Goal: Information Seeking & Learning: Learn about a topic

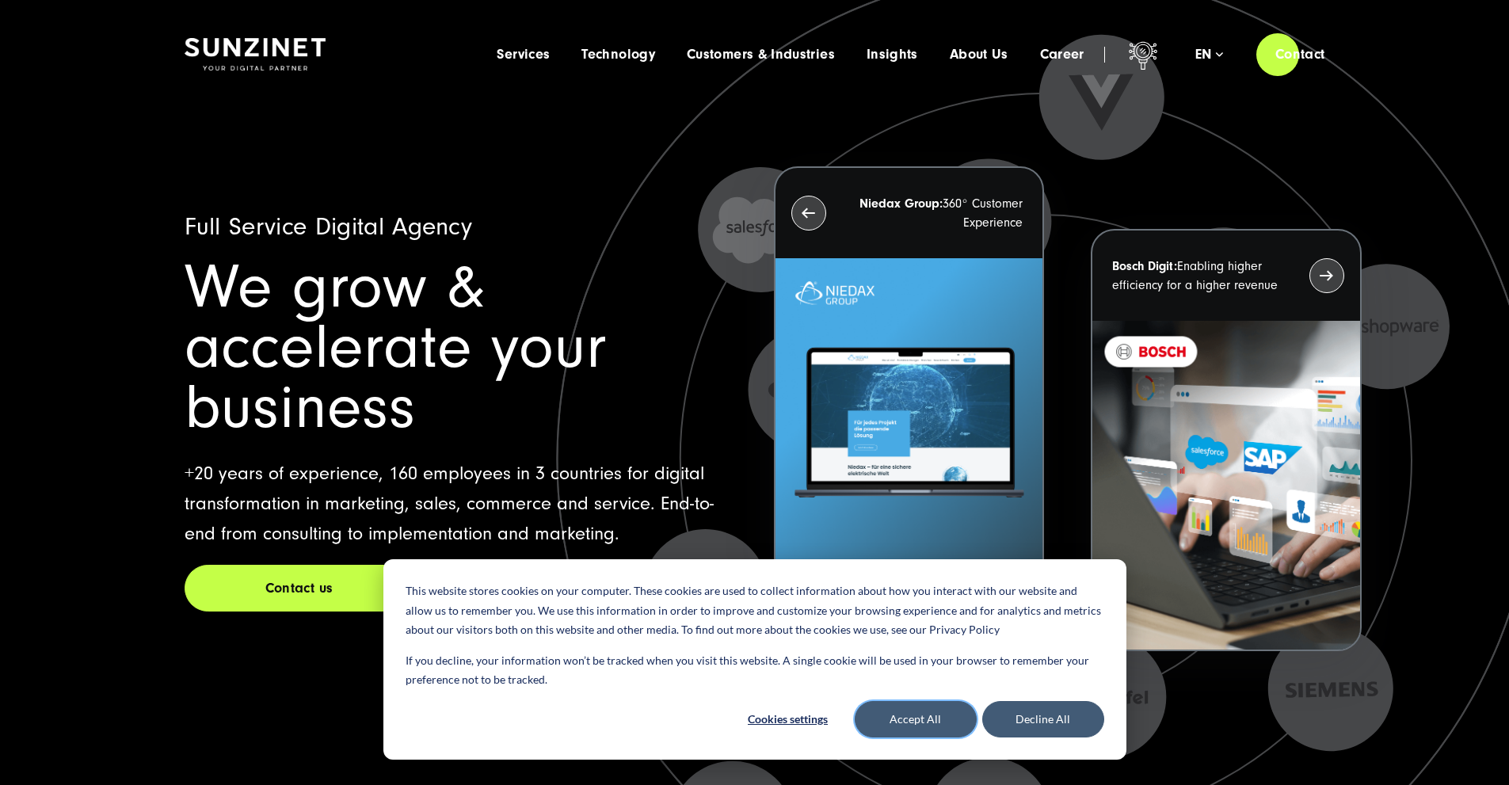
click at [933, 702] on button "Accept All" at bounding box center [916, 719] width 122 height 36
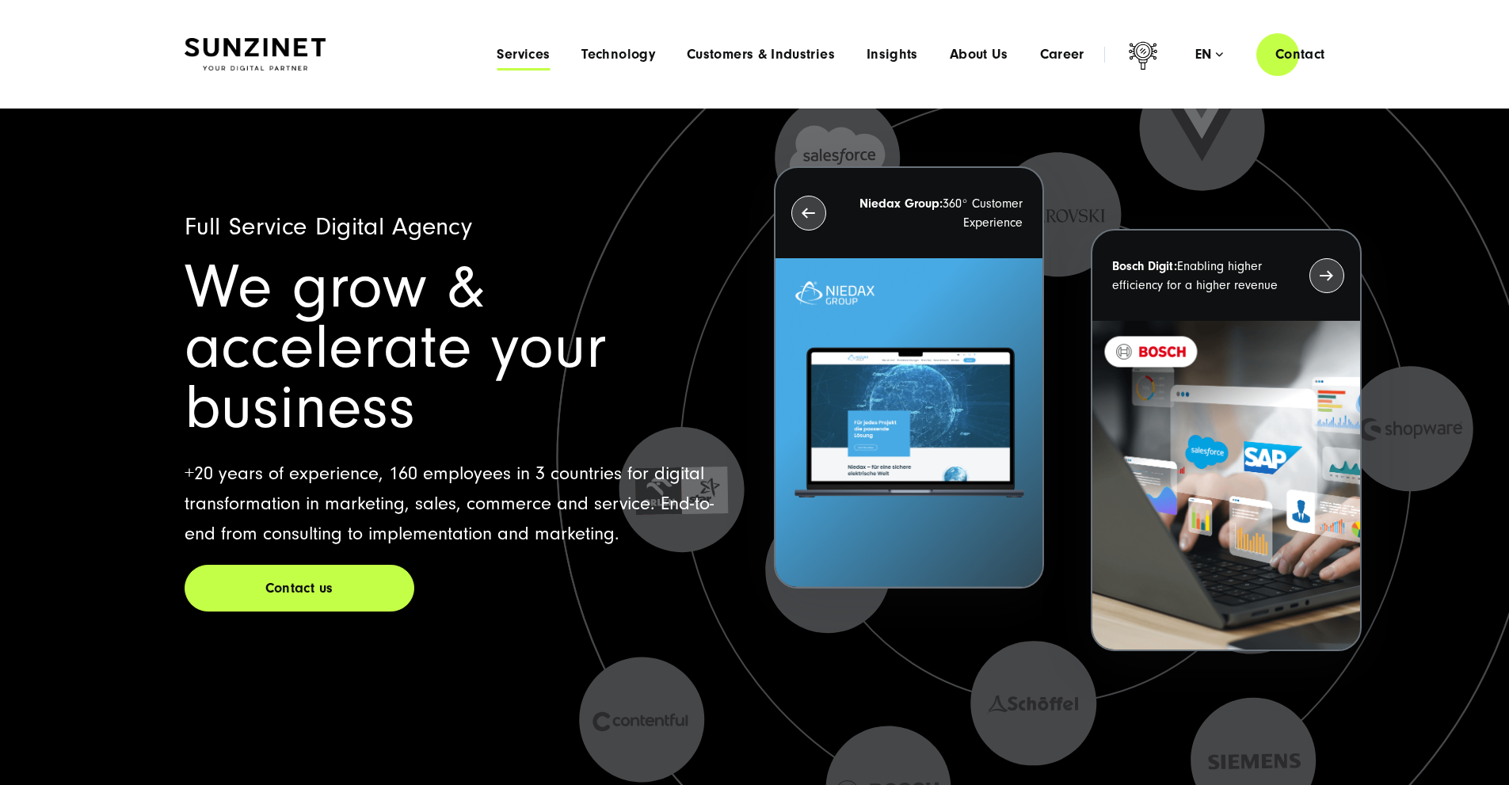
click at [497, 55] on span "Services" at bounding box center [523, 55] width 53 height 16
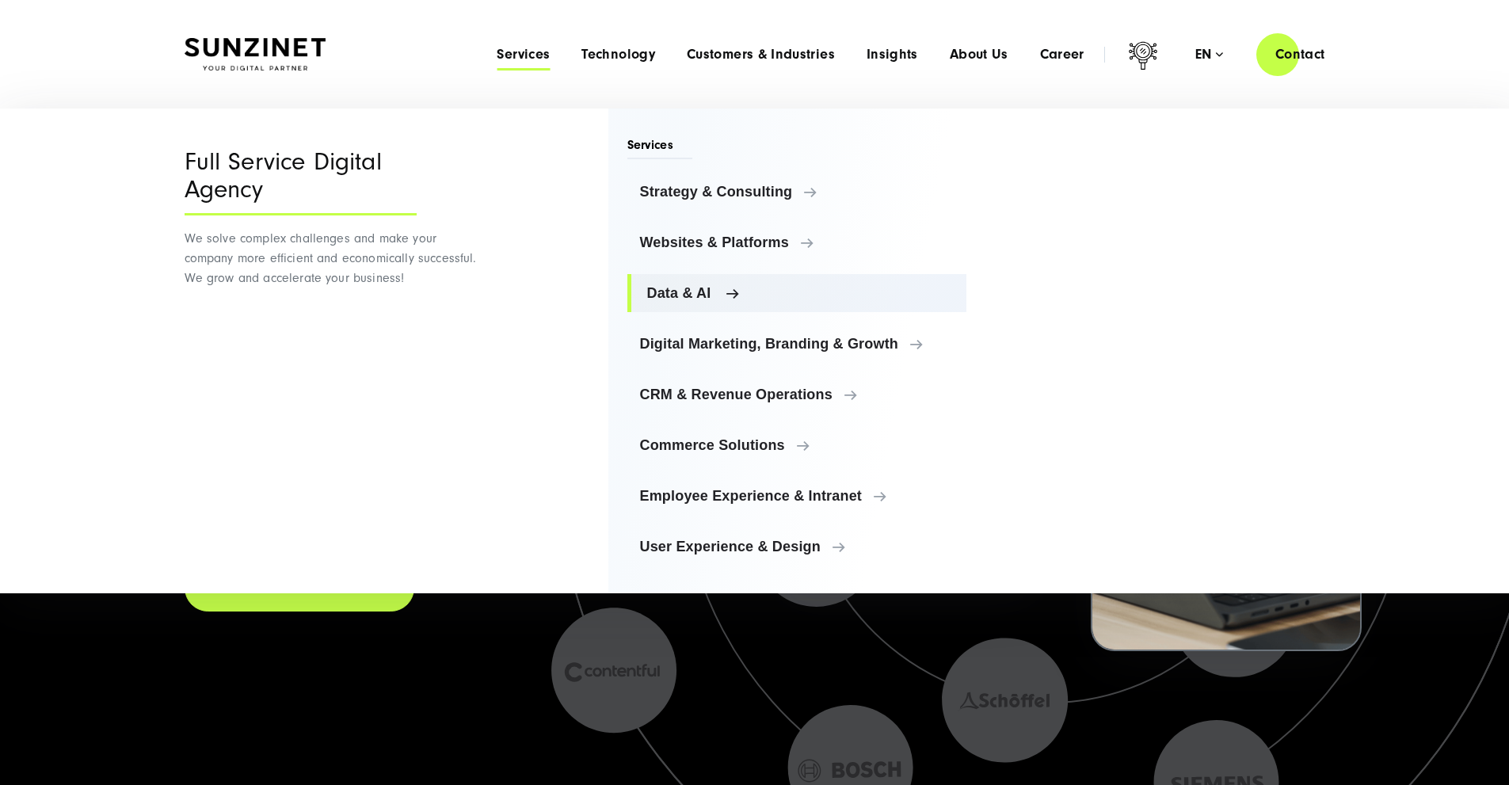
click at [693, 289] on span "Data & AI" at bounding box center [800, 293] width 307 height 16
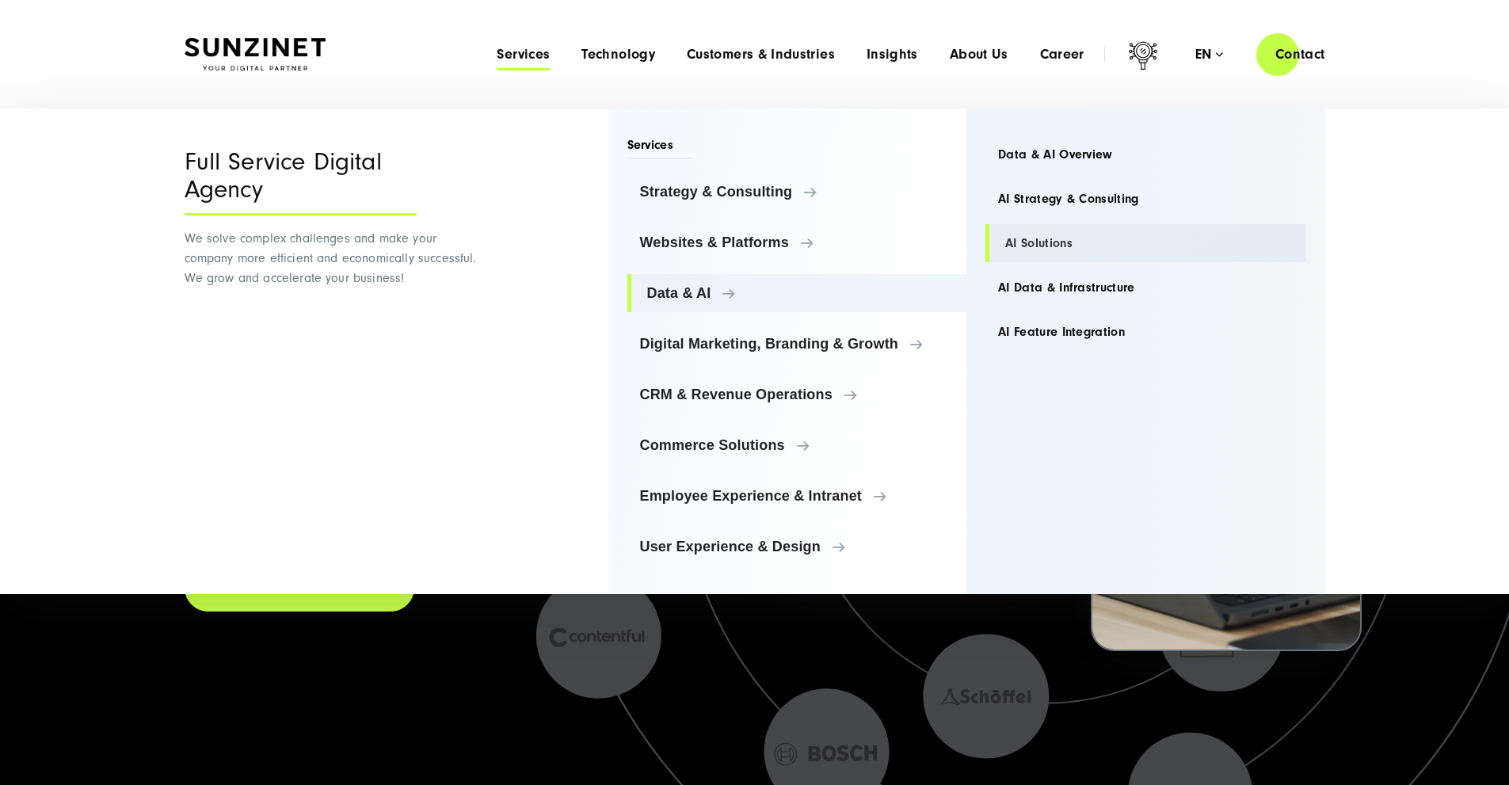
click at [1044, 235] on link "AI Solutions" at bounding box center [1146, 243] width 321 height 38
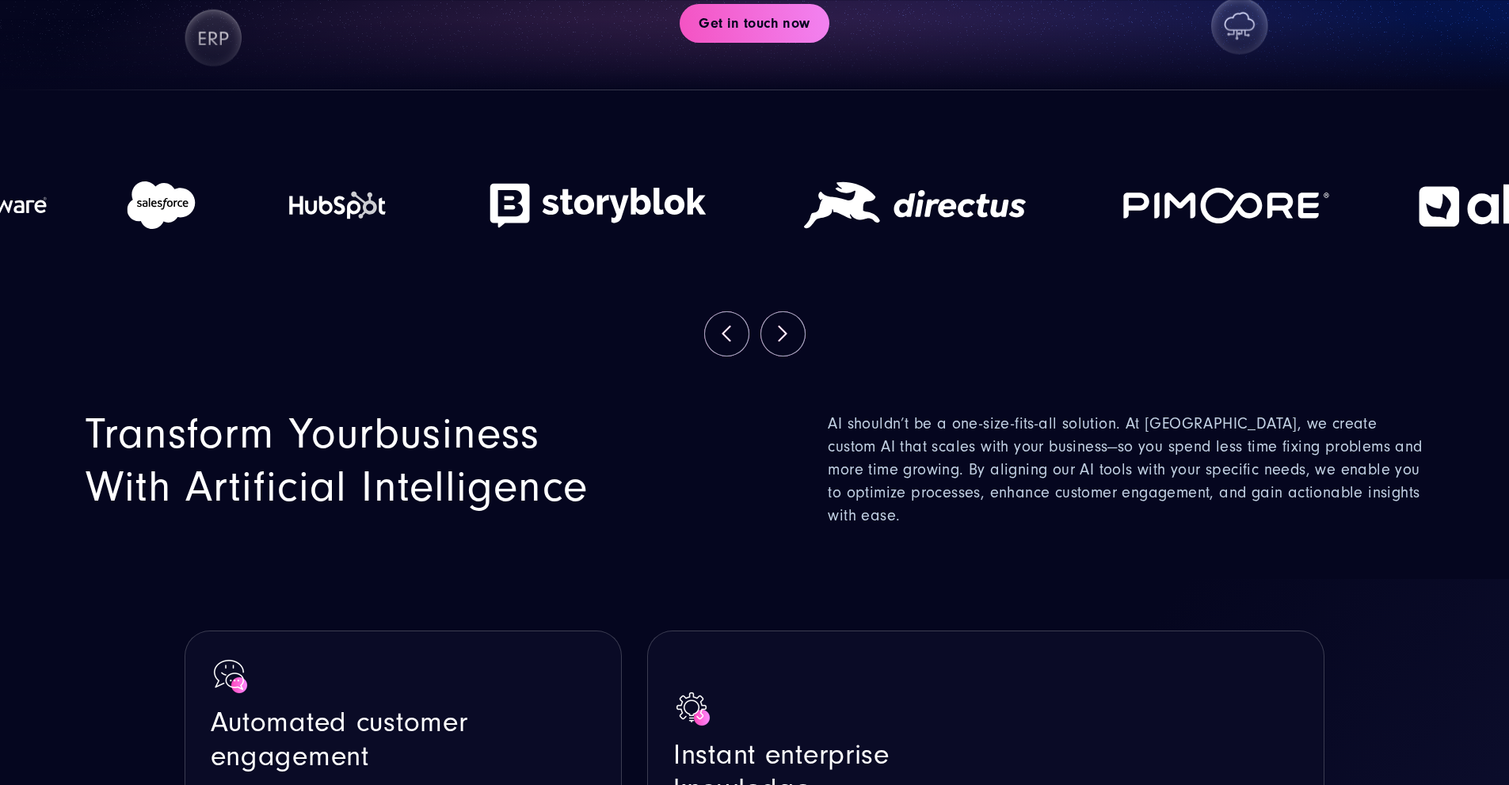
scroll to position [317, 0]
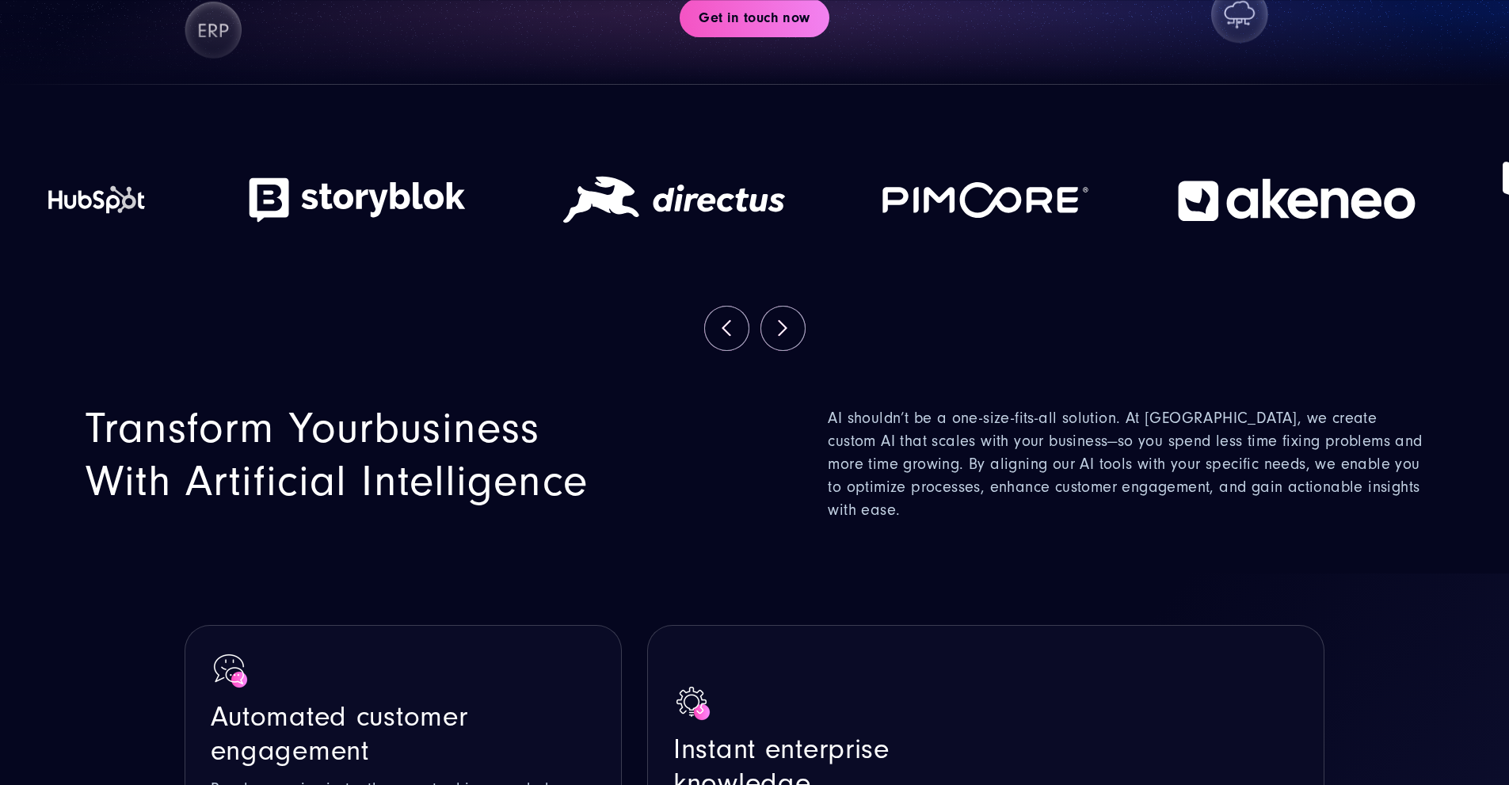
drag, startPoint x: 803, startPoint y: 326, endPoint x: 539, endPoint y: 348, distance: 264.8
click at [476, 251] on img at bounding box center [357, 199] width 238 height 103
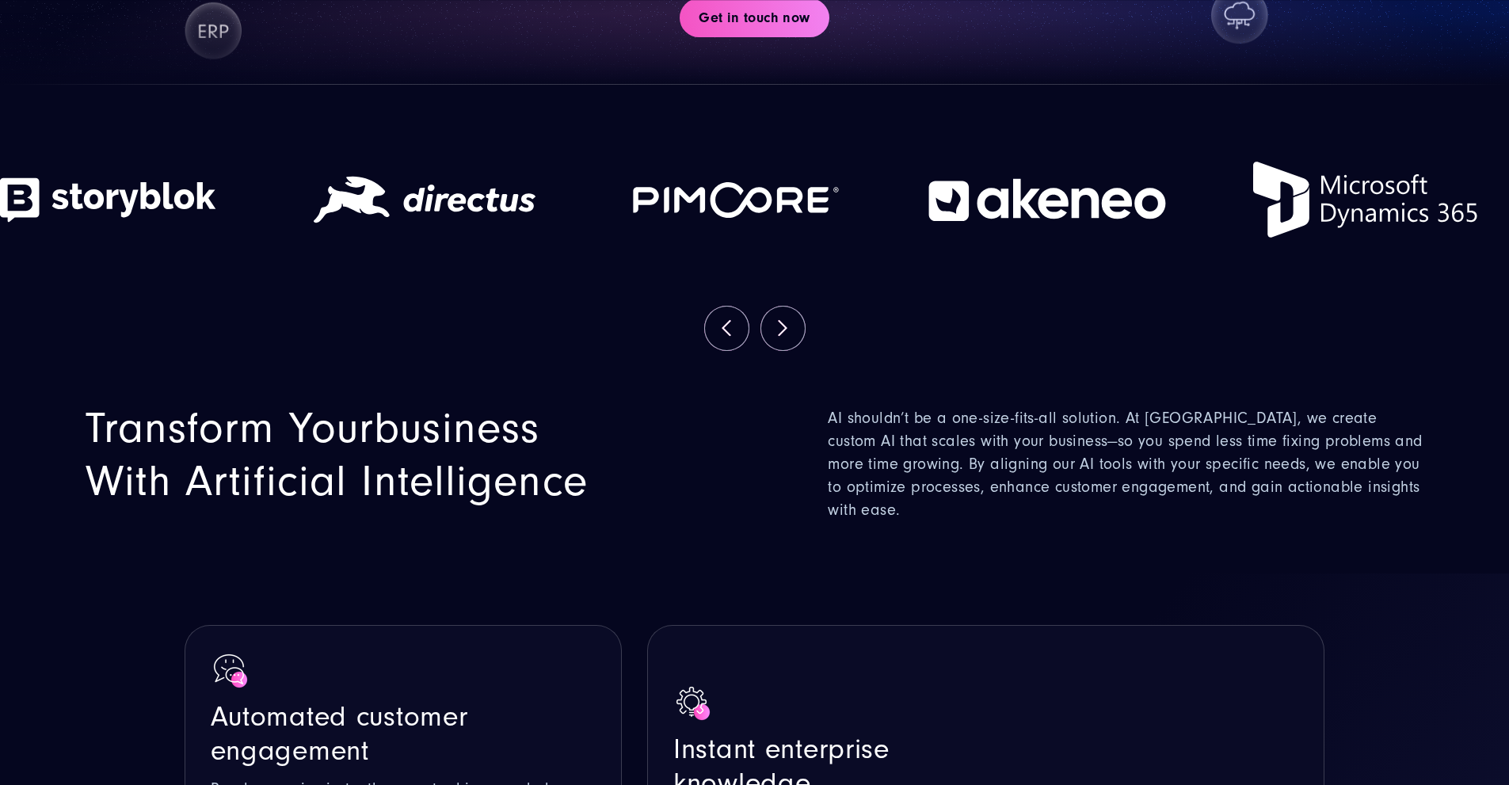
drag, startPoint x: 935, startPoint y: 315, endPoint x: 299, endPoint y: 346, distance: 637.1
click at [299, 283] on div at bounding box center [424, 199] width 317 height 166
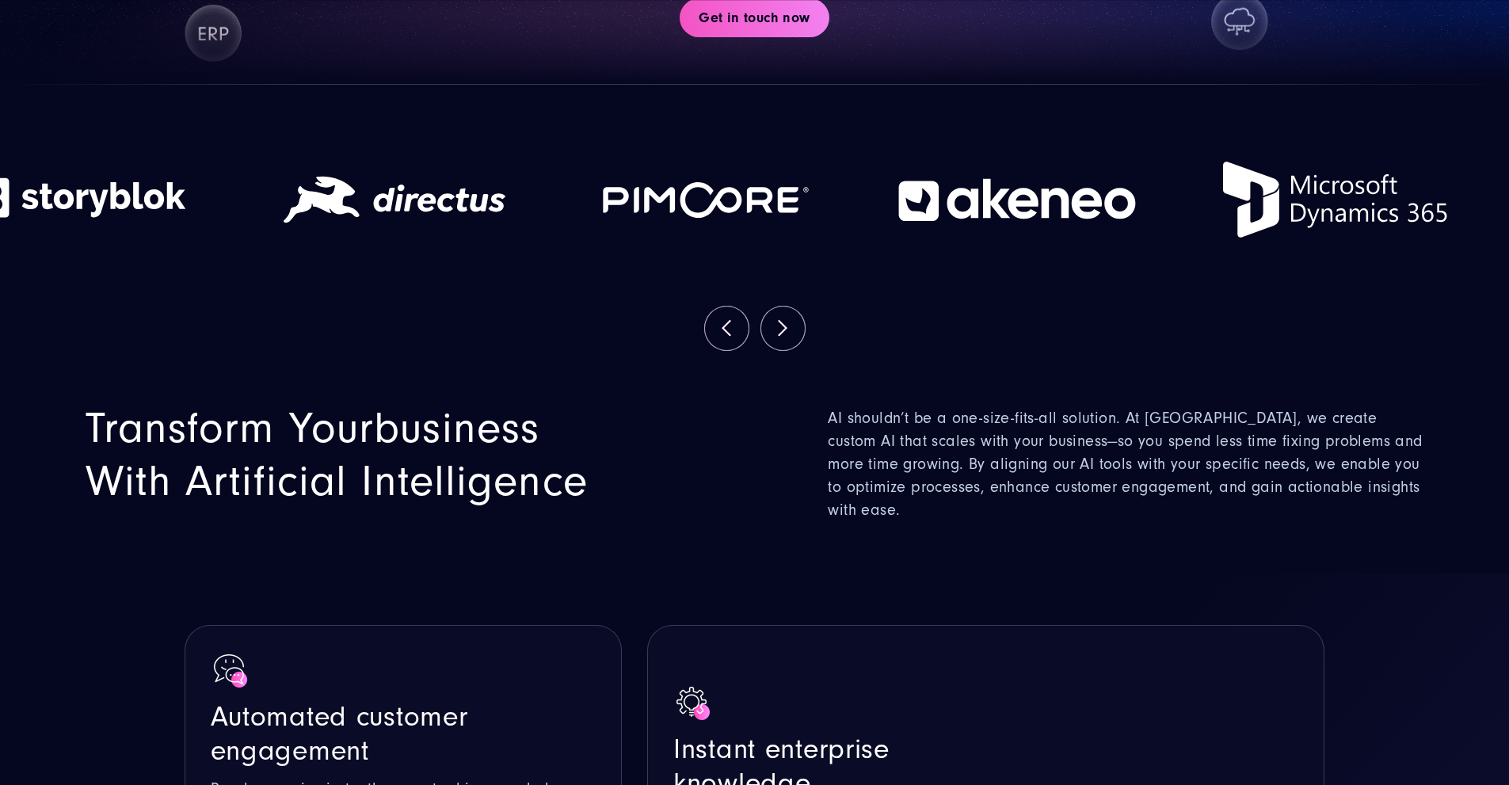
drag, startPoint x: 729, startPoint y: 317, endPoint x: 383, endPoint y: 344, distance: 347.3
click at [452, 283] on div at bounding box center [394, 199] width 317 height 166
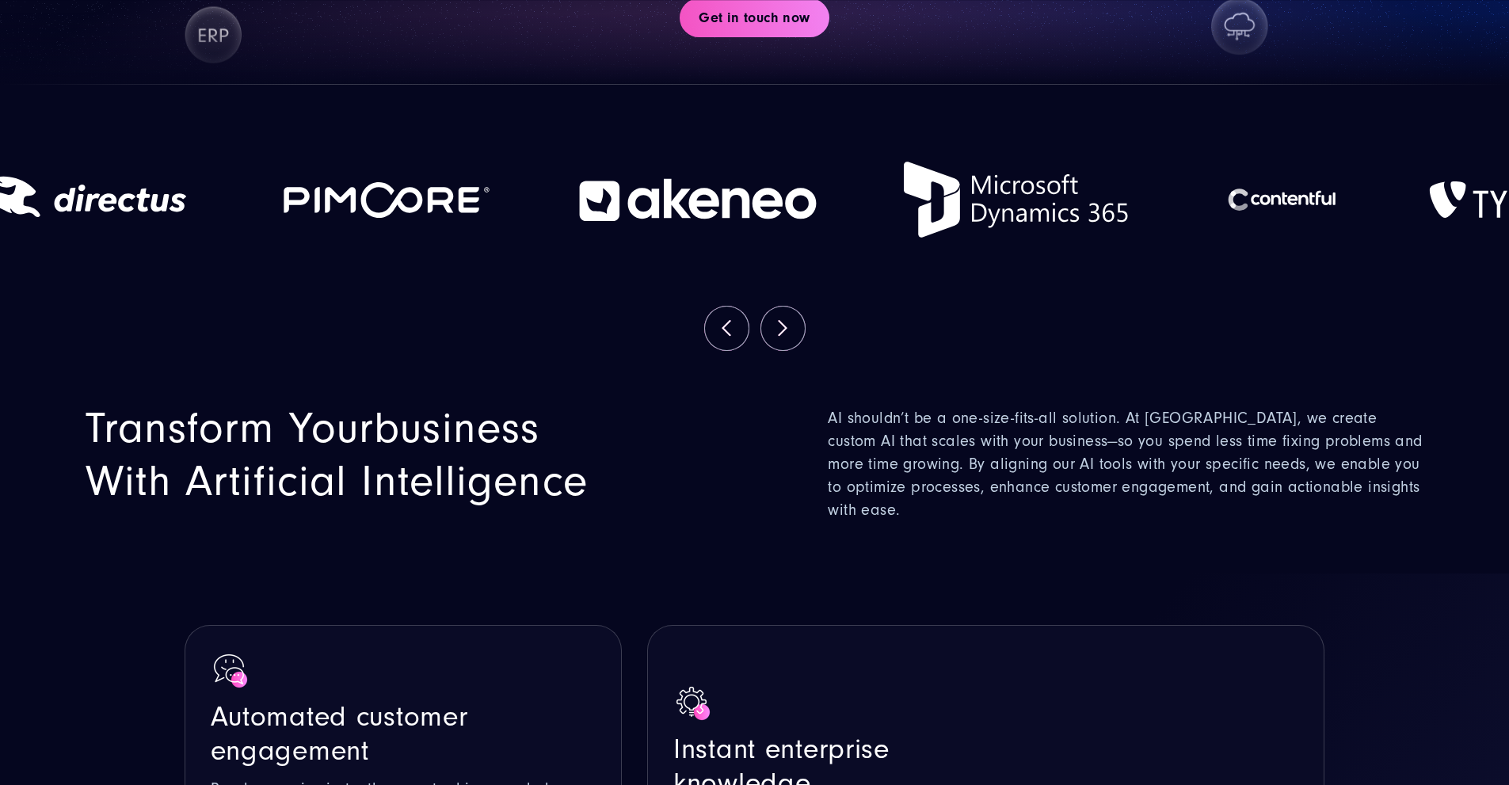
drag, startPoint x: 903, startPoint y: 344, endPoint x: 369, endPoint y: 372, distance: 534.8
click at [441, 283] on div at bounding box center [387, 199] width 306 height 166
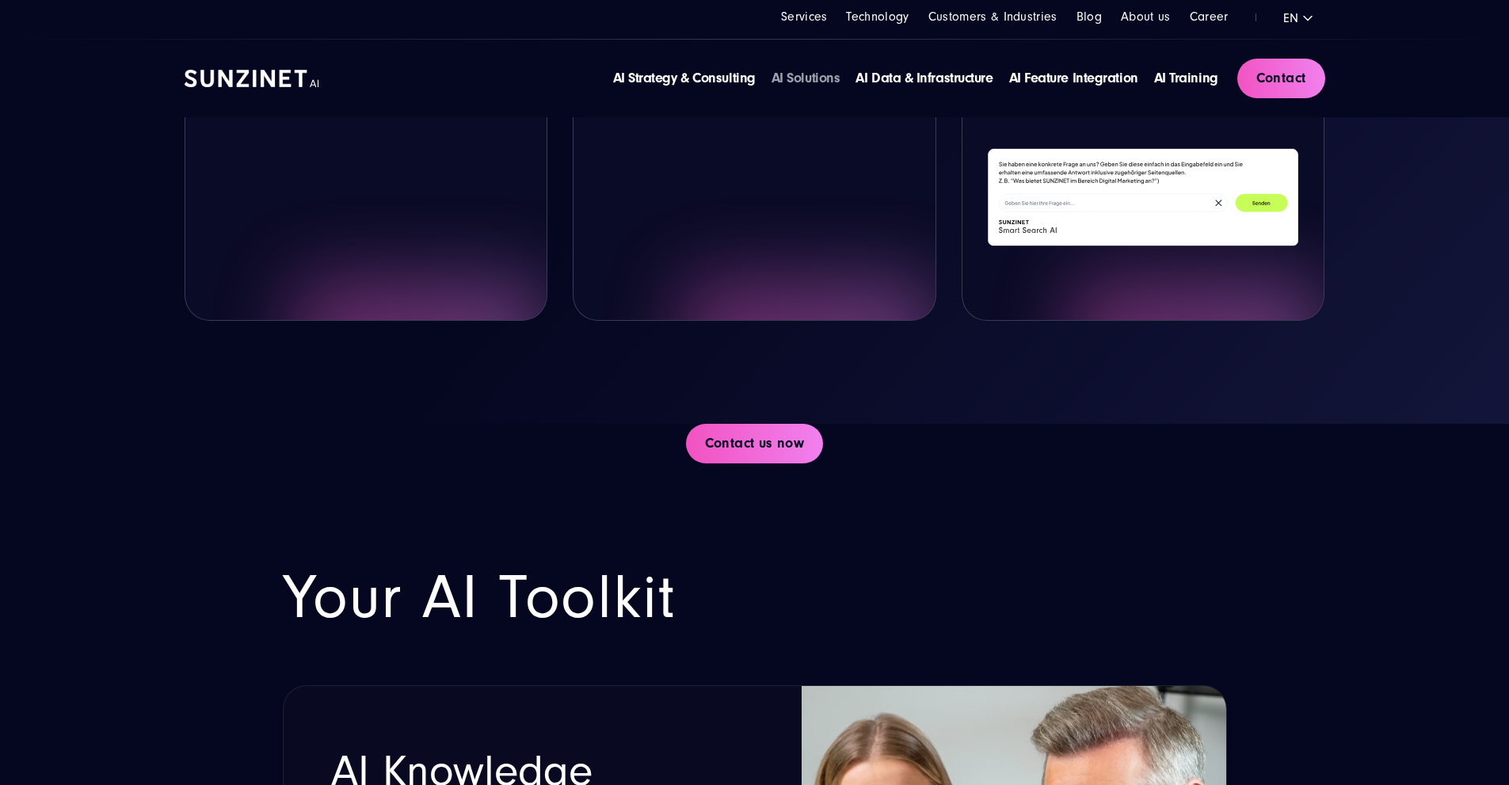
scroll to position [1347, 0]
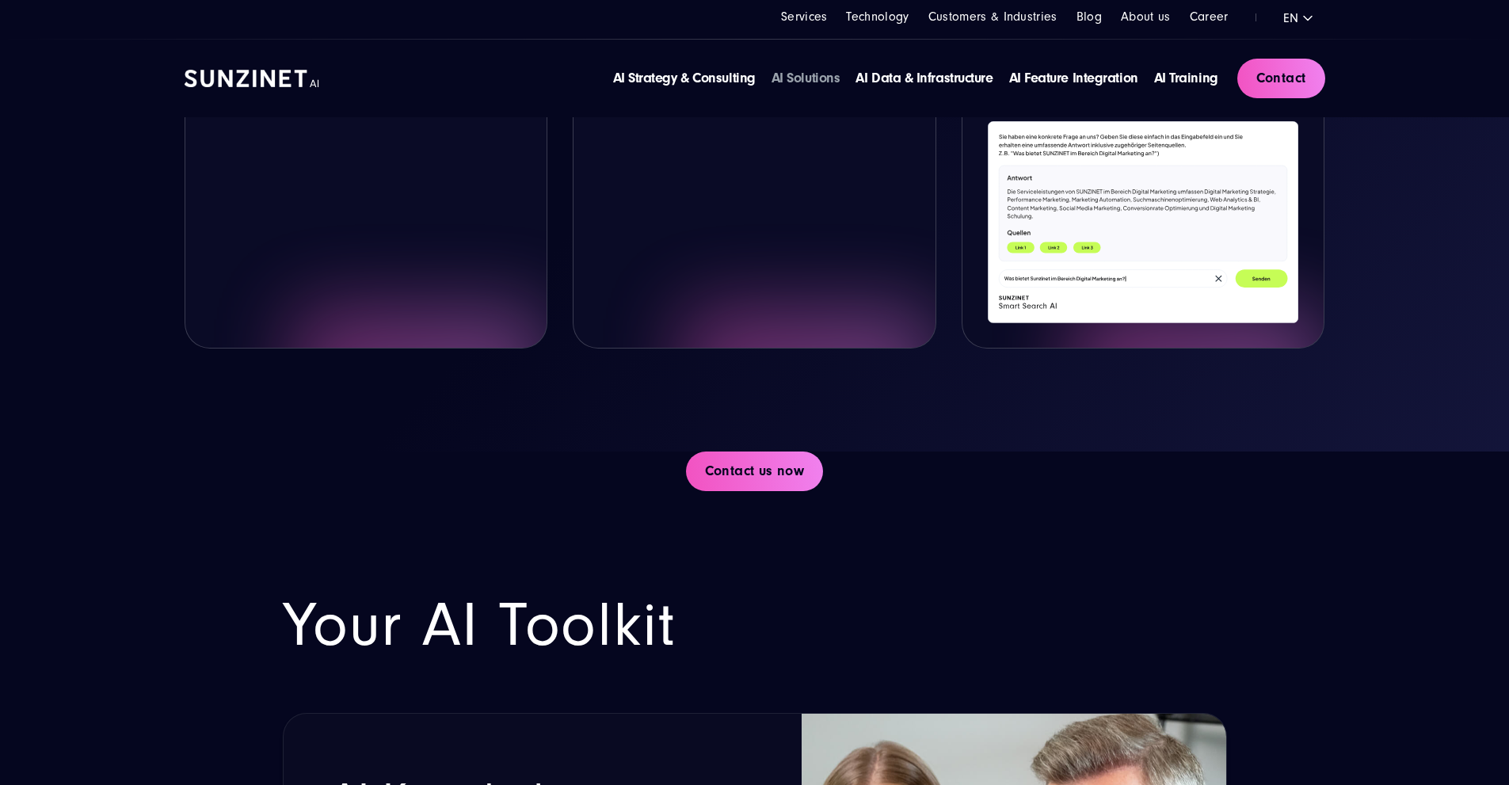
drag, startPoint x: 1037, startPoint y: 421, endPoint x: 992, endPoint y: 365, distance: 71.5
click at [992, 324] on icon at bounding box center [1143, 223] width 311 height 202
click at [1020, 324] on icon at bounding box center [1143, 223] width 311 height 202
click at [1013, 261] on icon at bounding box center [1143, 214] width 288 height 96
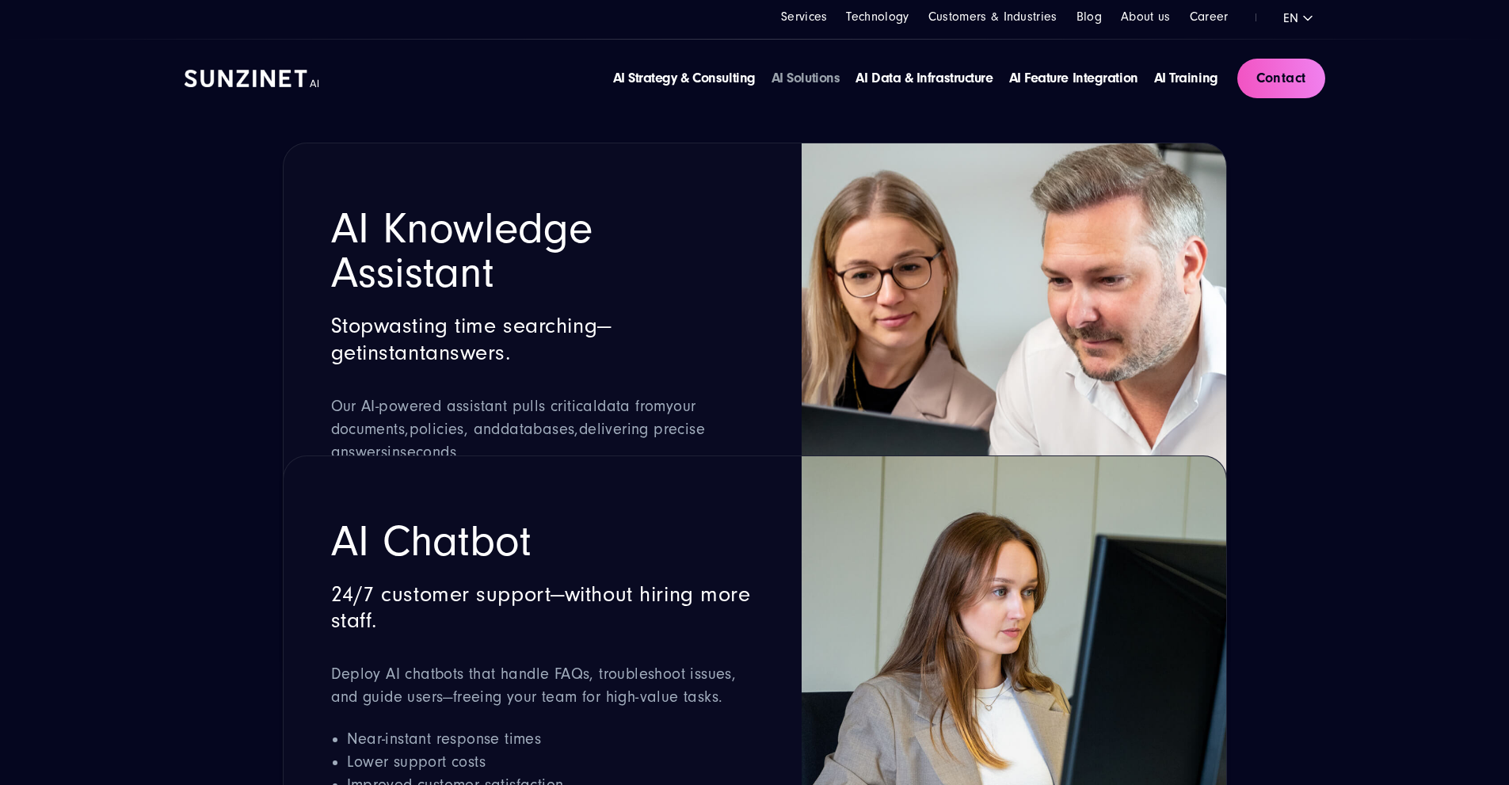
scroll to position [2139, 0]
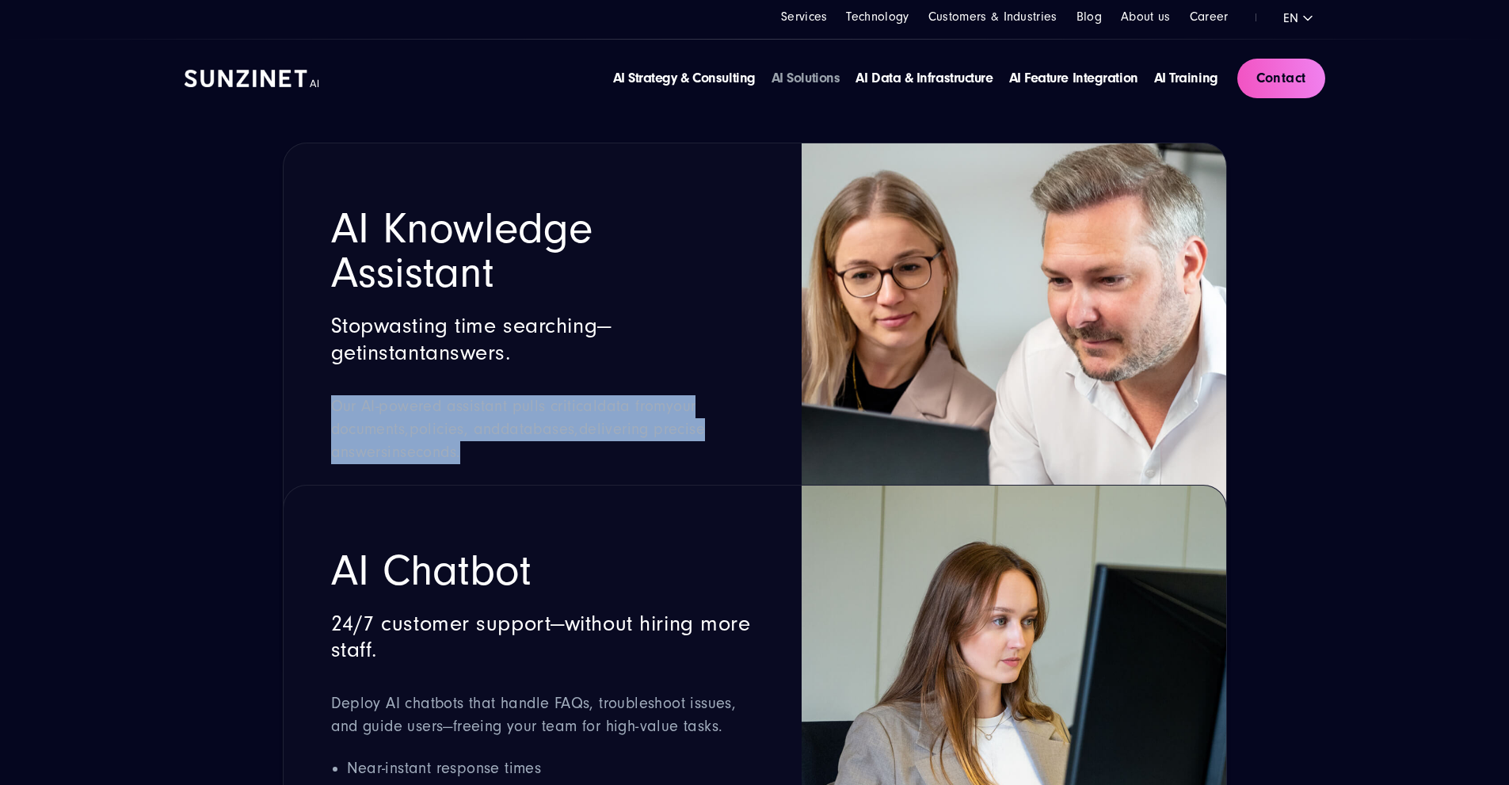
drag, startPoint x: 334, startPoint y: 422, endPoint x: 631, endPoint y: 471, distance: 301.2
click at [631, 464] on p "Our AI- powered assistant pulls critical data from your documents , policies , …" at bounding box center [543, 429] width 424 height 69
copy span "Our AI- powered assistant pulls critical data from your documents , policies , …"
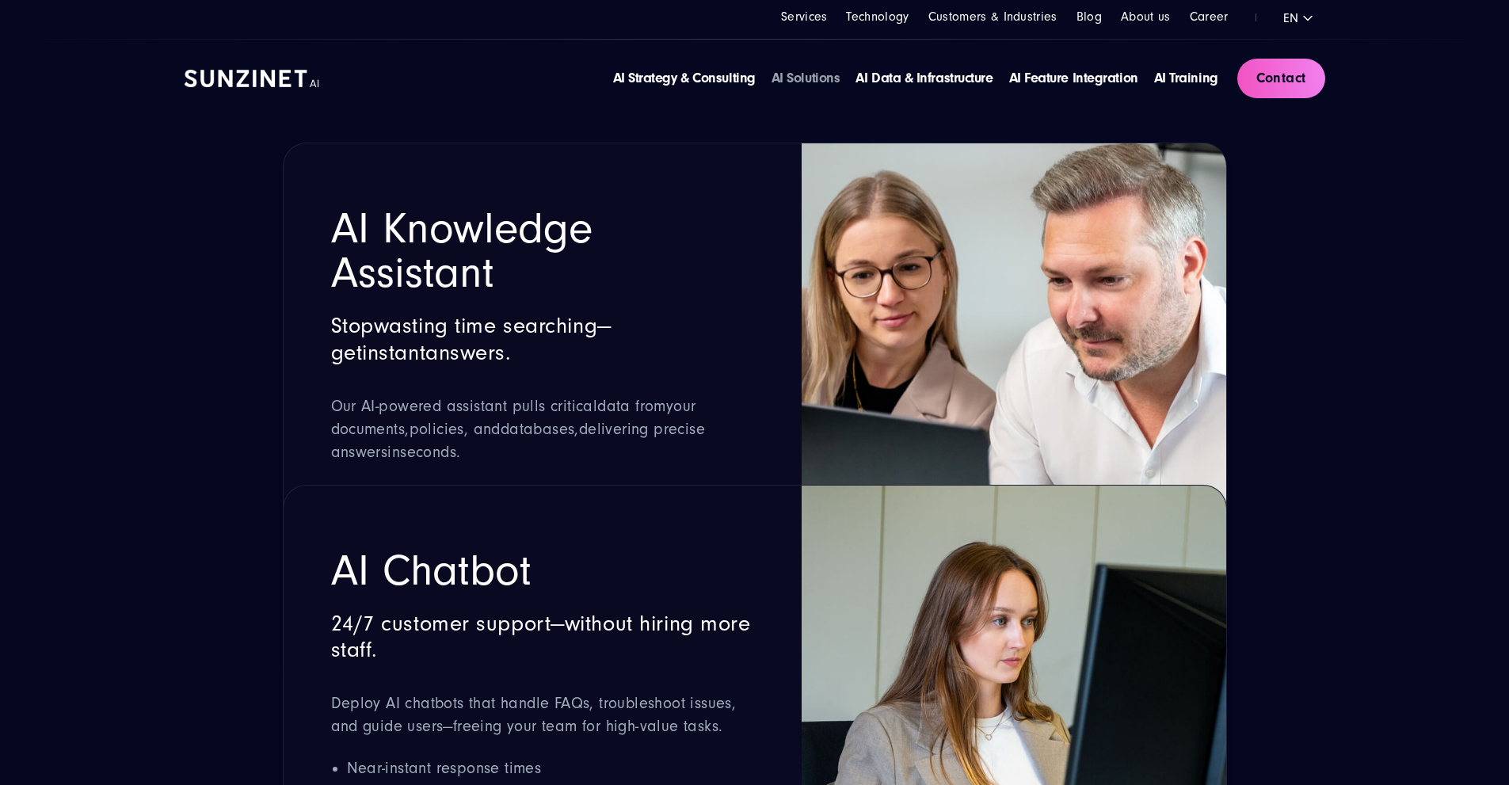
click at [368, 262] on h2 "AI Knowledge Assistant" at bounding box center [543, 251] width 424 height 89
drag, startPoint x: 338, startPoint y: 241, endPoint x: 638, endPoint y: 558, distance: 436.6
click at [638, 558] on div "AI Knowledge Assistant Stop wasting time searching — get instant answers . Our …" at bounding box center [543, 388] width 424 height 363
copy div "AI Knowledge Assistant Stop wasting time searching — get instant answers . Our …"
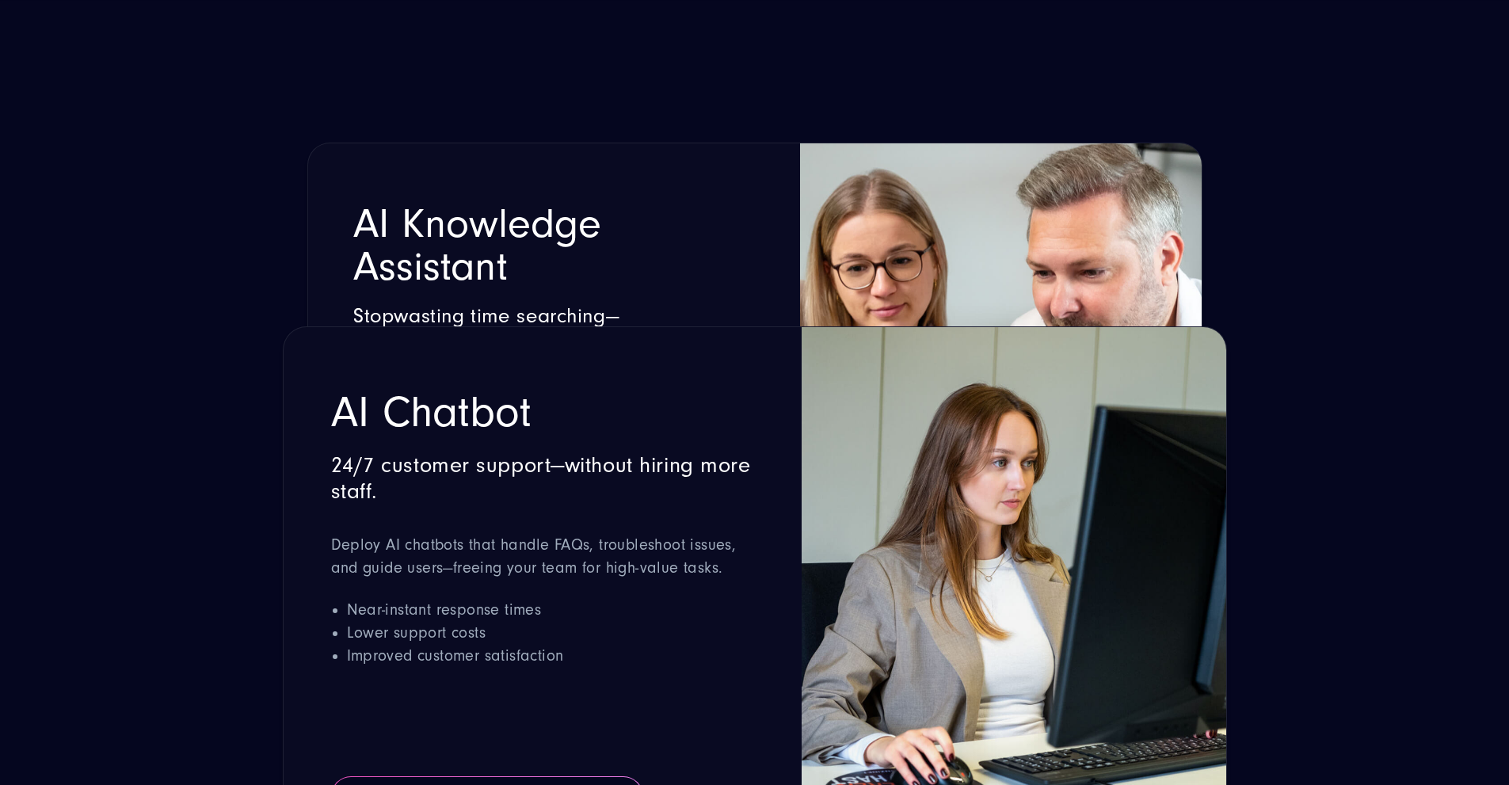
click at [656, 292] on div "AI Knowledge Assistant Stop wasting time searching — get instant answers . Our …" at bounding box center [554, 376] width 402 height 344
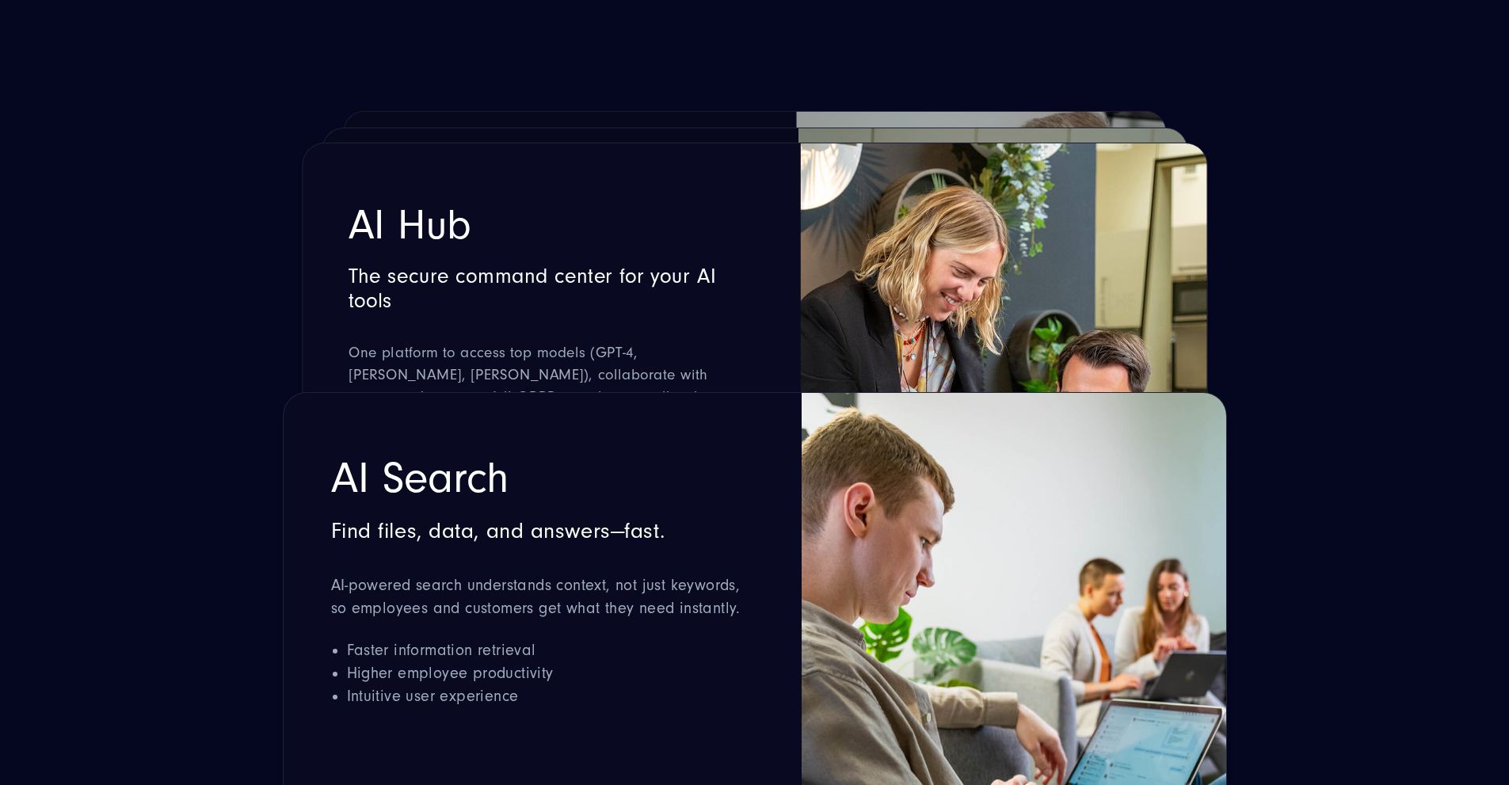
scroll to position [3328, 0]
click at [521, 371] on span "One platform to access top models (GPT-4, [PERSON_NAME], [PERSON_NAME]), collab…" at bounding box center [550, 386] width 404 height 83
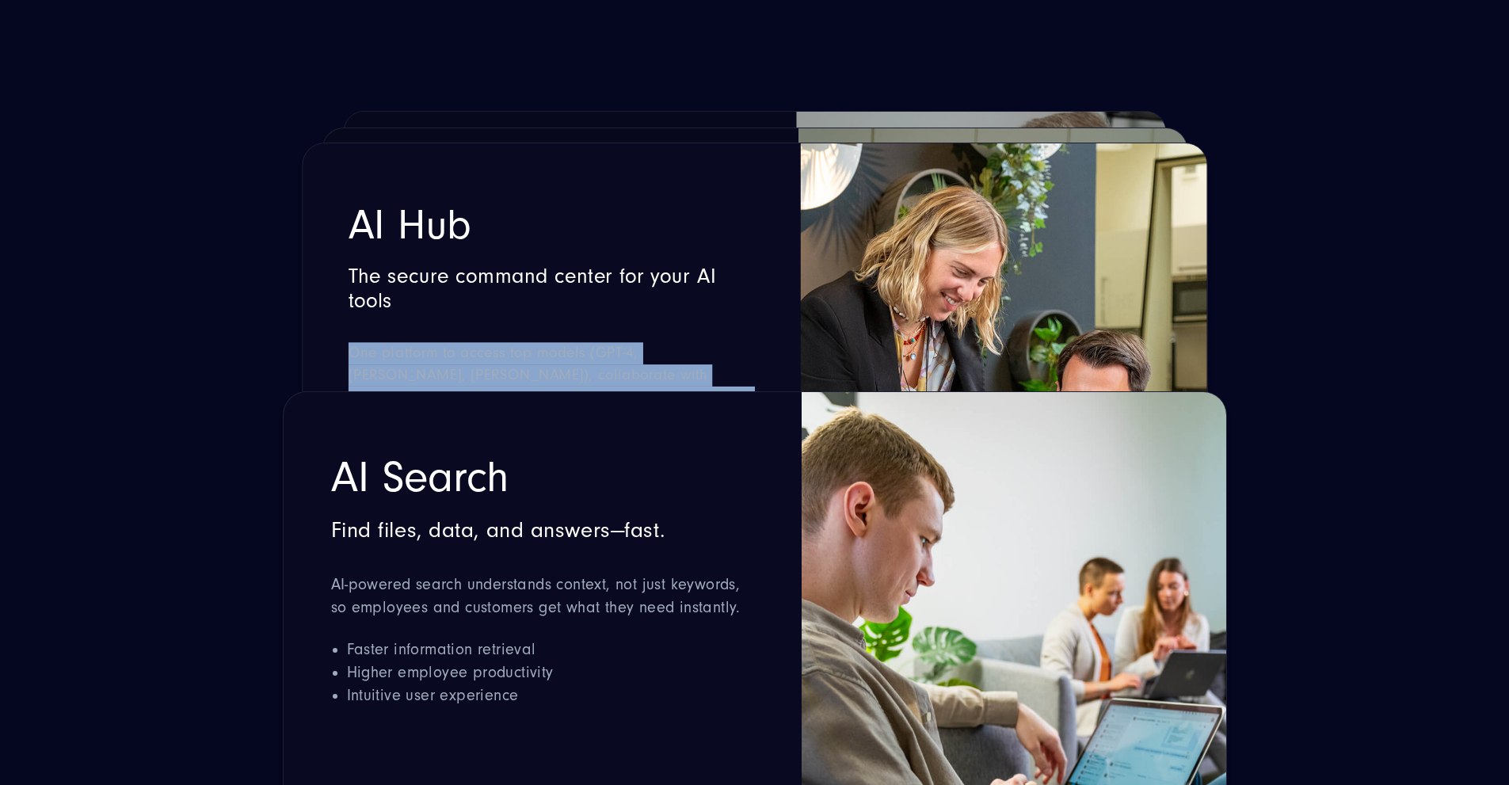
click at [521, 371] on span "One platform to access top models (GPT-4, Claude, Gemini), collaborate with tea…" at bounding box center [550, 386] width 404 height 83
click at [457, 359] on span "One platform to access top models (GPT-4, Claude, Gemini), collaborate with tea…" at bounding box center [550, 386] width 404 height 83
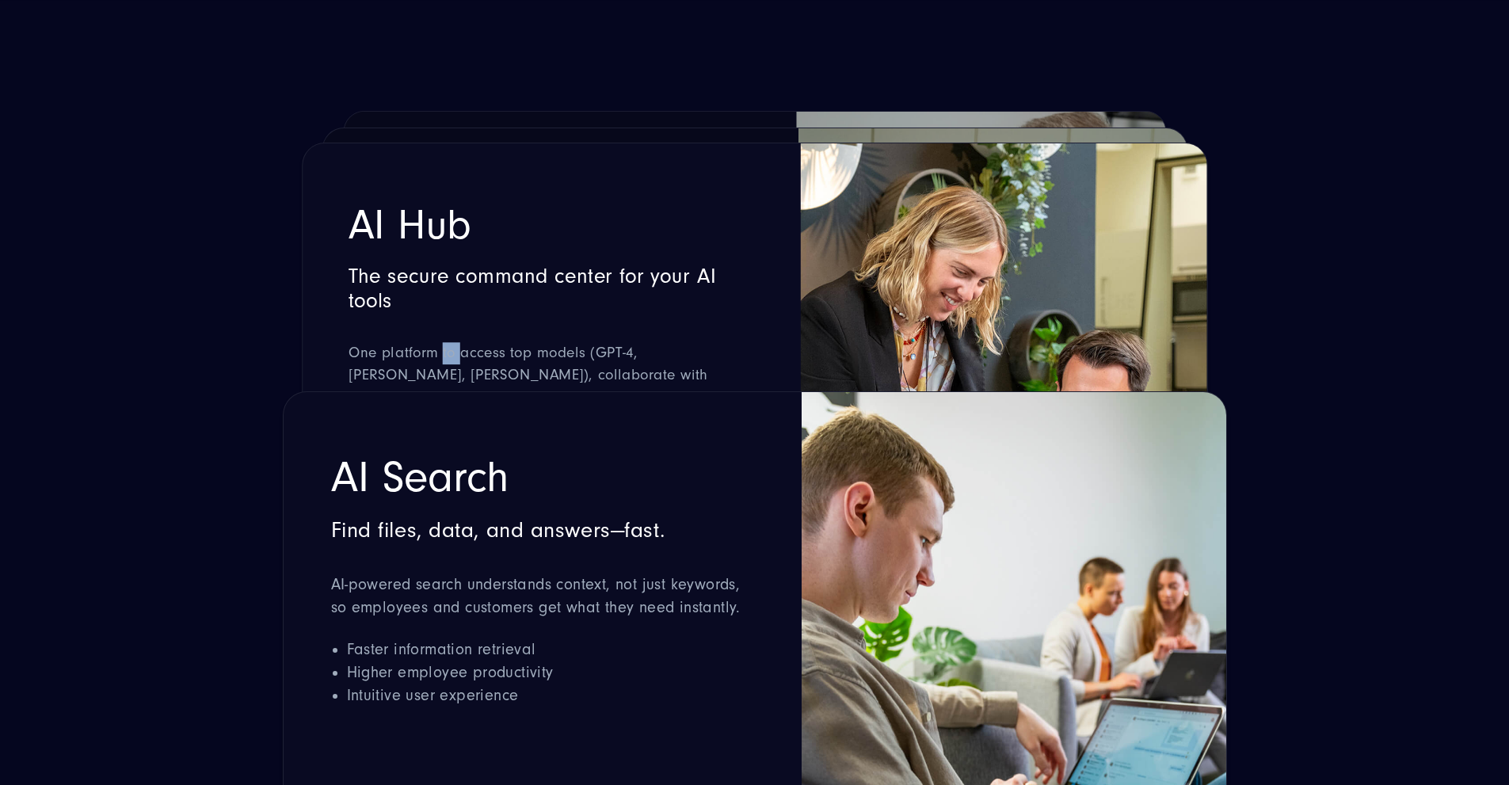
click at [457, 359] on span "One platform to access top models (GPT-4, Claude, Gemini), collaborate with tea…" at bounding box center [550, 386] width 404 height 83
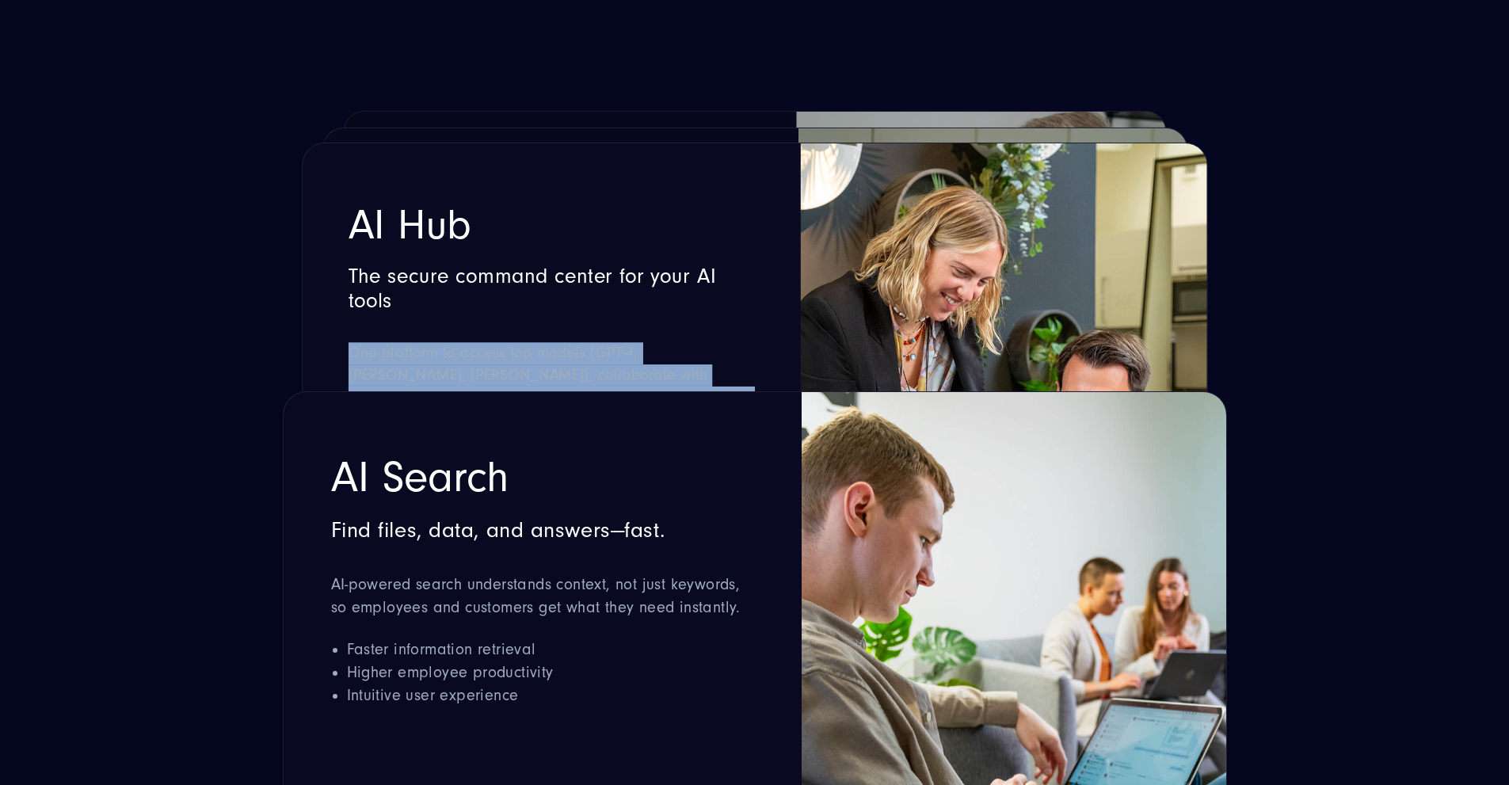
click at [457, 359] on span "One platform to access top models (GPT-4, Claude, Gemini), collaborate with tea…" at bounding box center [550, 386] width 404 height 83
click at [498, 359] on span "One platform to access top models (GPT-4, Claude, Gemini), collaborate with tea…" at bounding box center [550, 386] width 404 height 83
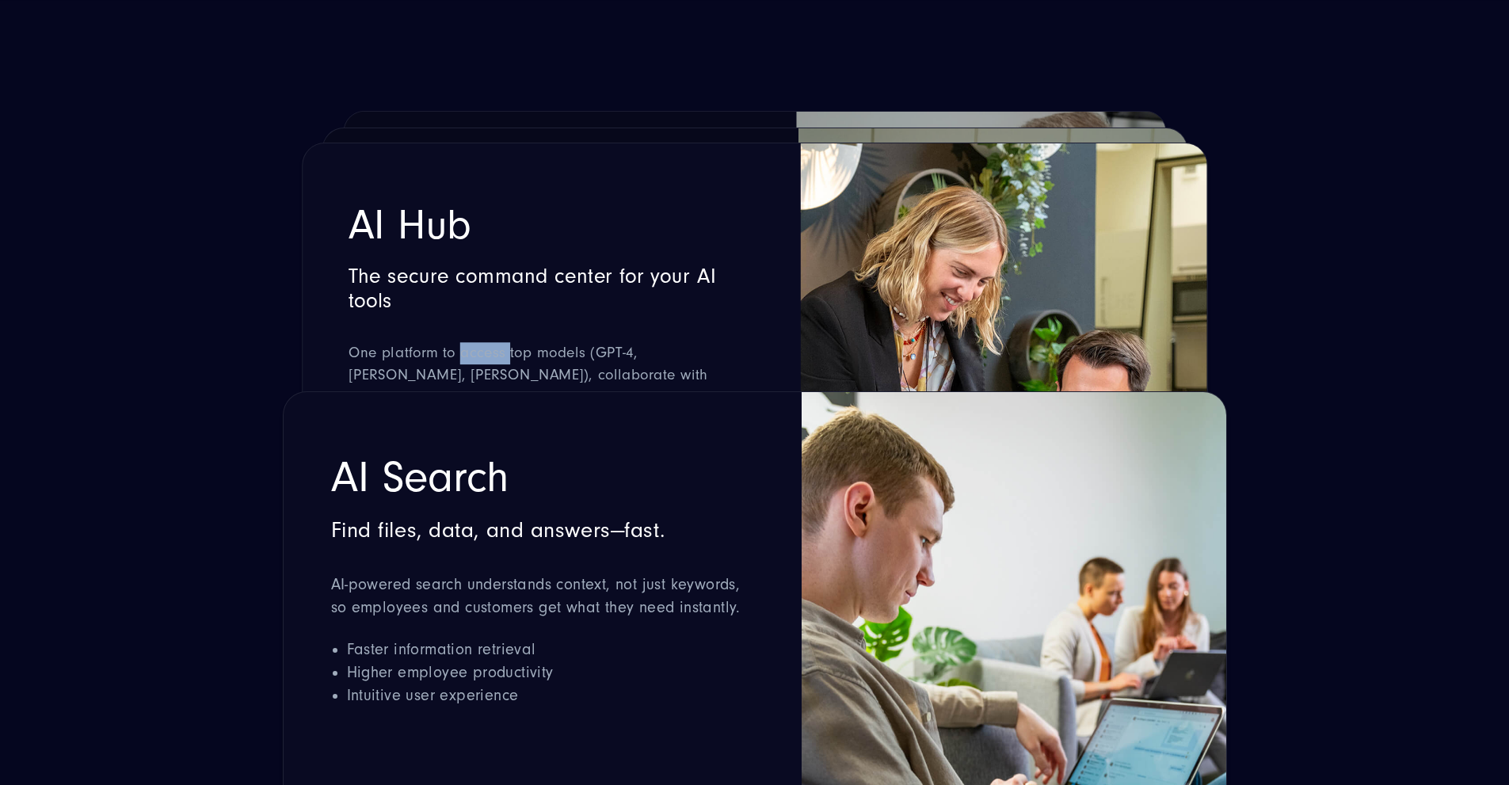
click at [498, 359] on span "One platform to access top models (GPT-4, Claude, Gemini), collaborate with tea…" at bounding box center [550, 386] width 404 height 83
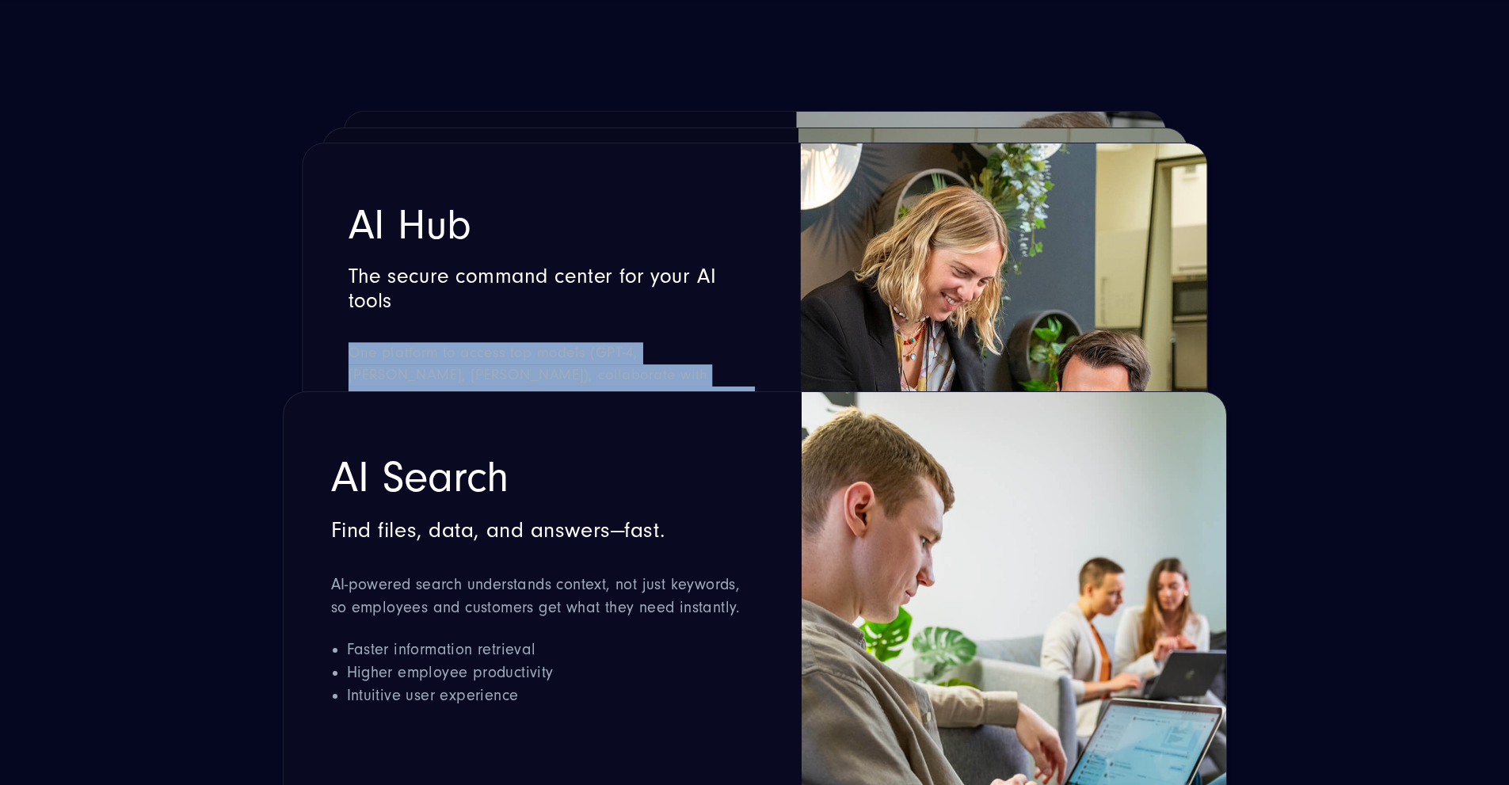
click at [498, 359] on span "One platform to access top models (GPT-4, Claude, Gemini), collaborate with tea…" at bounding box center [550, 386] width 404 height 83
click at [473, 365] on p "One platform to access top models (GPT-4, Claude, Gemini), collaborate with tea…" at bounding box center [551, 386] width 406 height 88
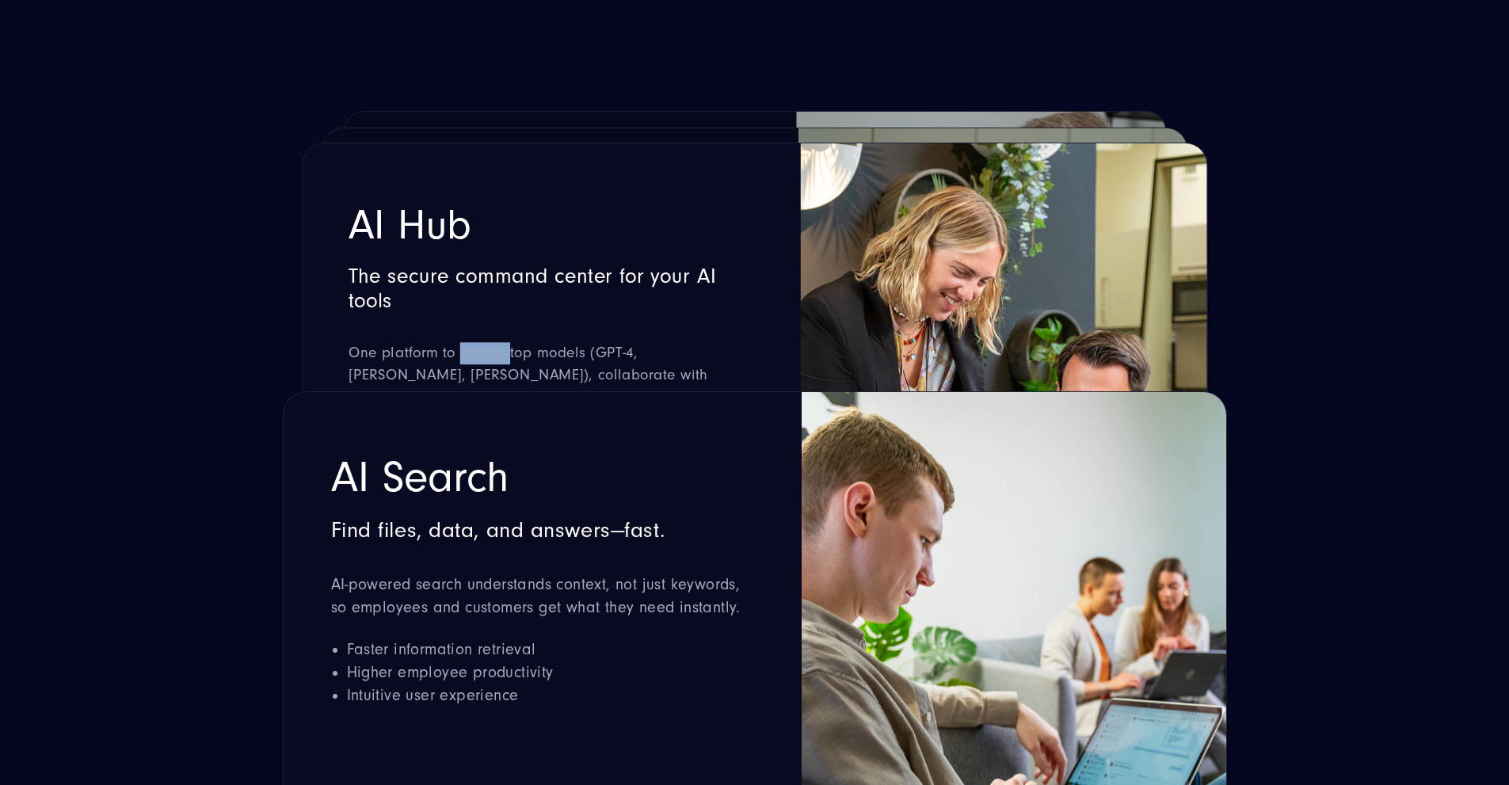
click at [473, 365] on p "One platform to access top models (GPT-4, Claude, Gemini), collaborate with tea…" at bounding box center [551, 386] width 406 height 88
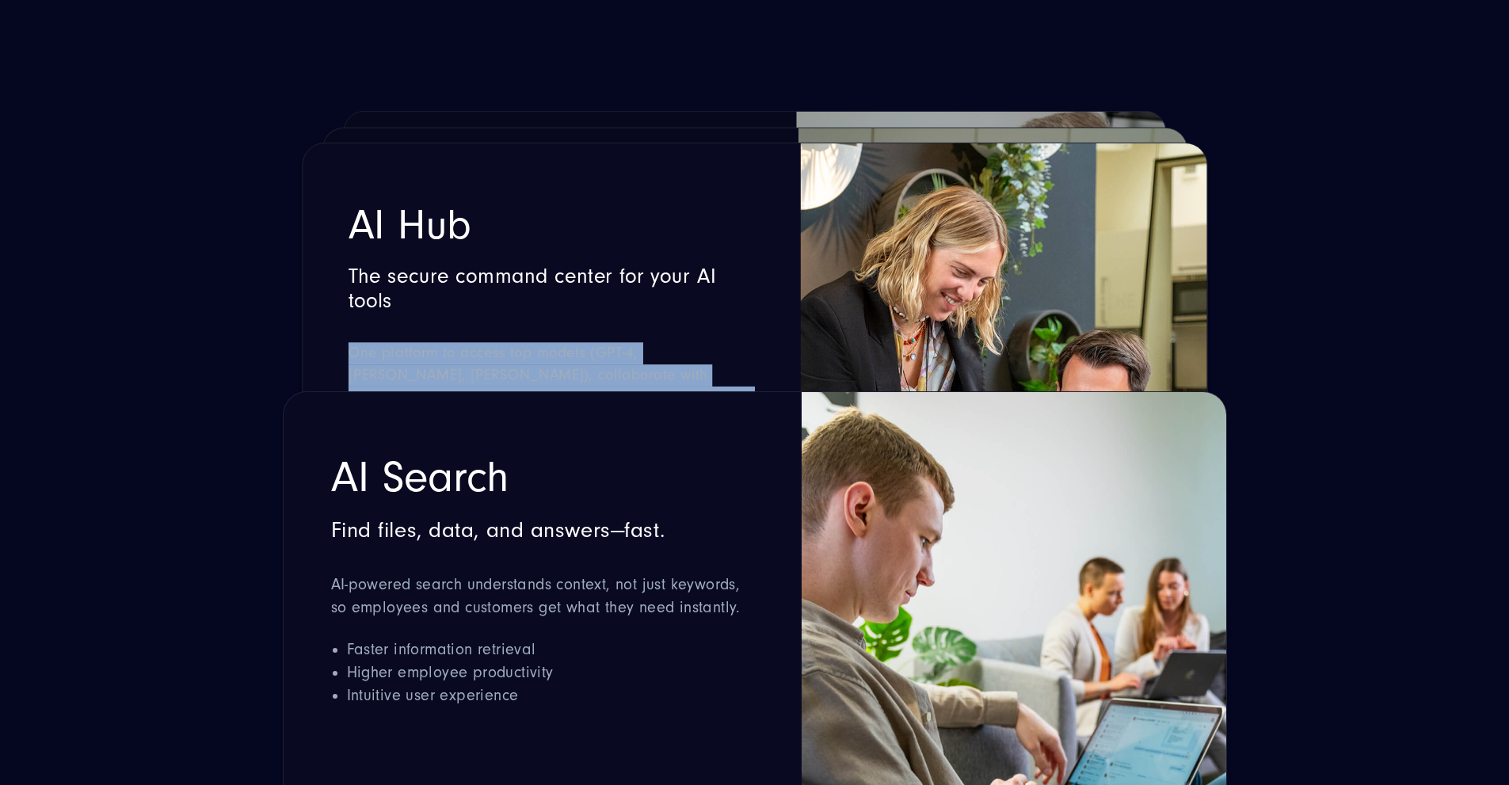
click at [473, 365] on p "One platform to access top models (GPT-4, Claude, Gemini), collaborate with tea…" at bounding box center [551, 386] width 406 height 88
click at [464, 362] on span "One platform to access top models (GPT-4, Claude, Gemini), collaborate with tea…" at bounding box center [550, 386] width 404 height 83
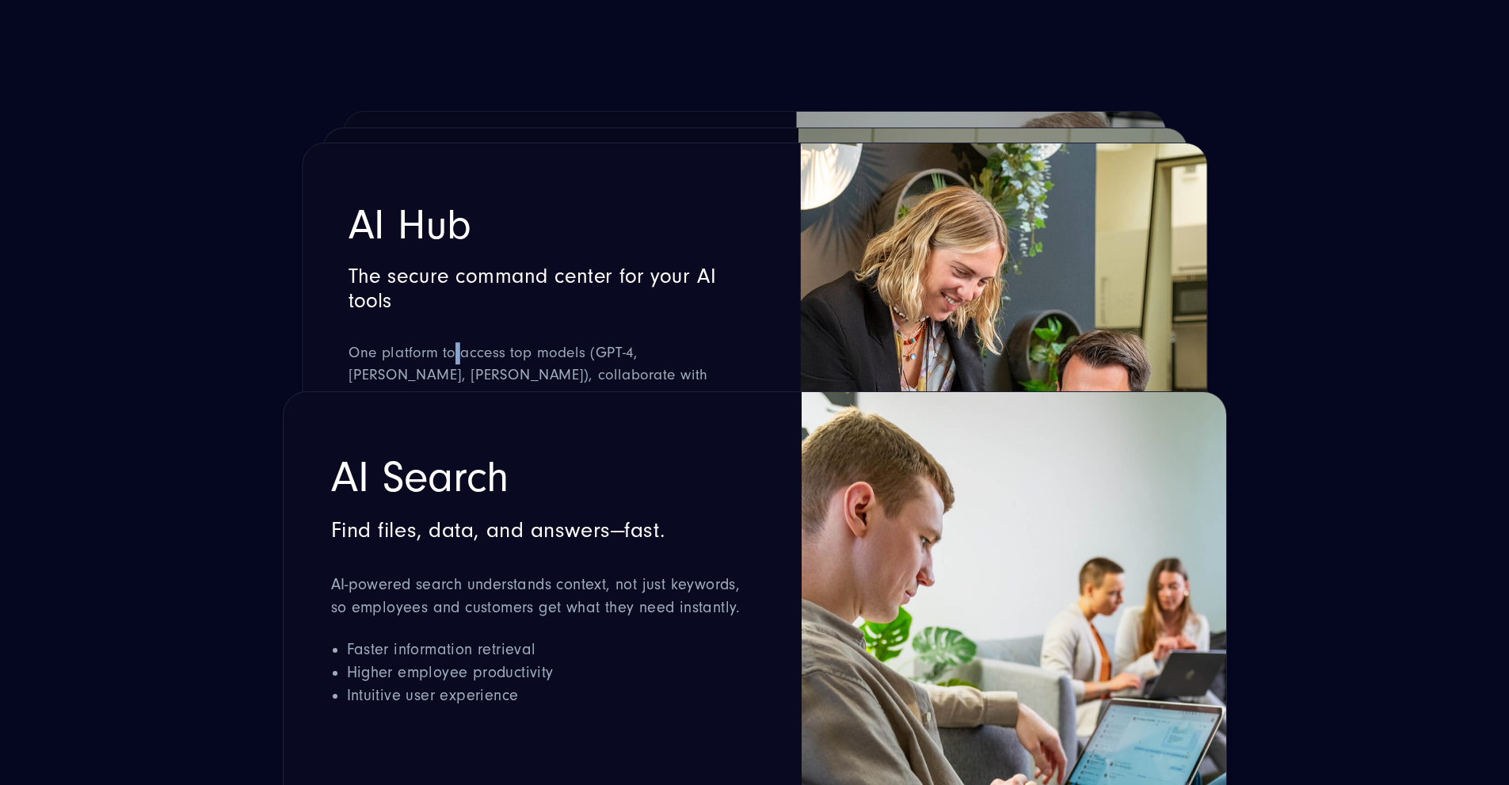
click at [464, 362] on span "One platform to access top models (GPT-4, Claude, Gemini), collaborate with tea…" at bounding box center [550, 386] width 404 height 83
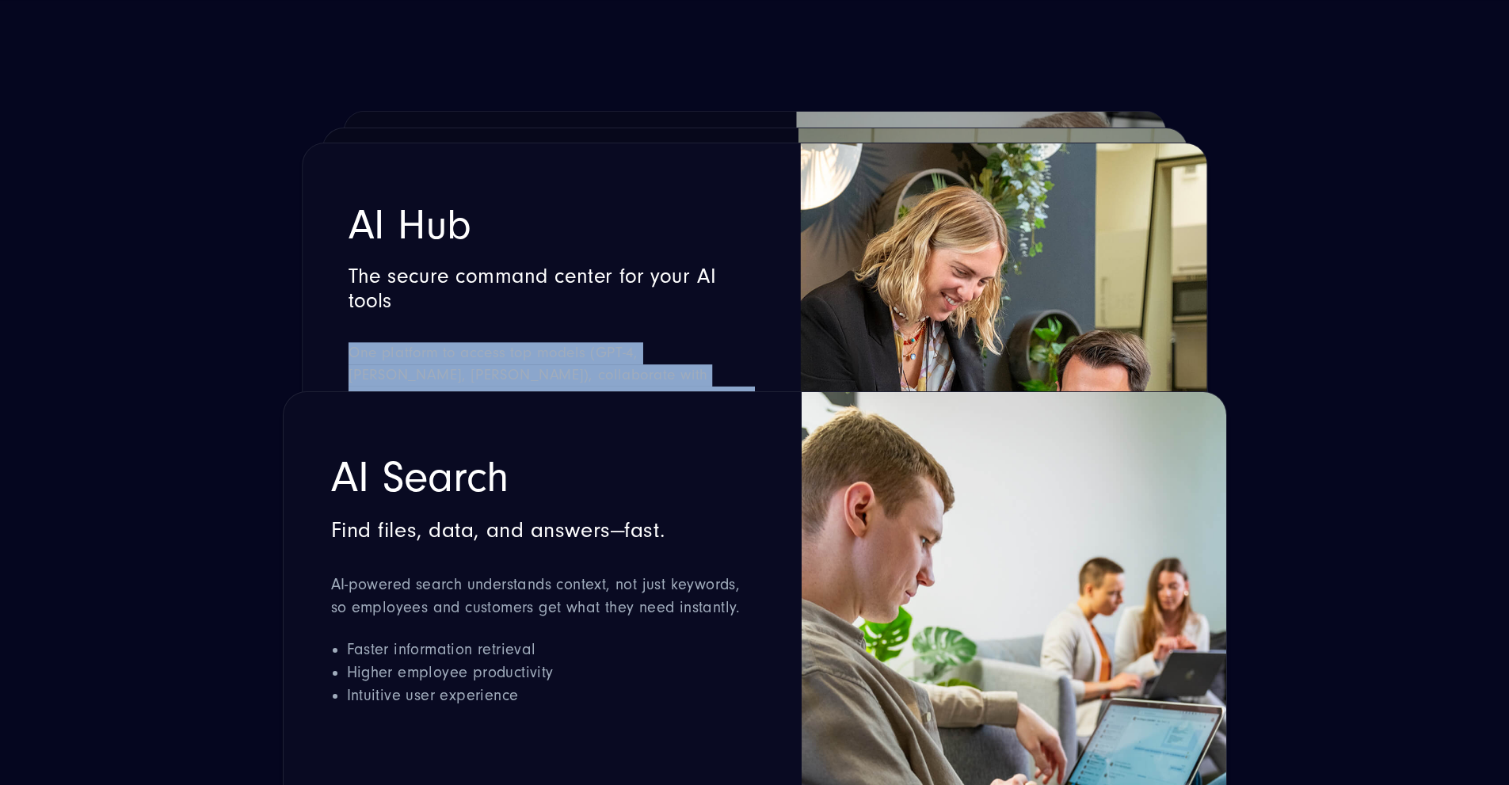
click at [464, 362] on span "One platform to access top models (GPT-4, Claude, Gemini), collaborate with tea…" at bounding box center [550, 386] width 404 height 83
click at [465, 363] on span "One platform to access top models (GPT-4, Claude, Gemini), collaborate with tea…" at bounding box center [550, 386] width 404 height 83
click at [466, 363] on span "One platform to access top models (GPT-4, Claude, Gemini), collaborate with tea…" at bounding box center [550, 386] width 404 height 83
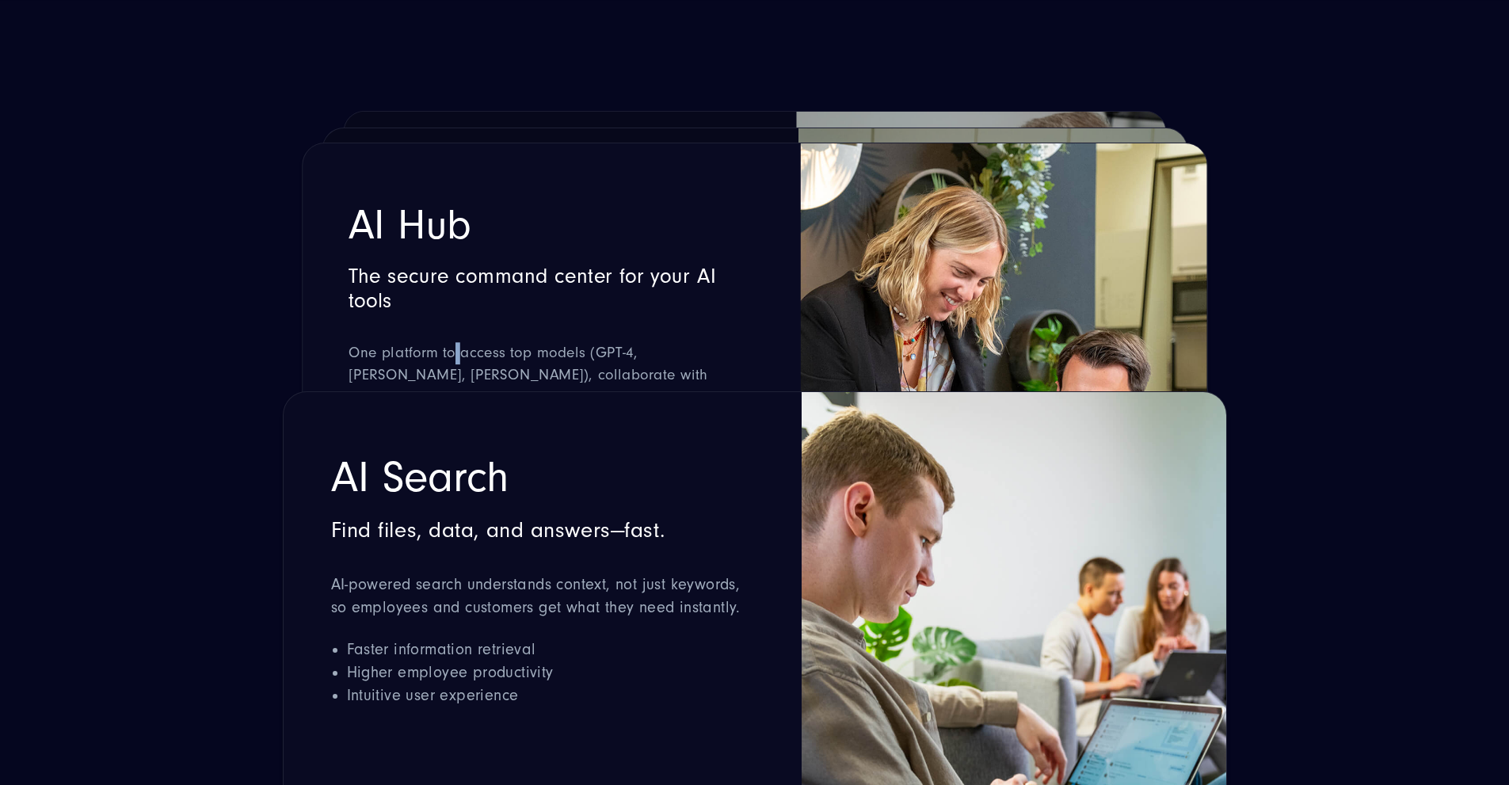
click at [466, 363] on span "One platform to access top models (GPT-4, Claude, Gemini), collaborate with tea…" at bounding box center [550, 386] width 404 height 83
click at [462, 364] on p "One platform to access top models (GPT-4, Claude, Gemini), collaborate with tea…" at bounding box center [551, 386] width 406 height 88
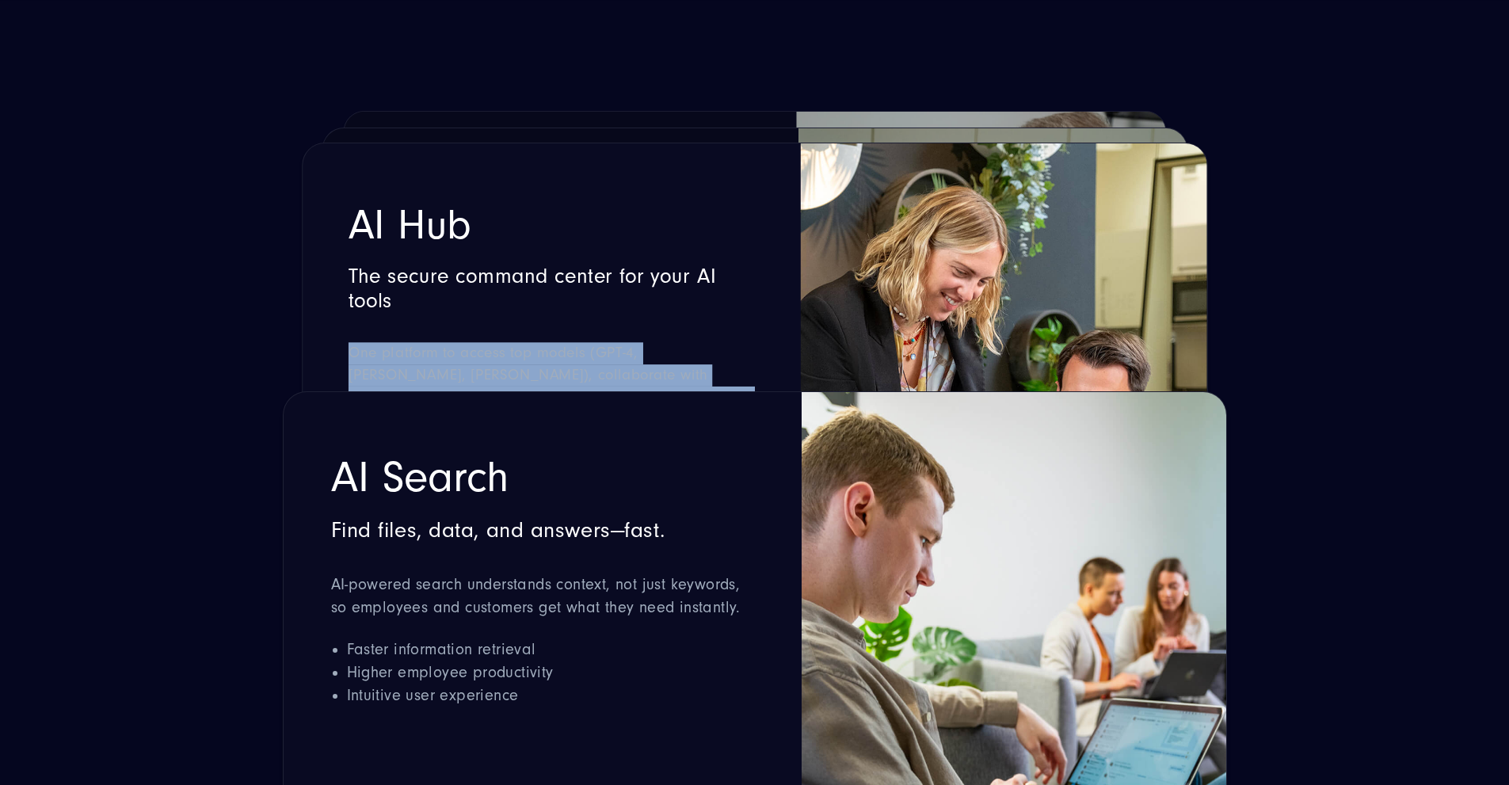
click at [462, 364] on p "One platform to access top models (GPT-4, Claude, Gemini), collaborate with tea…" at bounding box center [551, 386] width 406 height 88
click at [444, 354] on span "One platform to access top models (GPT-4, Claude, Gemini), collaborate with tea…" at bounding box center [550, 386] width 404 height 83
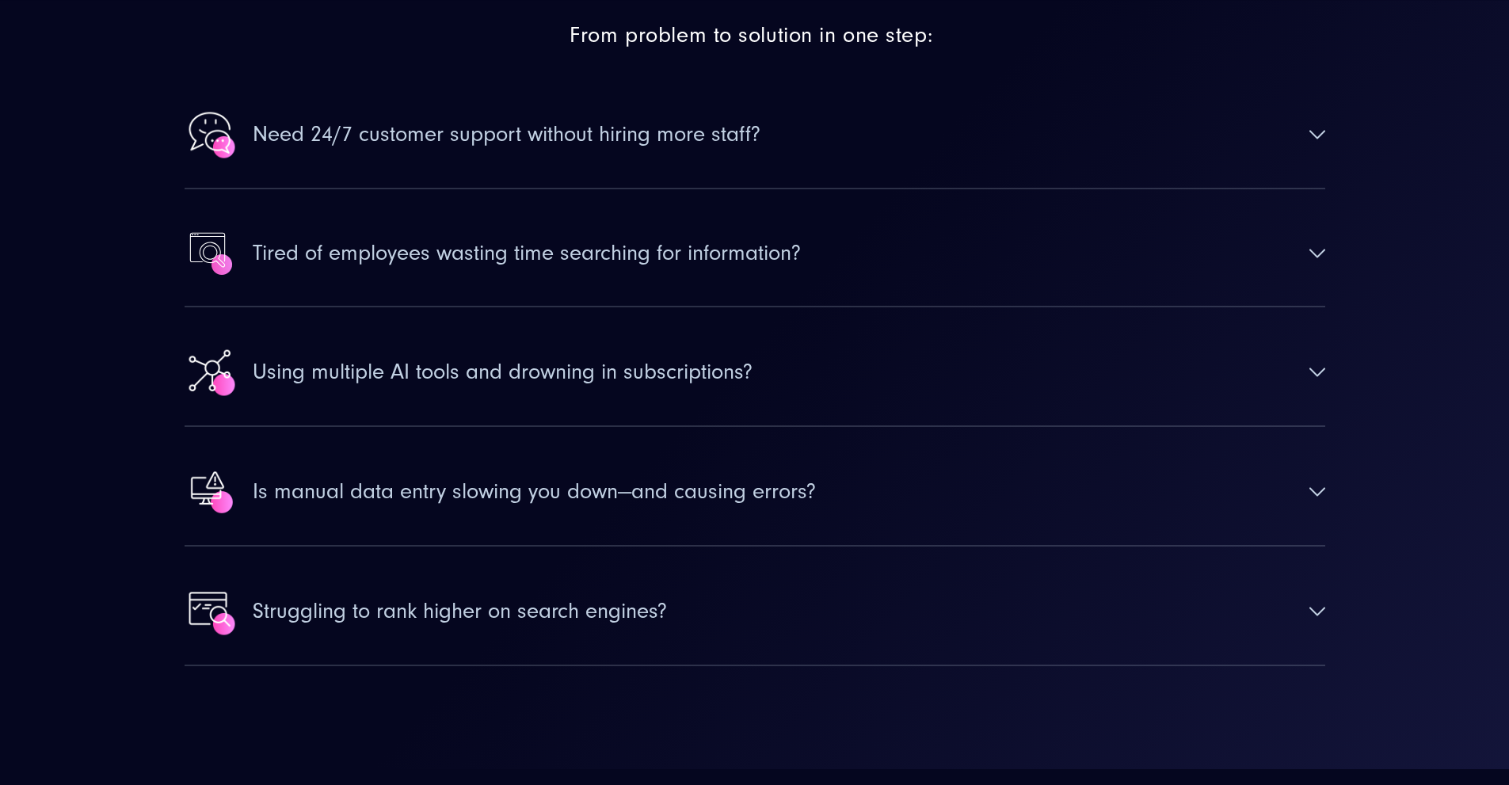
scroll to position [5705, 0]
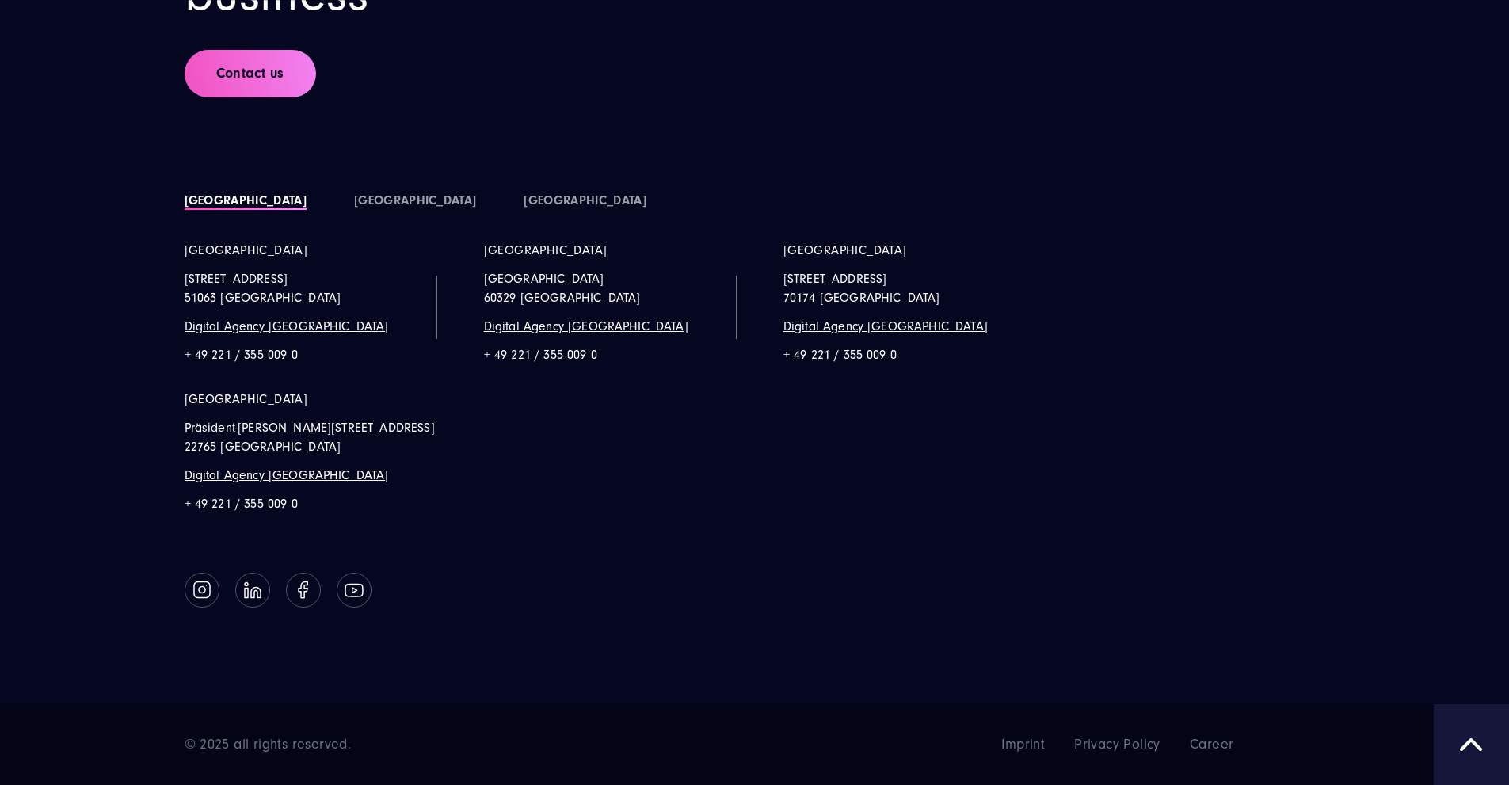
scroll to position [9832, 0]
click at [354, 208] on link "[GEOGRAPHIC_DATA]" at bounding box center [415, 200] width 122 height 14
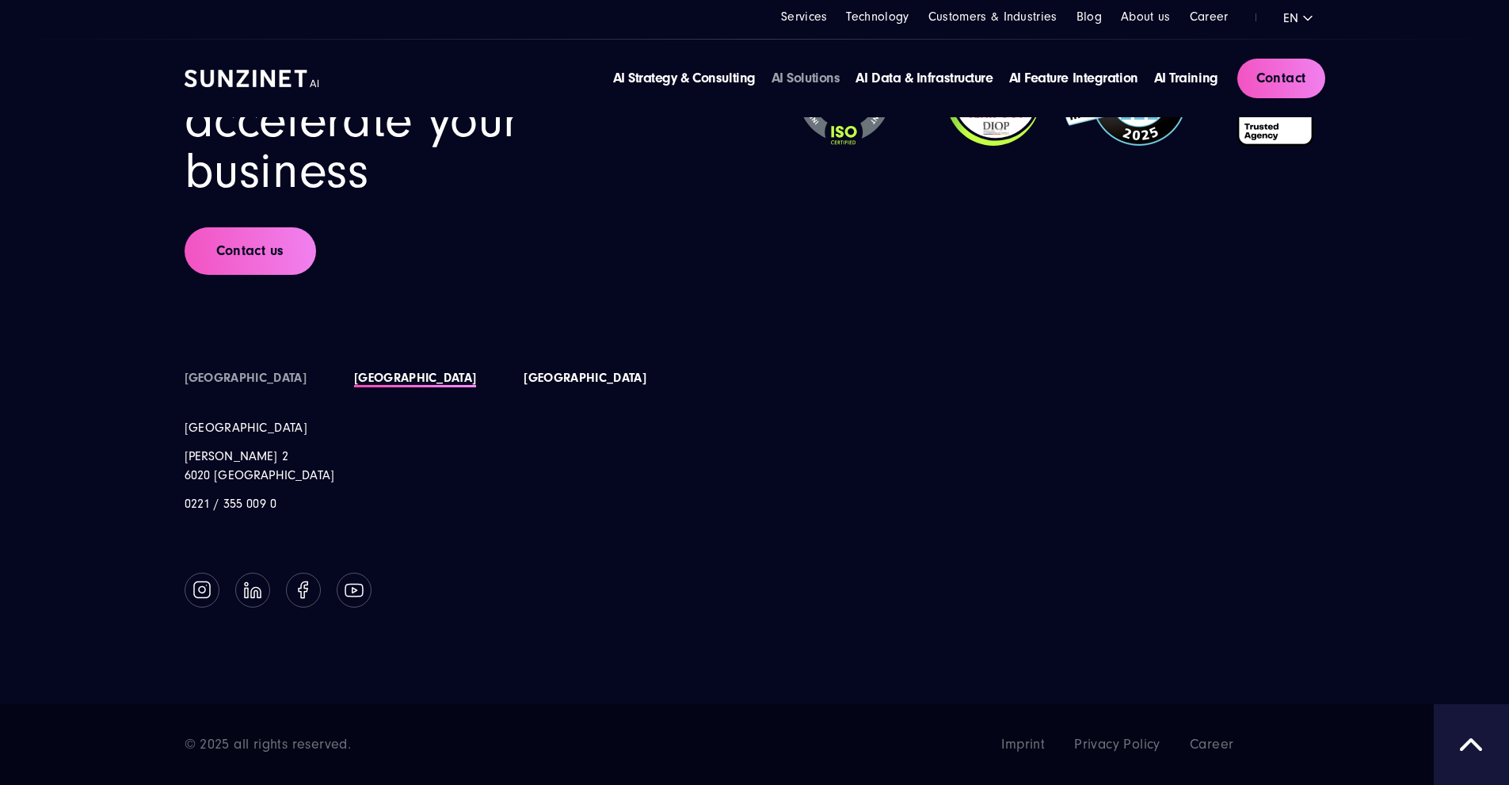
click at [524, 377] on link "[GEOGRAPHIC_DATA]" at bounding box center [585, 378] width 122 height 14
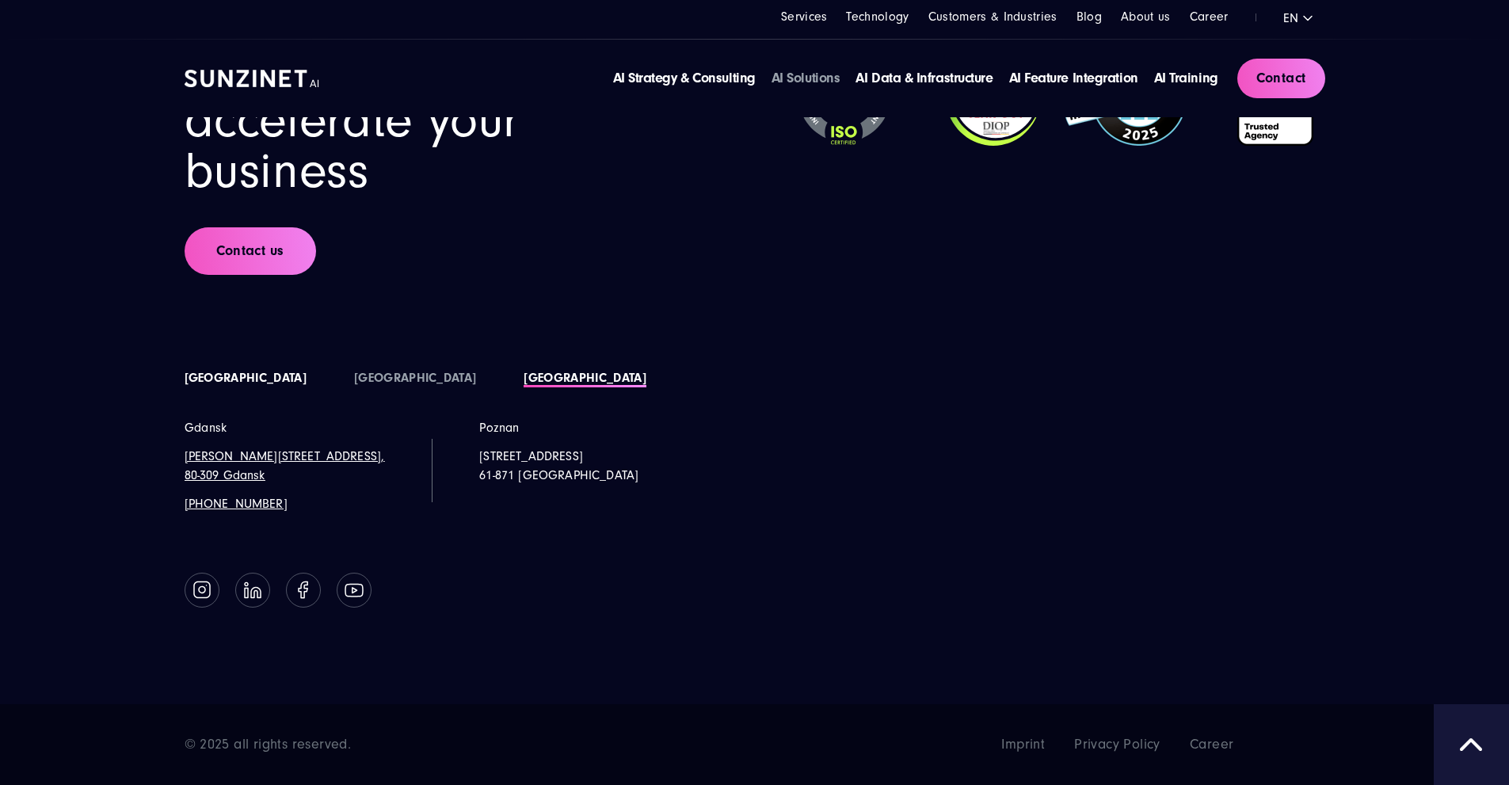
click at [228, 380] on link "[GEOGRAPHIC_DATA]" at bounding box center [246, 378] width 122 height 14
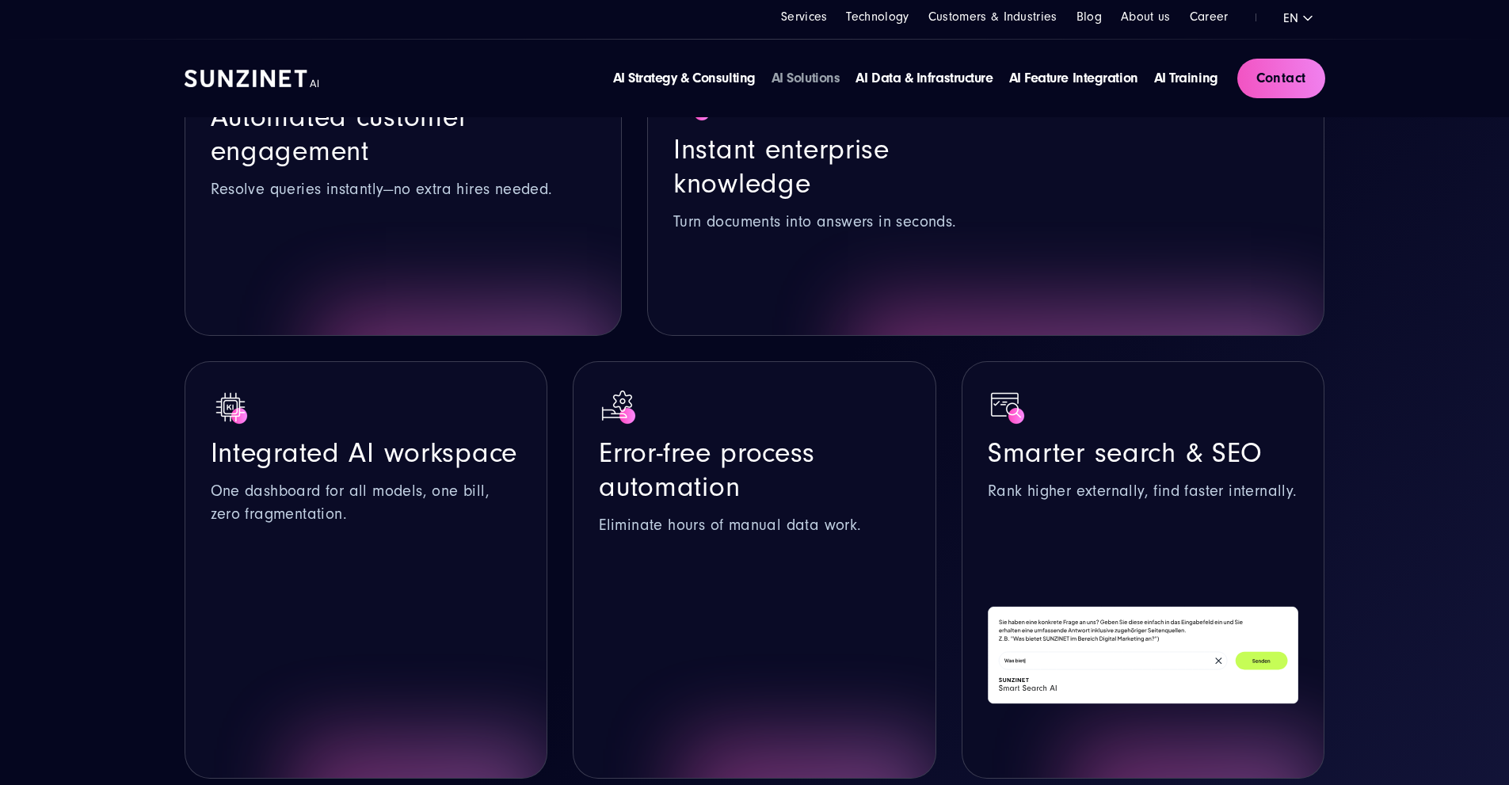
scroll to position [0, 0]
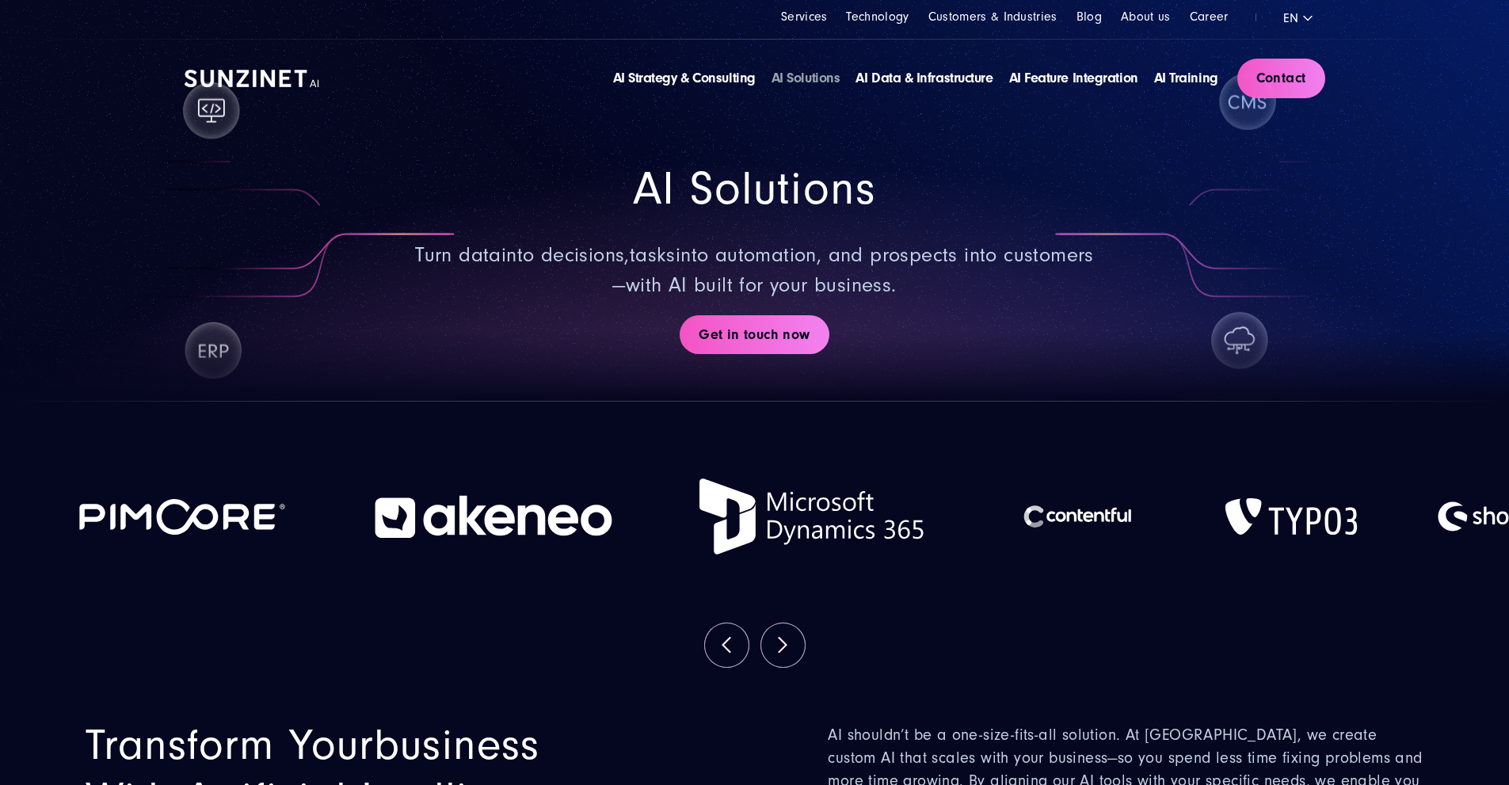
click at [657, 267] on span "tasks" at bounding box center [653, 255] width 46 height 24
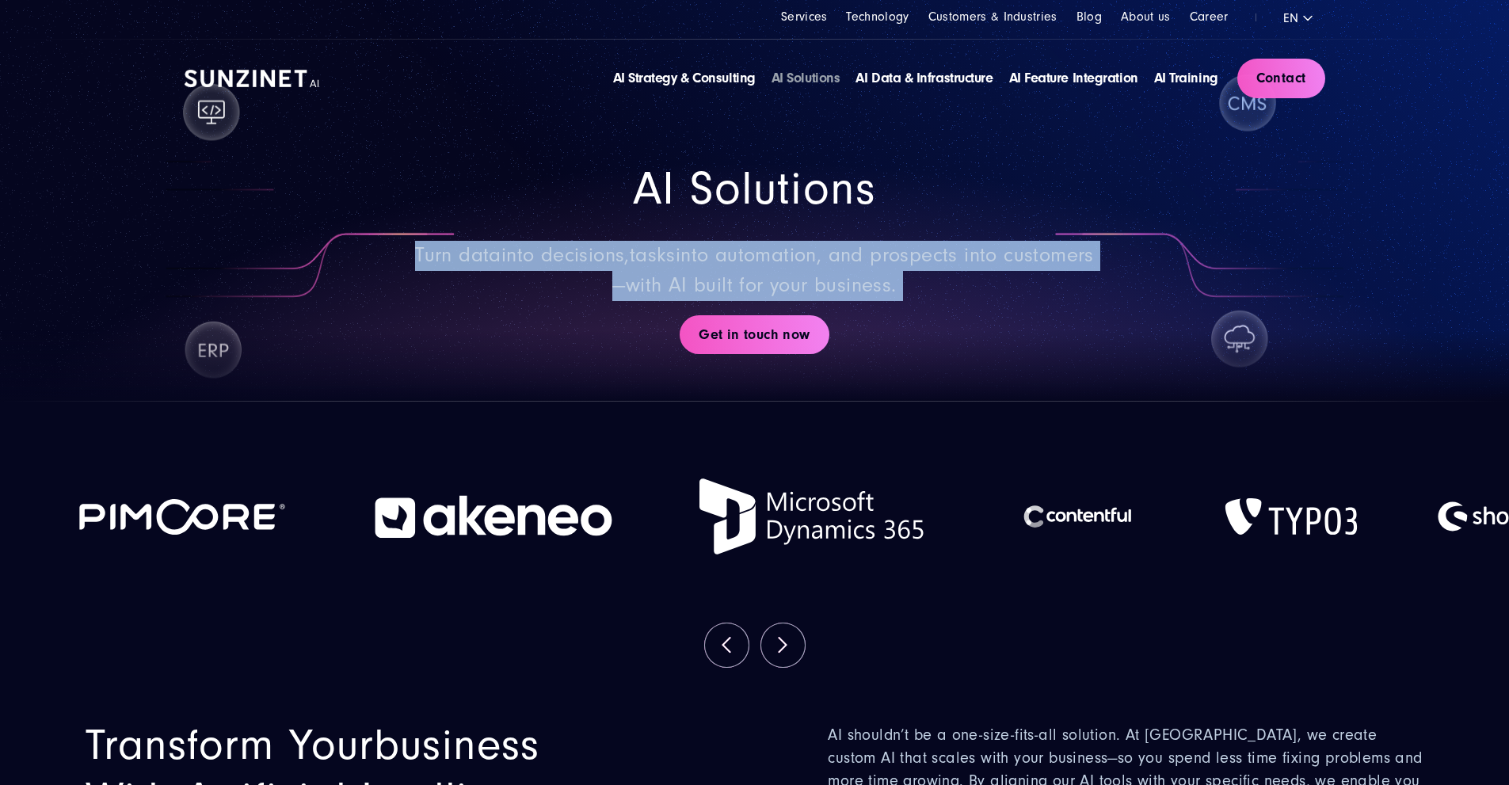
click at [657, 267] on span "tasks" at bounding box center [653, 255] width 46 height 24
click at [670, 297] on span "into automation, and prospects into customers—with AI built for your business." at bounding box center [852, 270] width 481 height 54
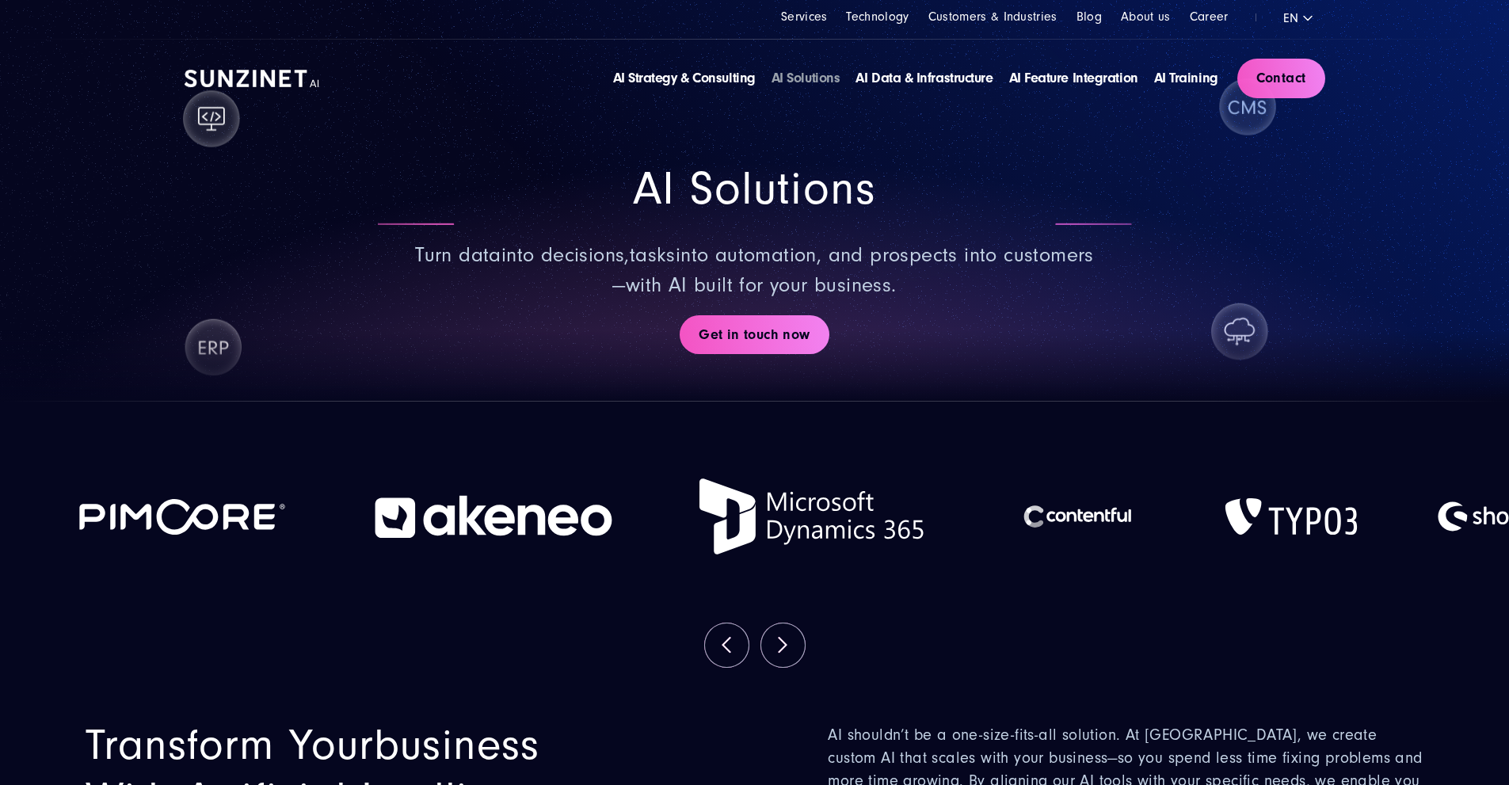
drag, startPoint x: 826, startPoint y: 352, endPoint x: 910, endPoint y: 359, distance: 84.3
click at [910, 300] on p "Turn data into decisions , tasks into automation, and prospects into customers—…" at bounding box center [755, 270] width 685 height 59
click at [1017, 300] on p "Turn data into decisions , tasks into automation, and prospects into customers—…" at bounding box center [755, 270] width 685 height 59
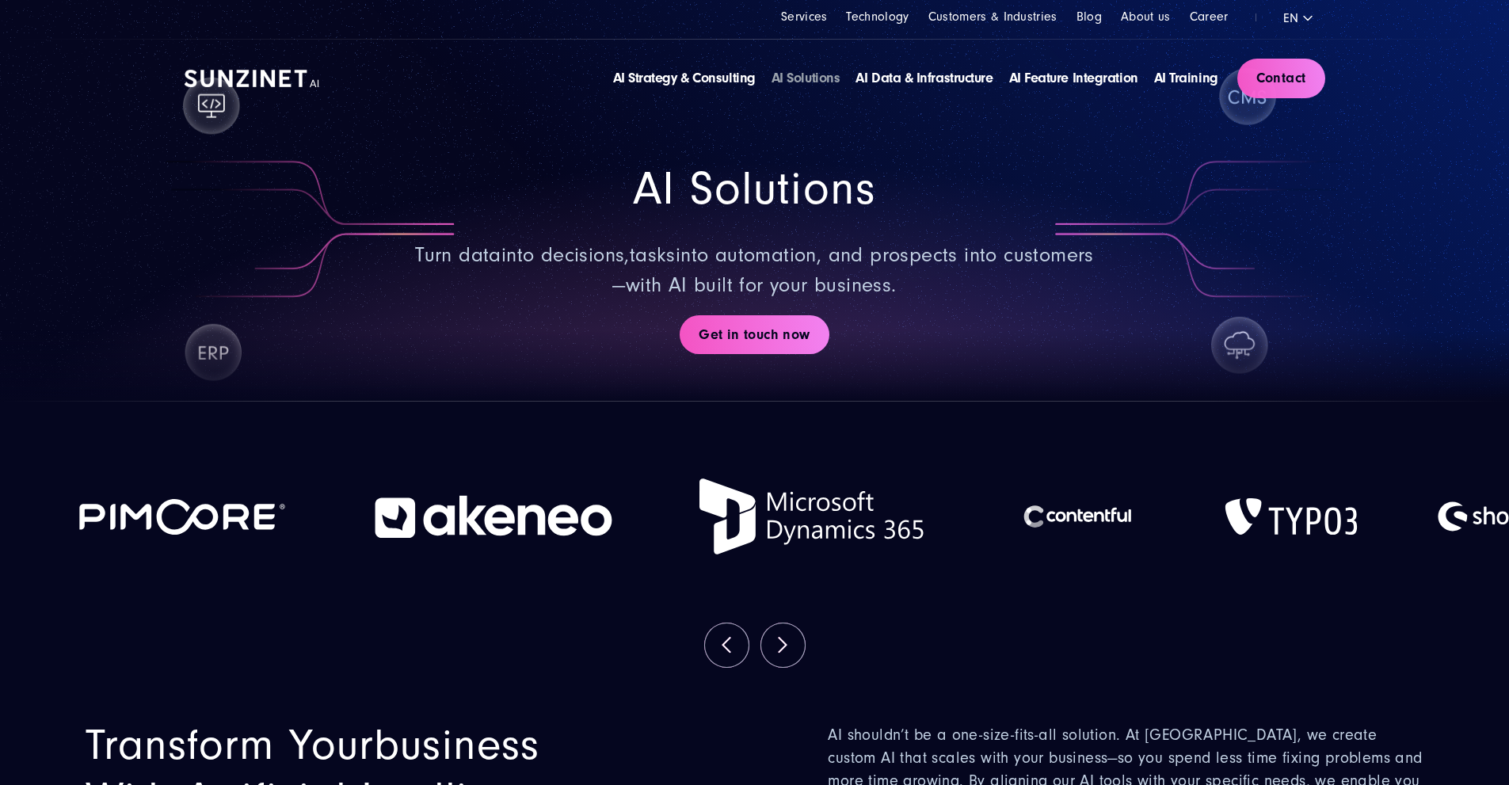
drag, startPoint x: 1299, startPoint y: 409, endPoint x: 981, endPoint y: 430, distance: 318.5
click at [981, 402] on div "AI Solutions Turn data into decisions , tasks into automation, and prospects in…" at bounding box center [755, 260] width 1141 height 283
click at [963, 402] on div "AI Solutions Turn data into decisions , tasks into automation, and prospects in…" at bounding box center [755, 260] width 1141 height 283
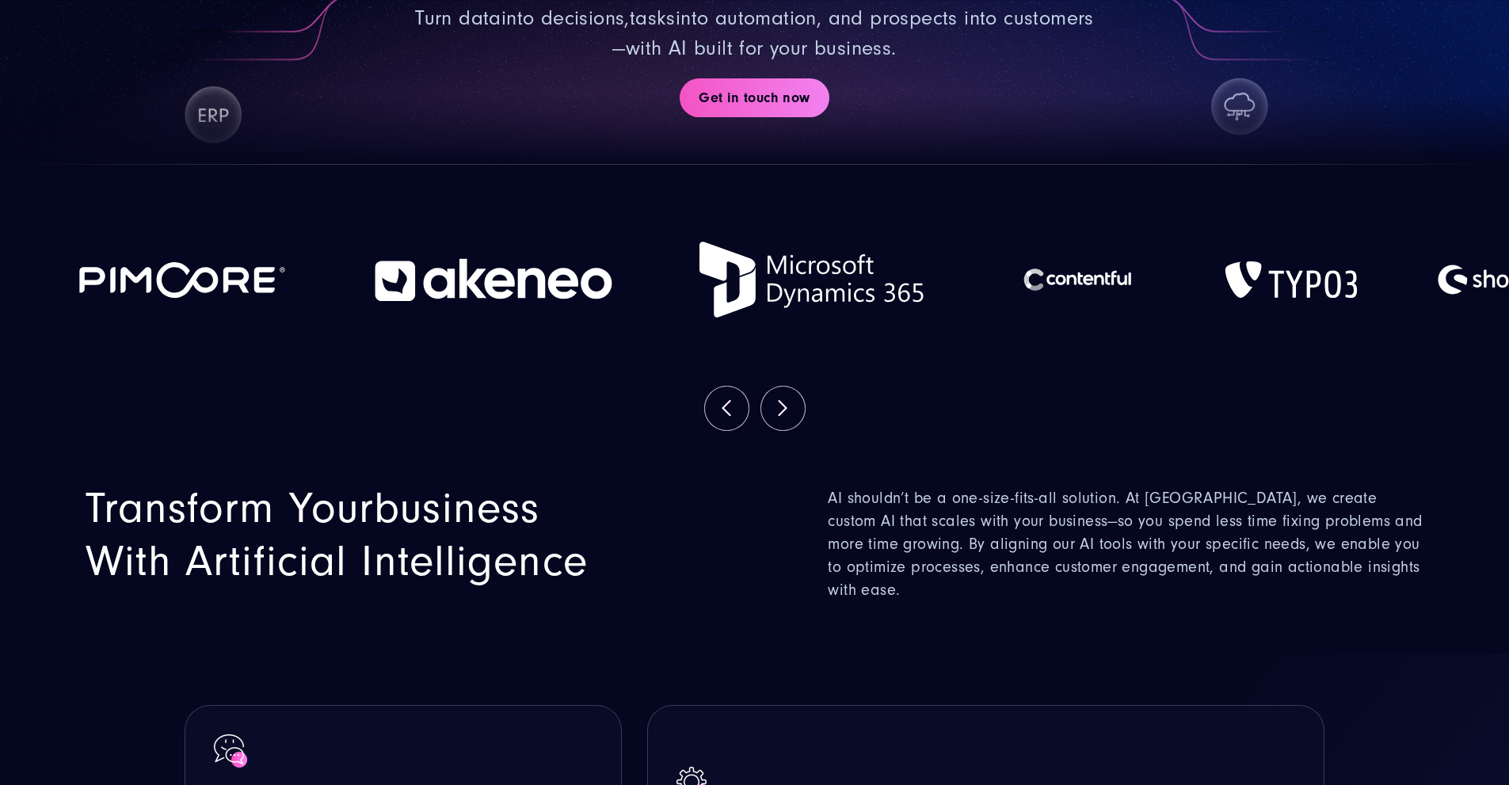
scroll to position [238, 0]
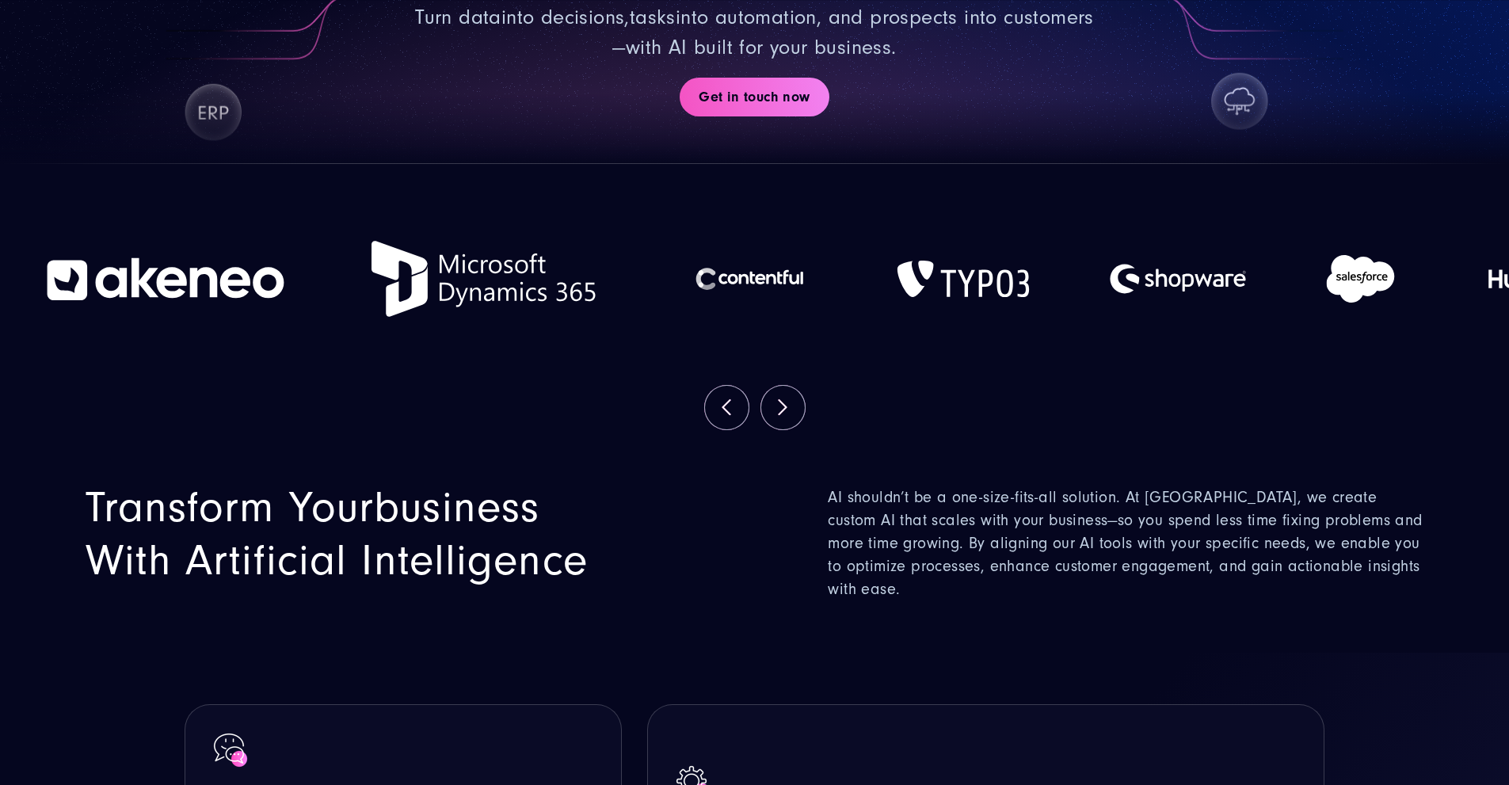
drag, startPoint x: 775, startPoint y: 401, endPoint x: 492, endPoint y: 410, distance: 283.0
click at [284, 330] on img at bounding box center [166, 278] width 238 height 103
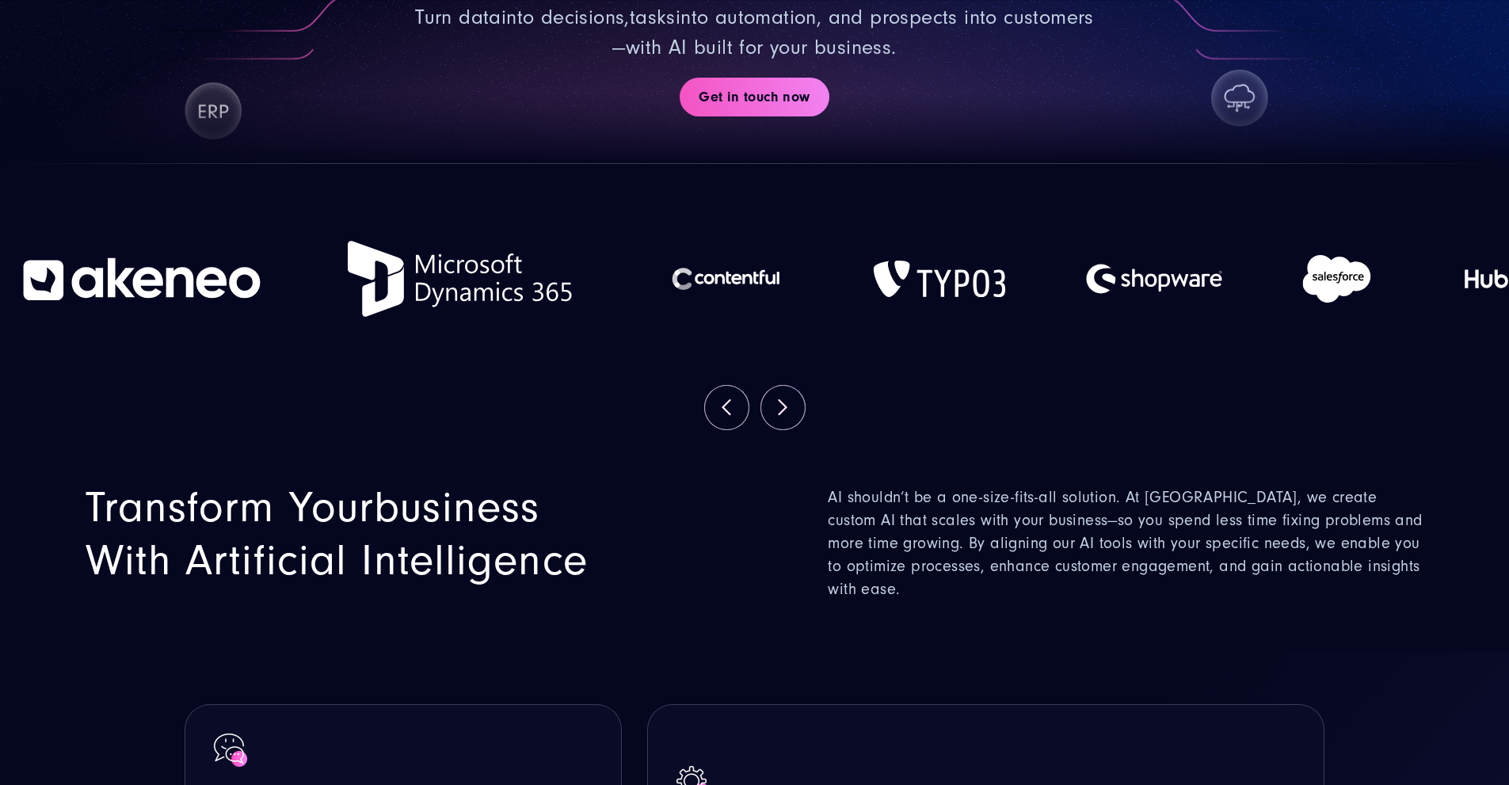
drag, startPoint x: 767, startPoint y: 406, endPoint x: 559, endPoint y: 405, distance: 208.4
click at [559, 330] on img at bounding box center [459, 278] width 238 height 103
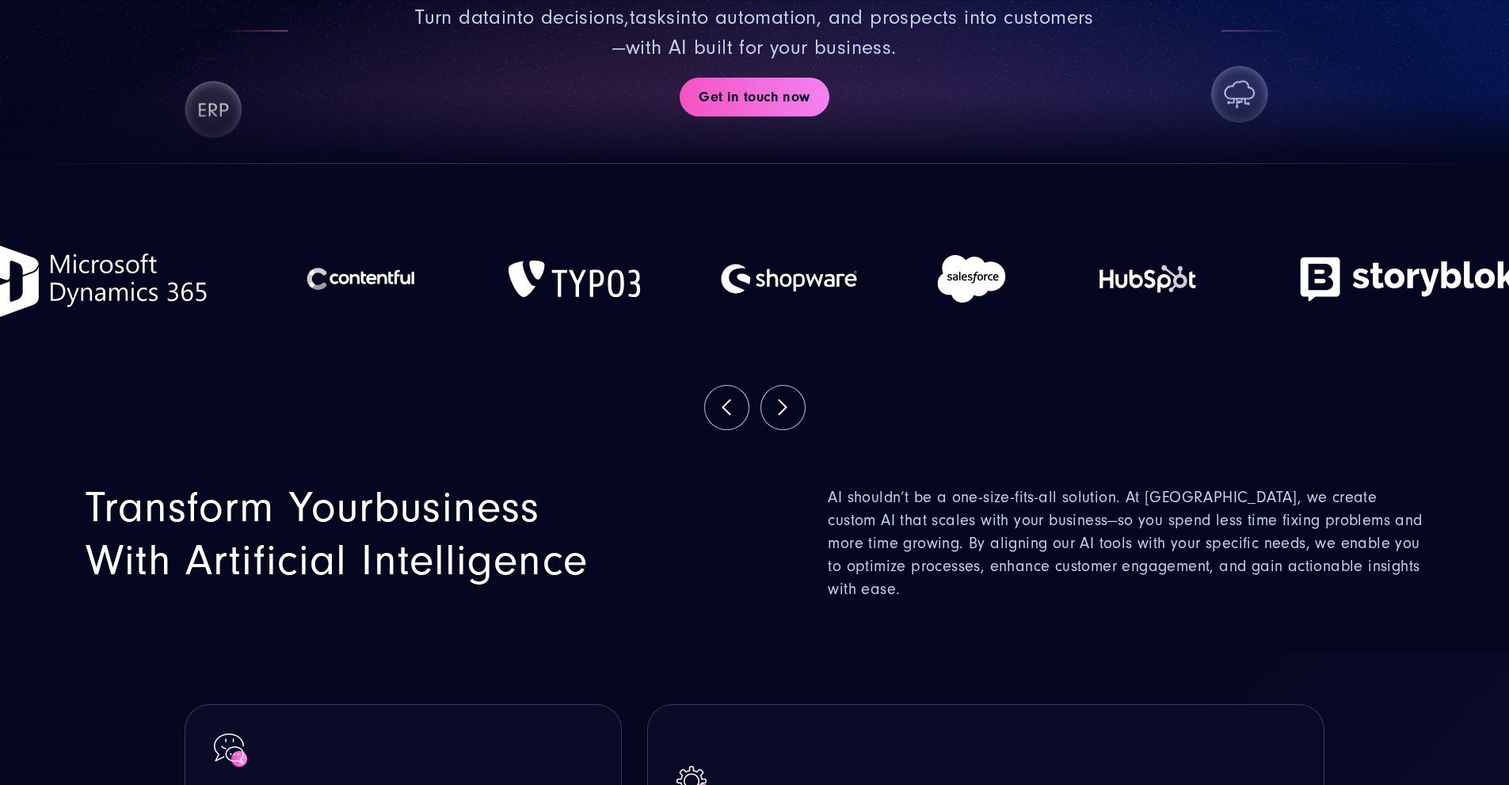
drag, startPoint x: 902, startPoint y: 387, endPoint x: 490, endPoint y: 387, distance: 412.0
click at [252, 362] on div at bounding box center [93, 279] width 317 height 166
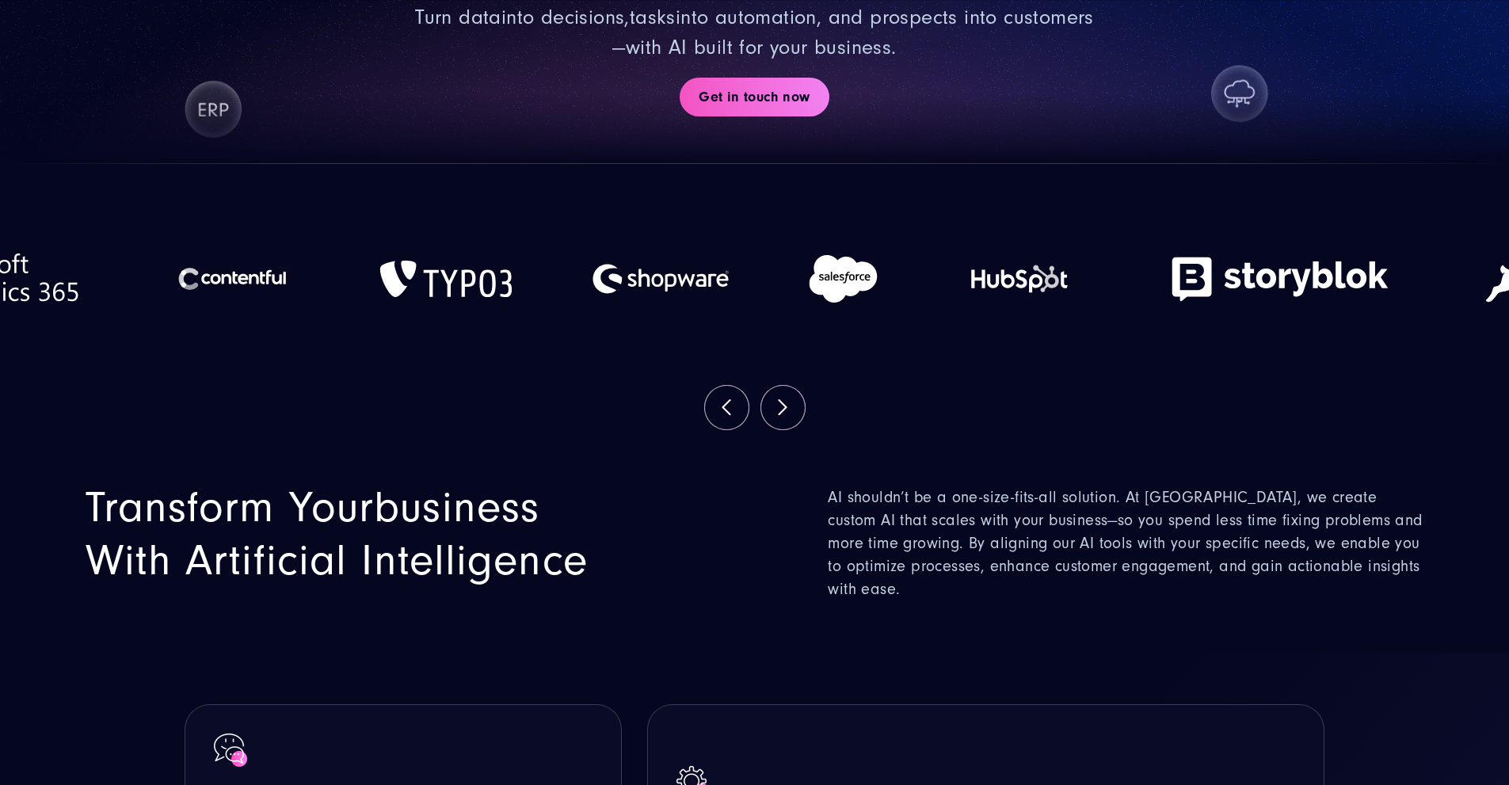
drag, startPoint x: 773, startPoint y: 378, endPoint x: 521, endPoint y: 403, distance: 253.2
click at [300, 330] on img at bounding box center [231, 278] width 137 height 103
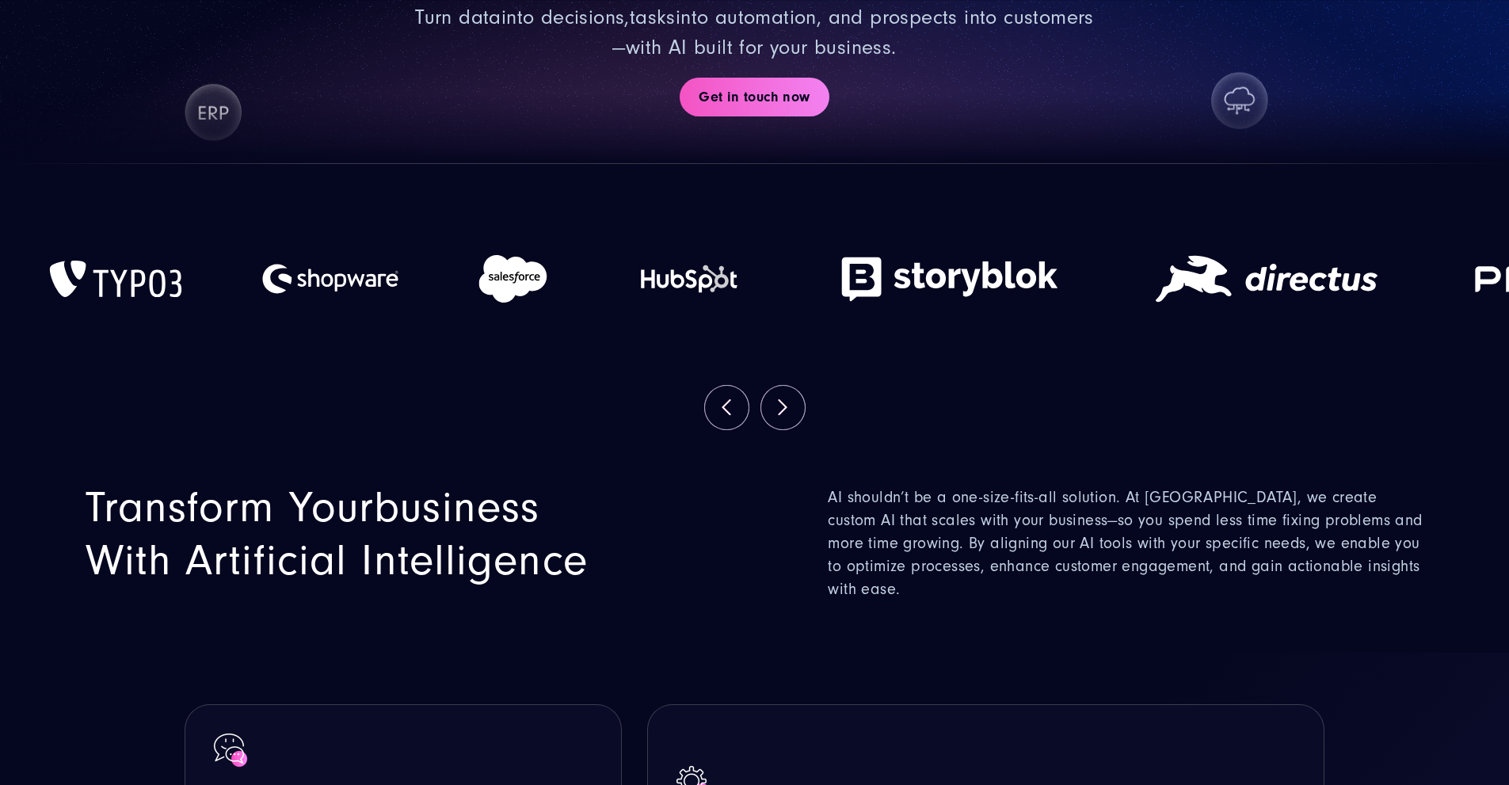
drag, startPoint x: 754, startPoint y: 400, endPoint x: 255, endPoint y: 414, distance: 499.4
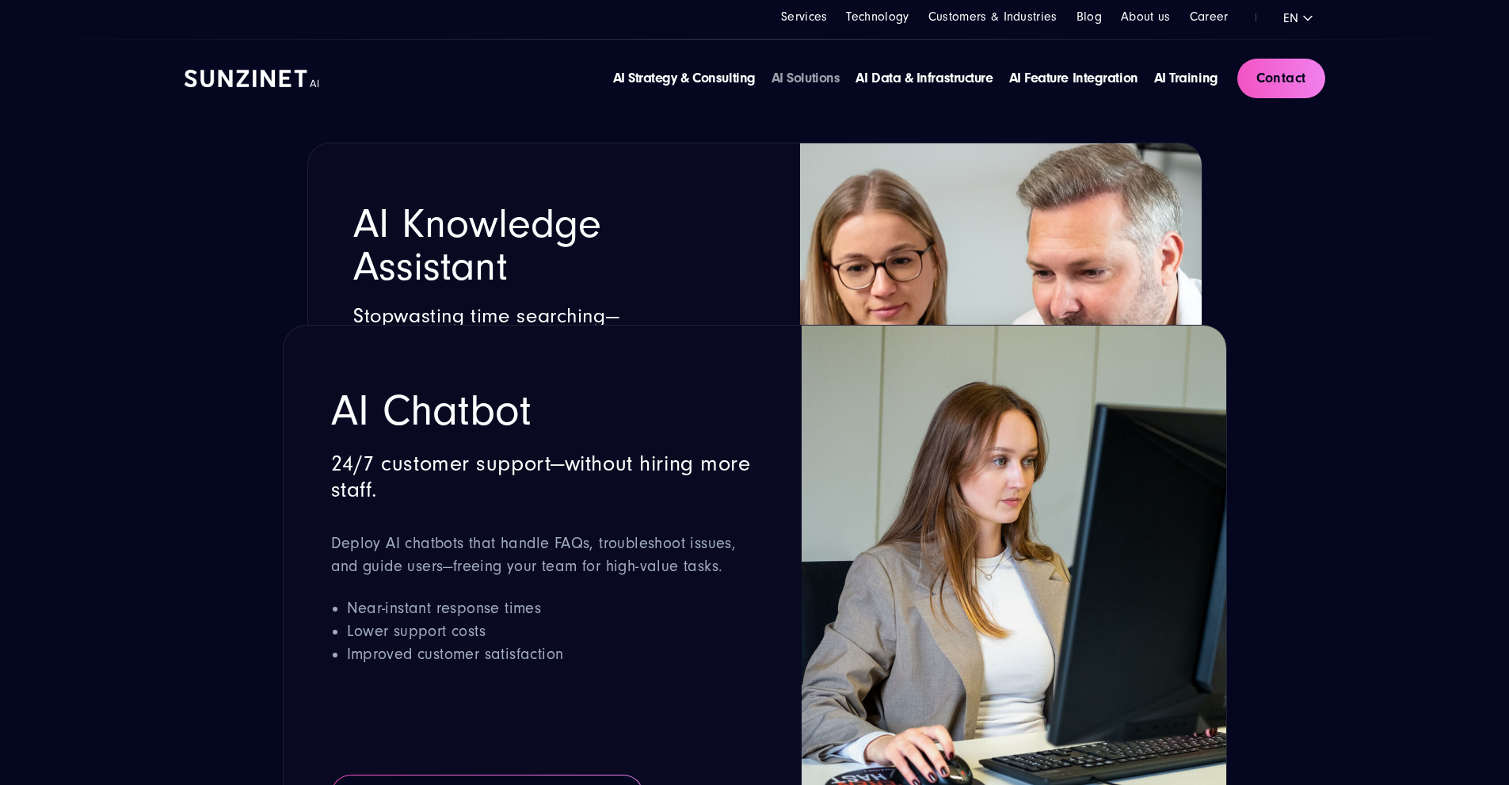
scroll to position [2298, 0]
click at [772, 81] on link "AI Solutions" at bounding box center [806, 78] width 69 height 17
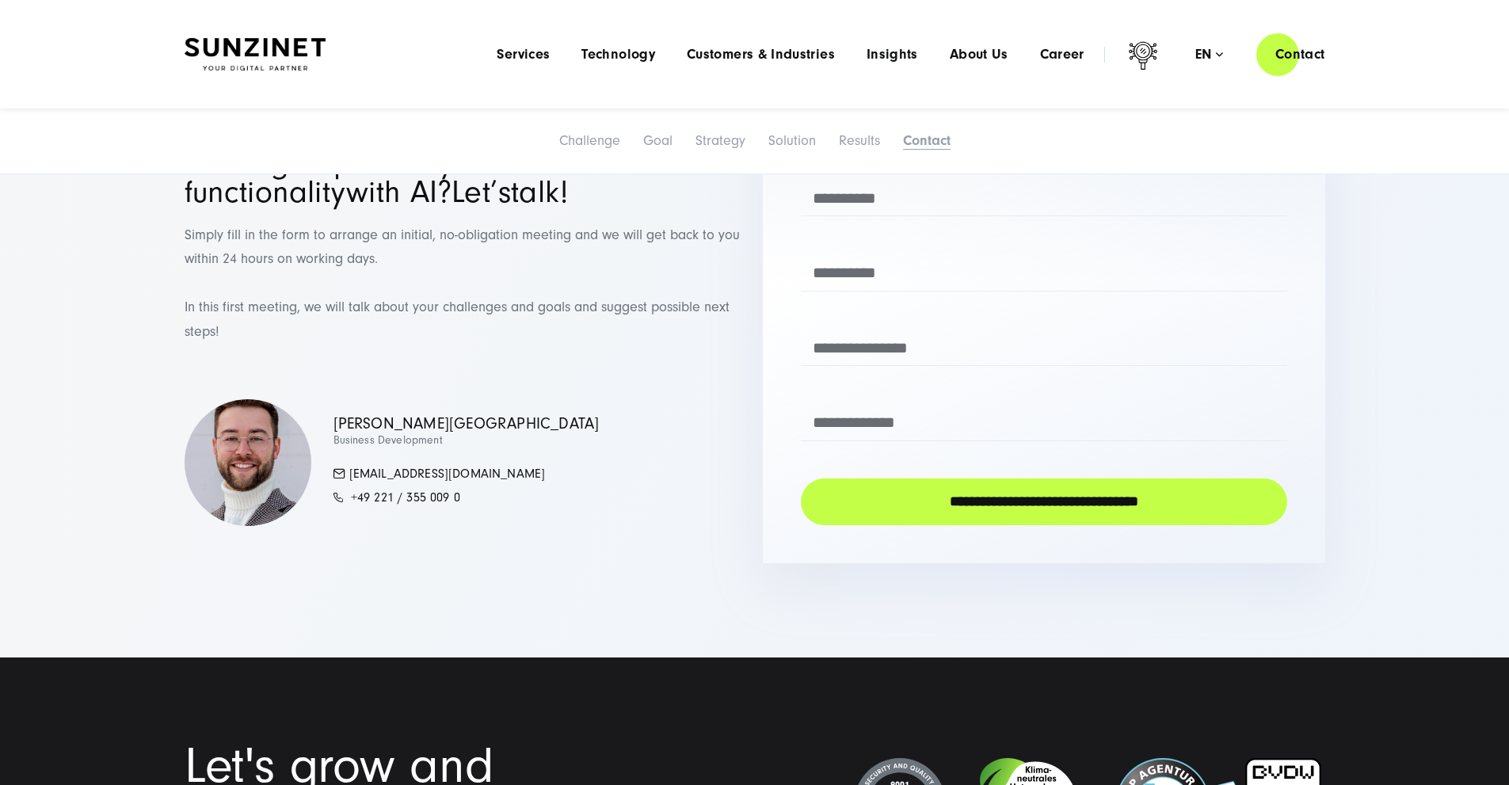
scroll to position [5784, 0]
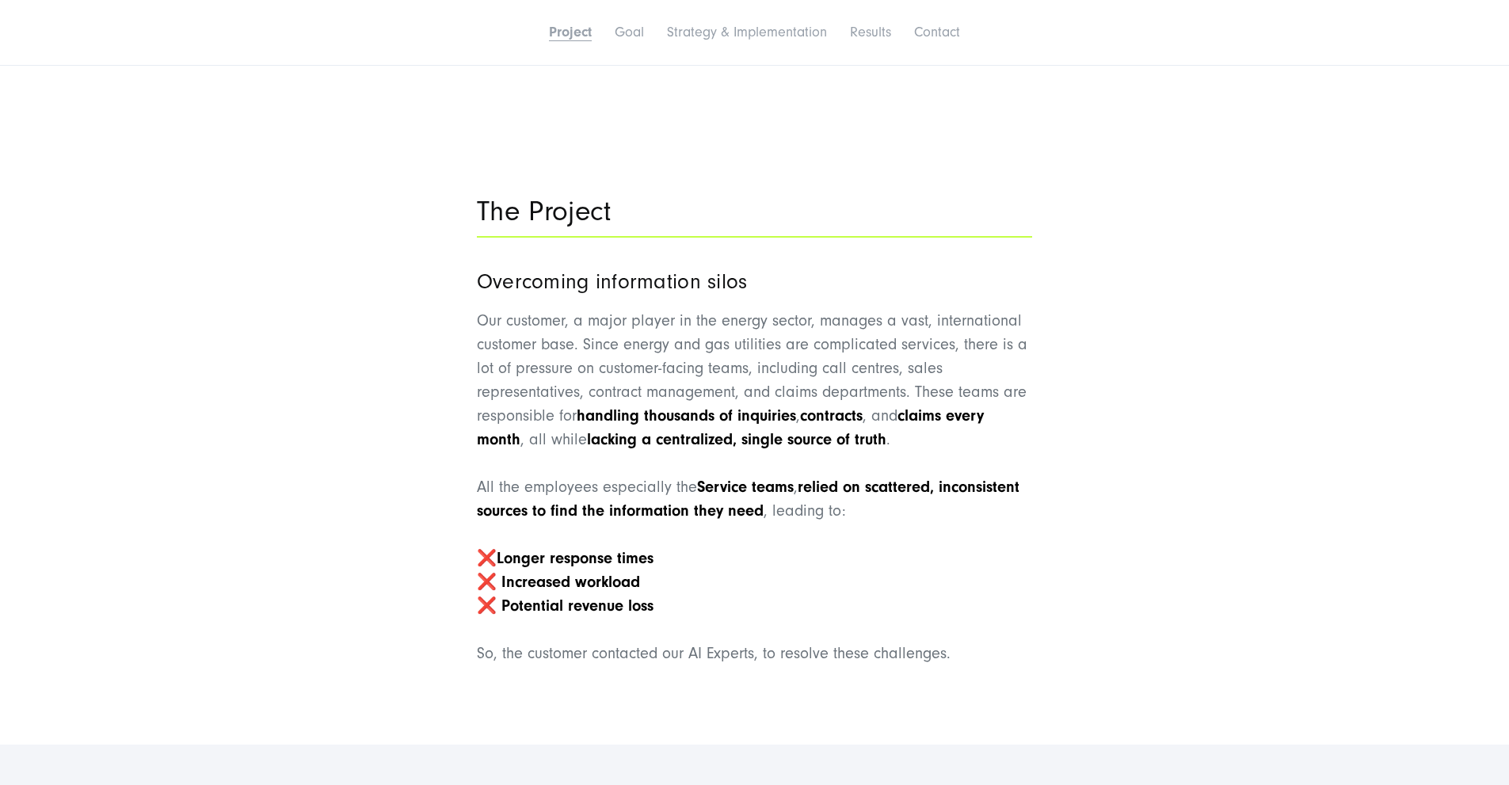
scroll to position [1189, 0]
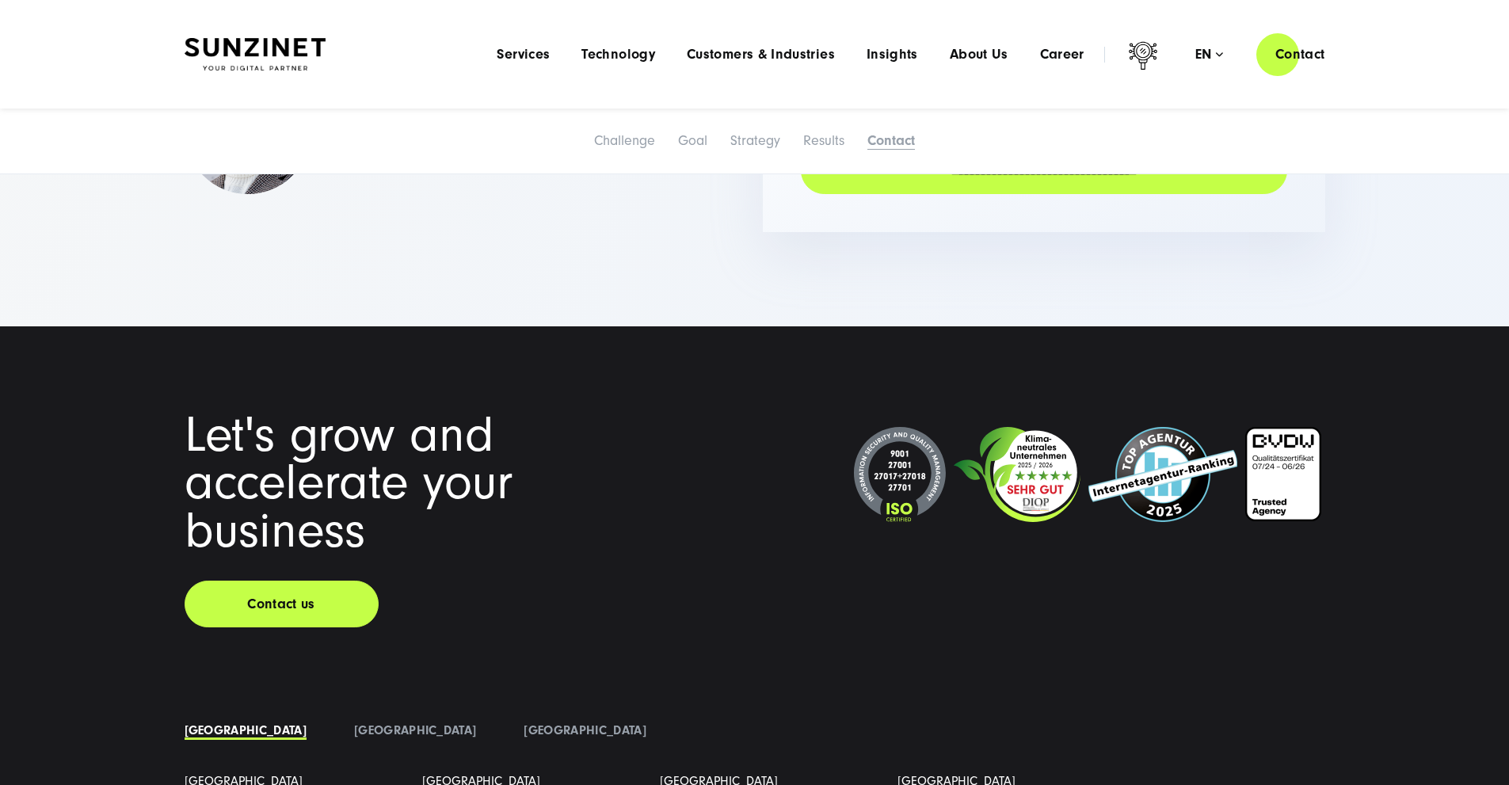
scroll to position [6656, 0]
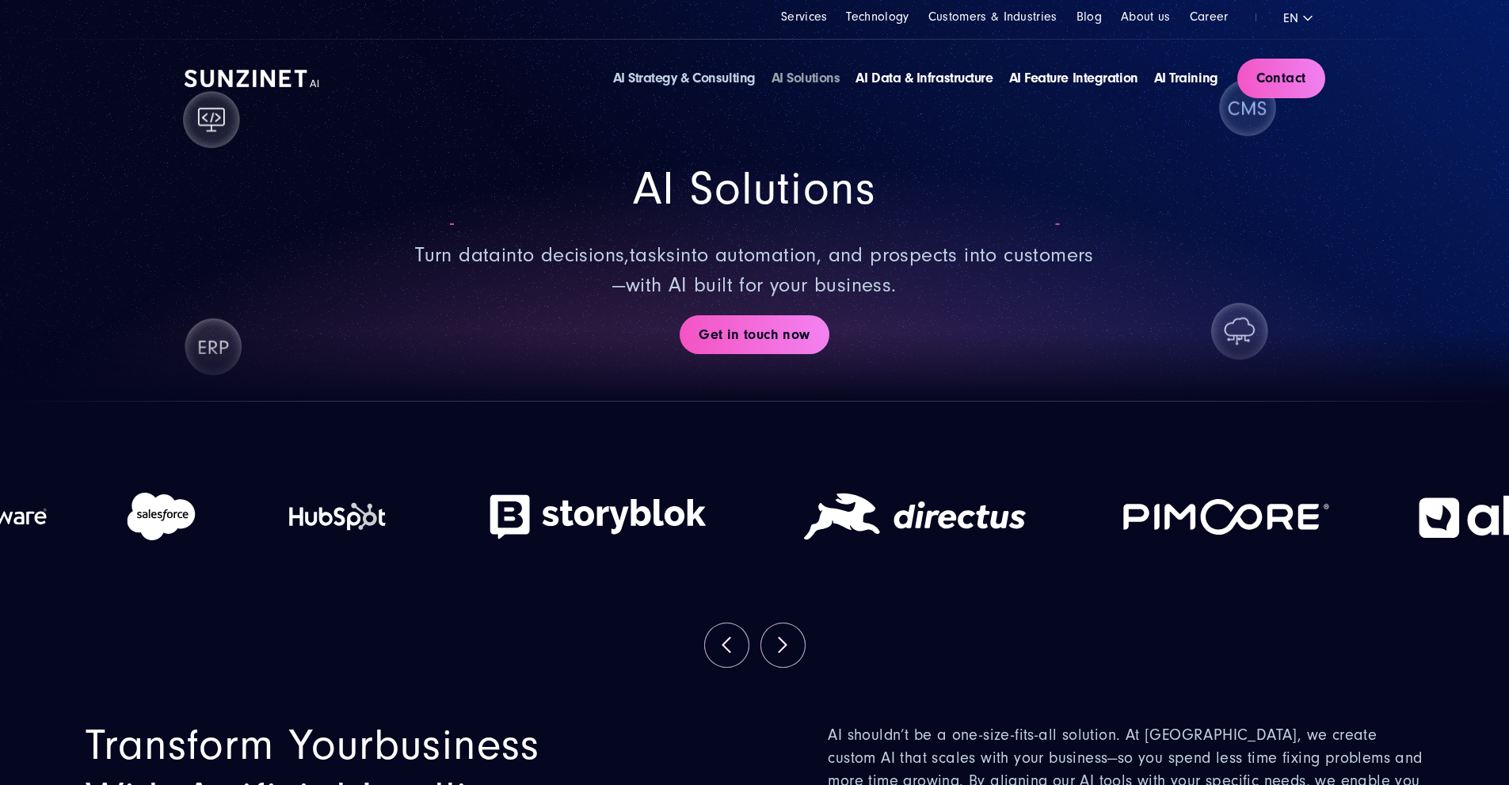
click at [662, 82] on link "AI Strategy & Consulting" at bounding box center [684, 78] width 143 height 17
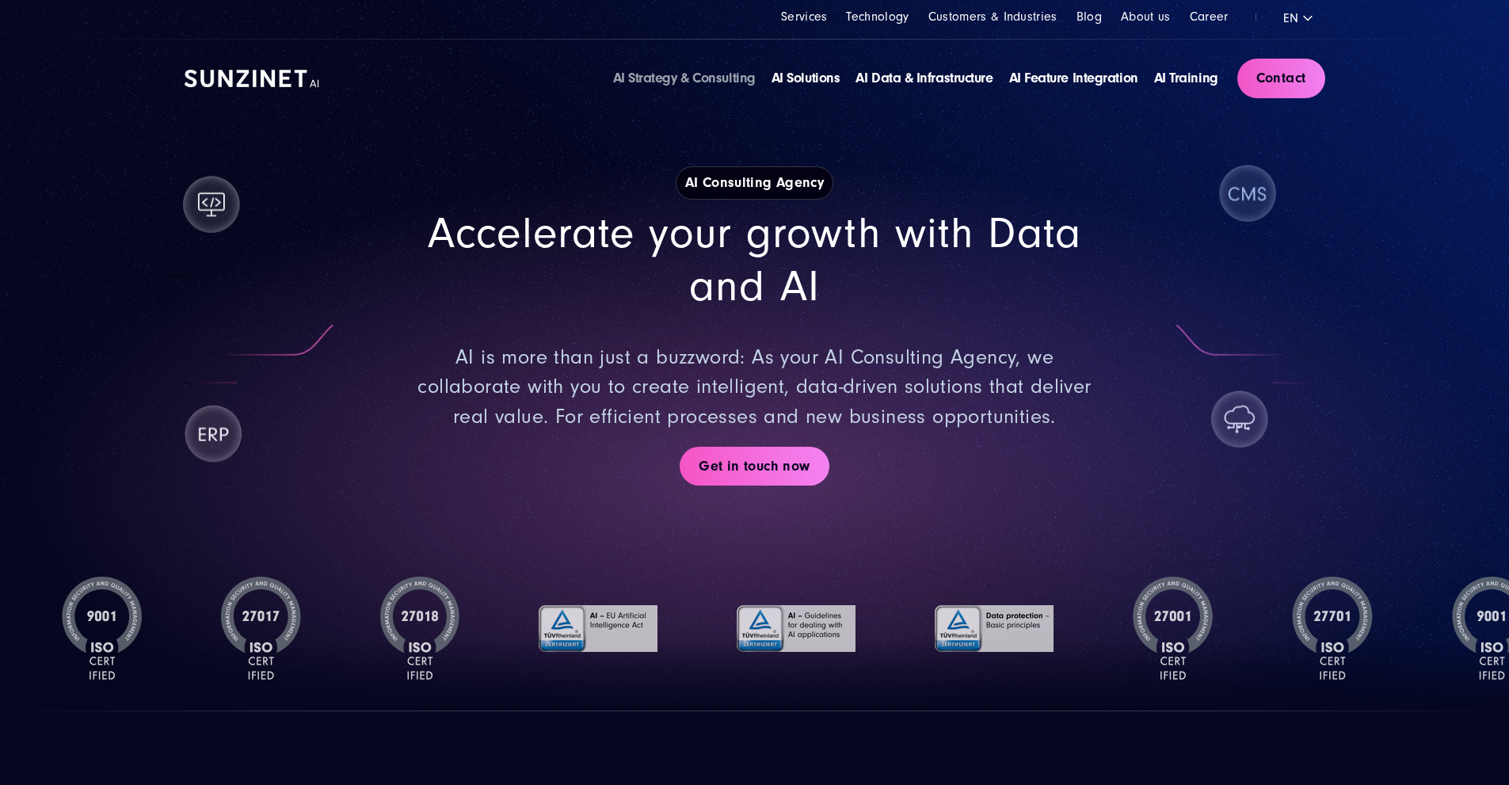
click at [729, 200] on strong "AI Consulting Agency" at bounding box center [755, 182] width 158 height 33
click at [712, 261] on h2 "Accelerate your growth with Data and AI" at bounding box center [755, 260] width 685 height 105
drag, startPoint x: 471, startPoint y: 301, endPoint x: 1011, endPoint y: 483, distance: 570.3
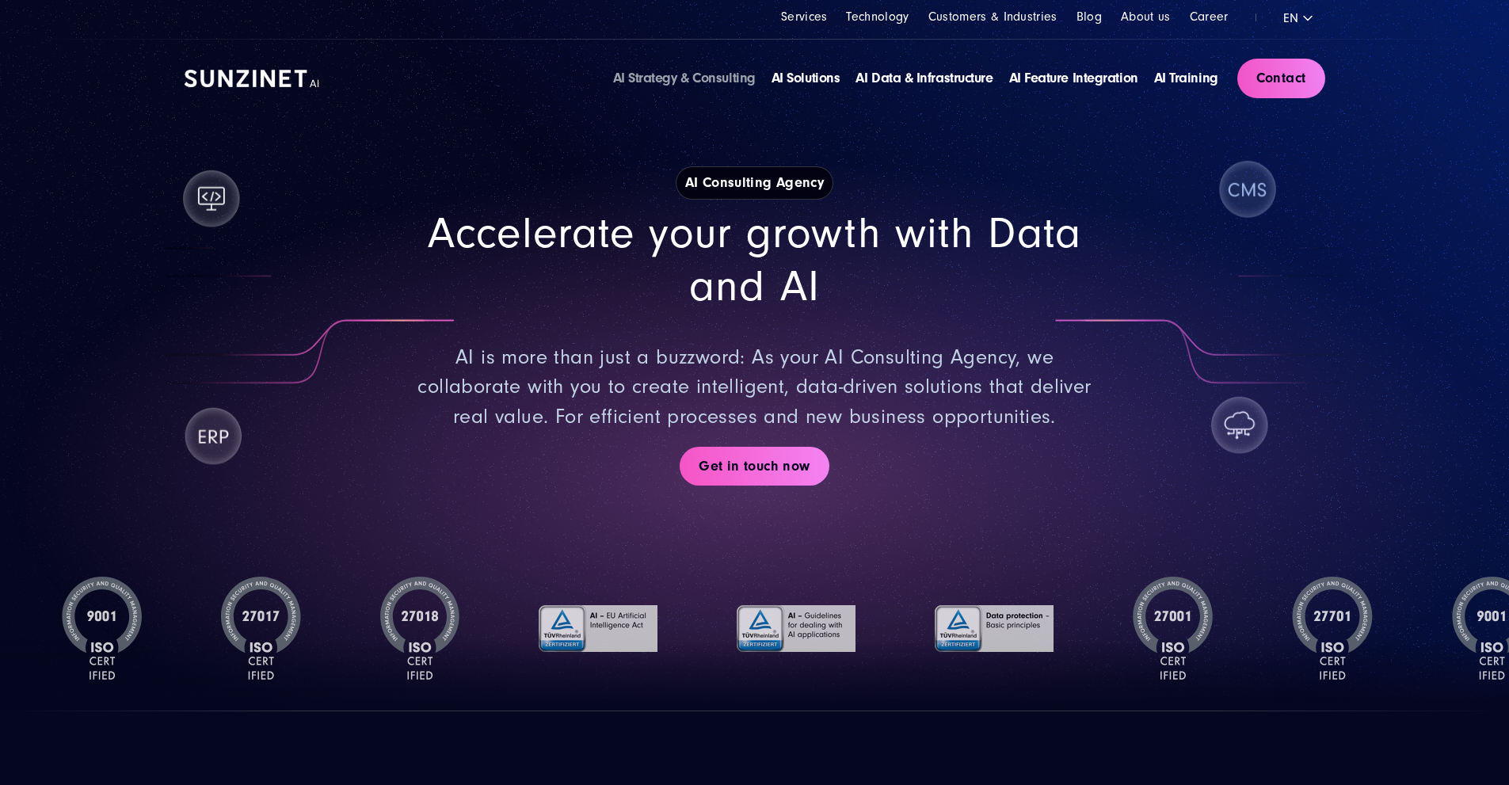
click at [1019, 432] on div "Accelerate your growth with Data and AI AI is more than just a buzzword: As you…" at bounding box center [755, 320] width 685 height 224
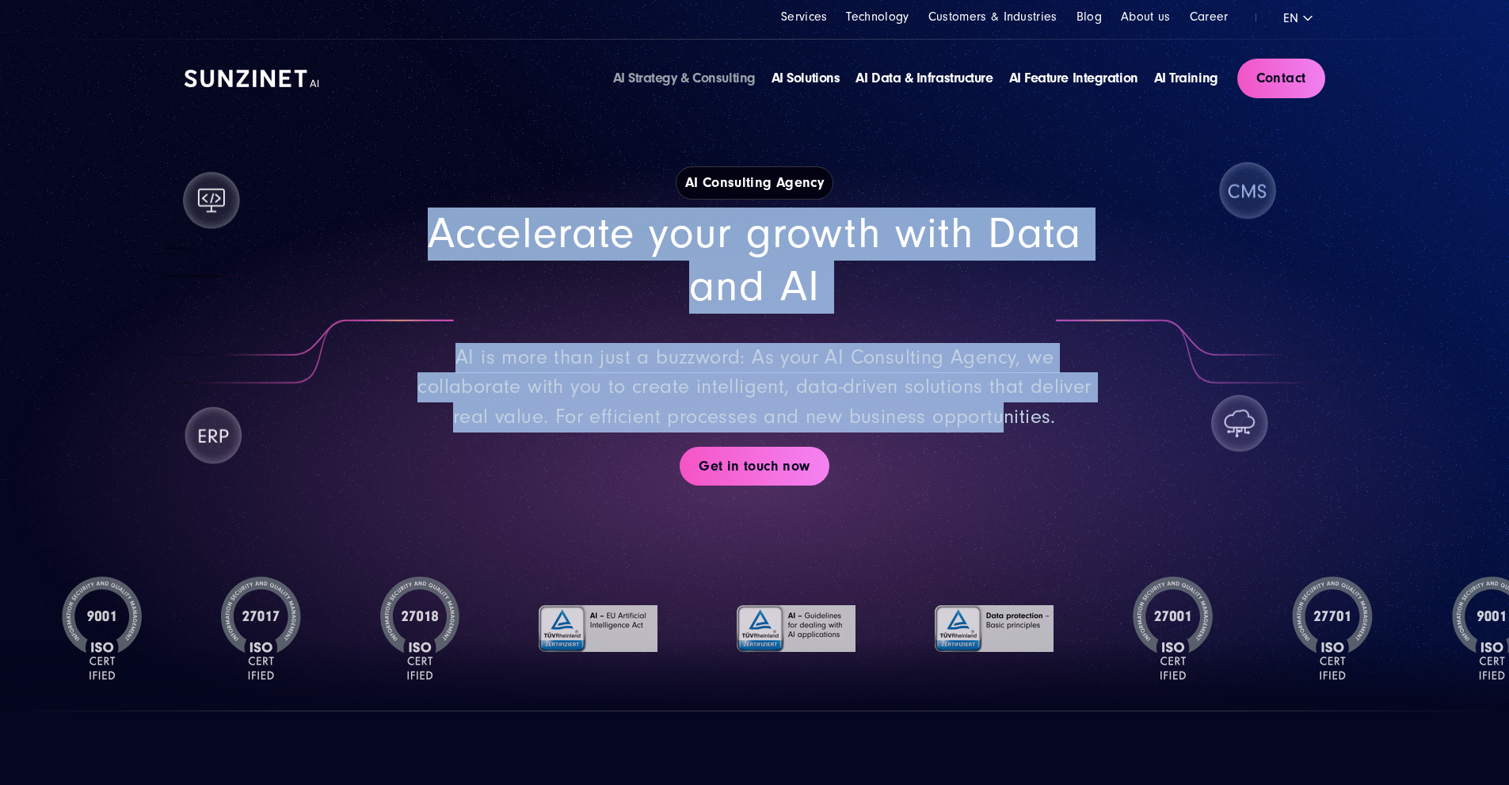
click at [984, 433] on p "AI is more than just a buzzword: As your AI Consulting Agency, we collaborate w…" at bounding box center [755, 388] width 685 height 90
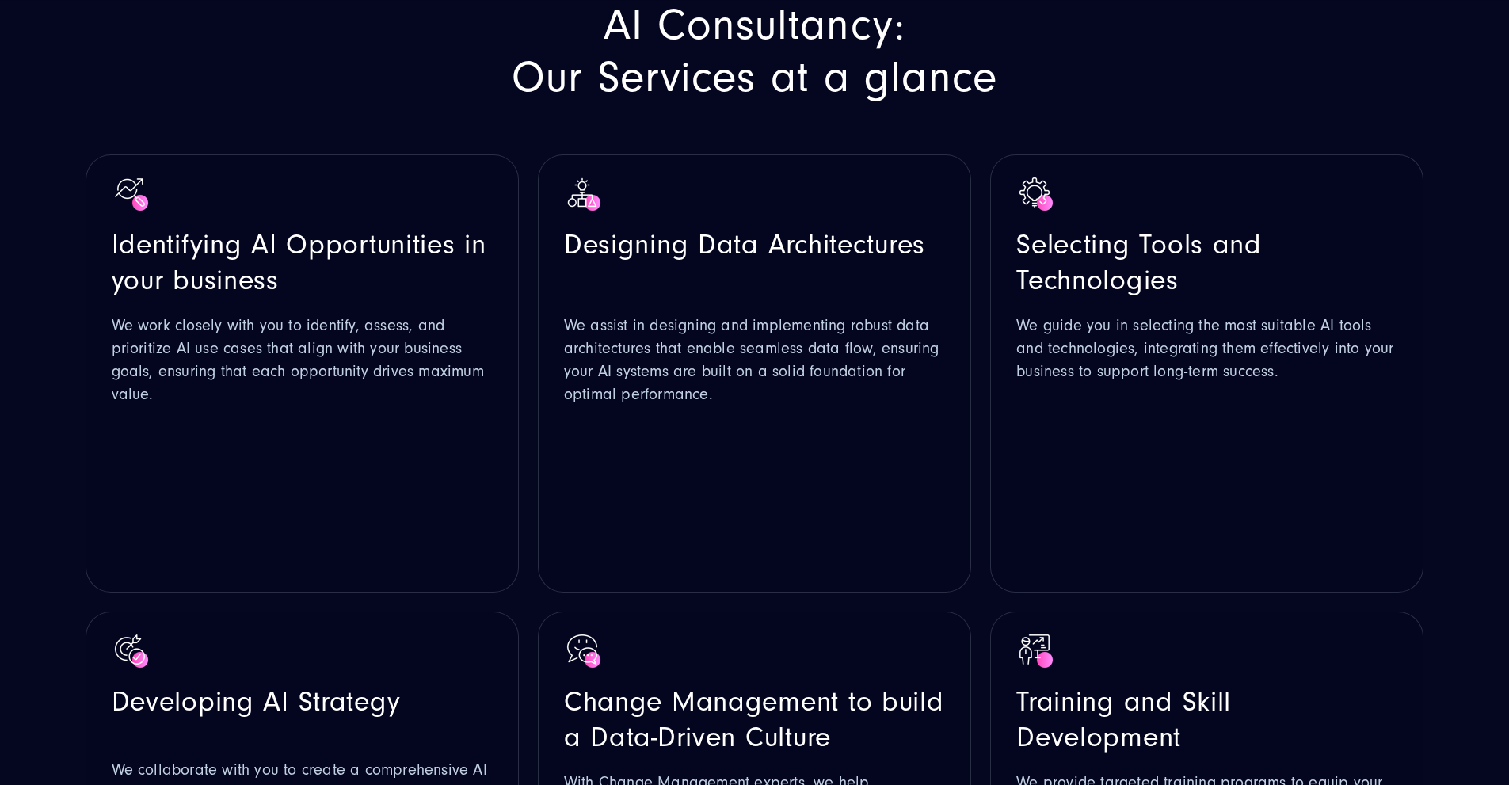
scroll to position [1585, 0]
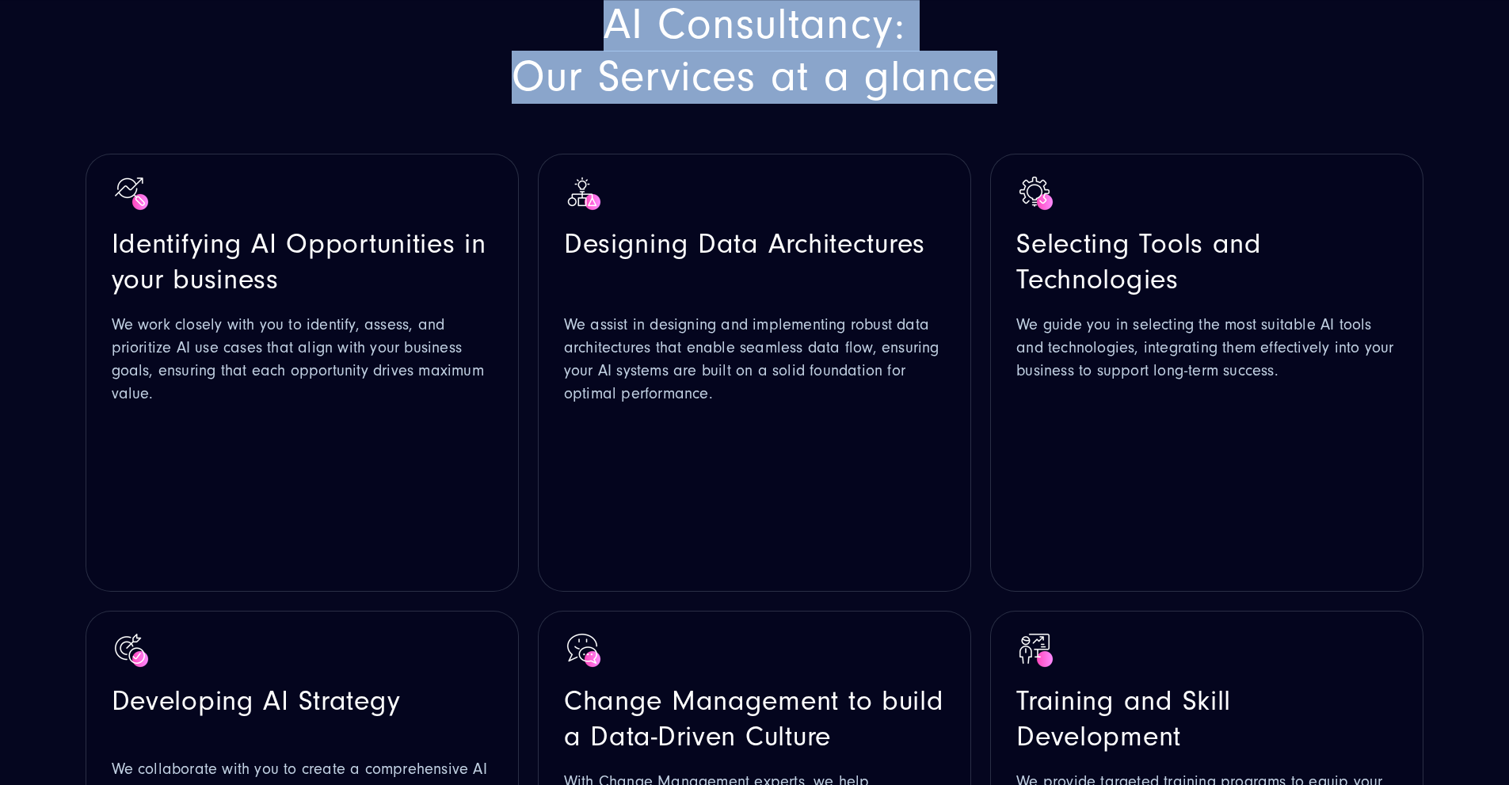
drag, startPoint x: 584, startPoint y: 219, endPoint x: 1072, endPoint y: 307, distance: 495.8
click at [1078, 316] on div "AI Consultancy: Our Services at a glance Identifying AI Opportunities in your b…" at bounding box center [755, 523] width 1402 height 1051
click at [994, 102] on span "AI Consultancy: Our Services at a glance" at bounding box center [755, 50] width 486 height 103
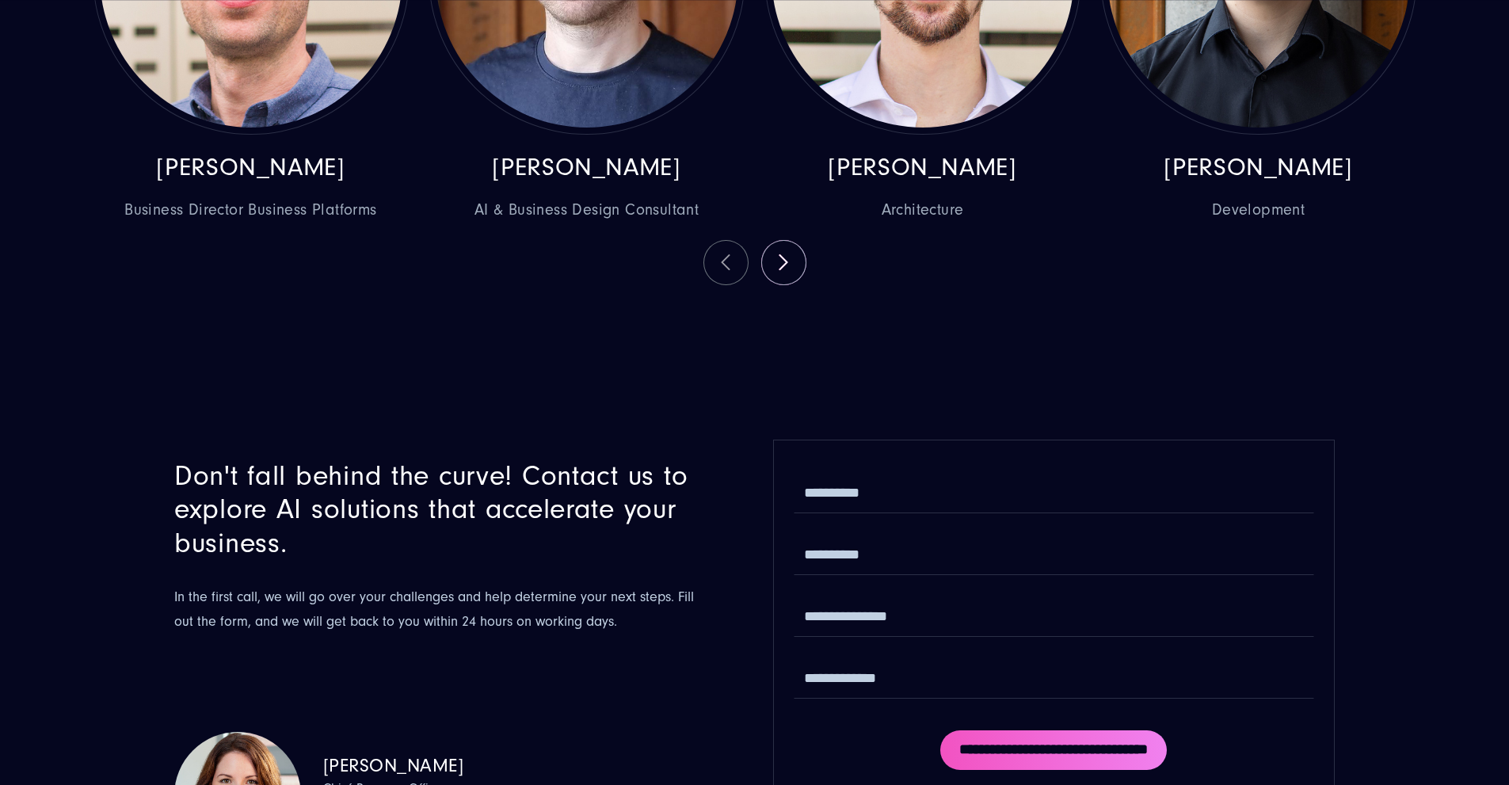
scroll to position [4992, 0]
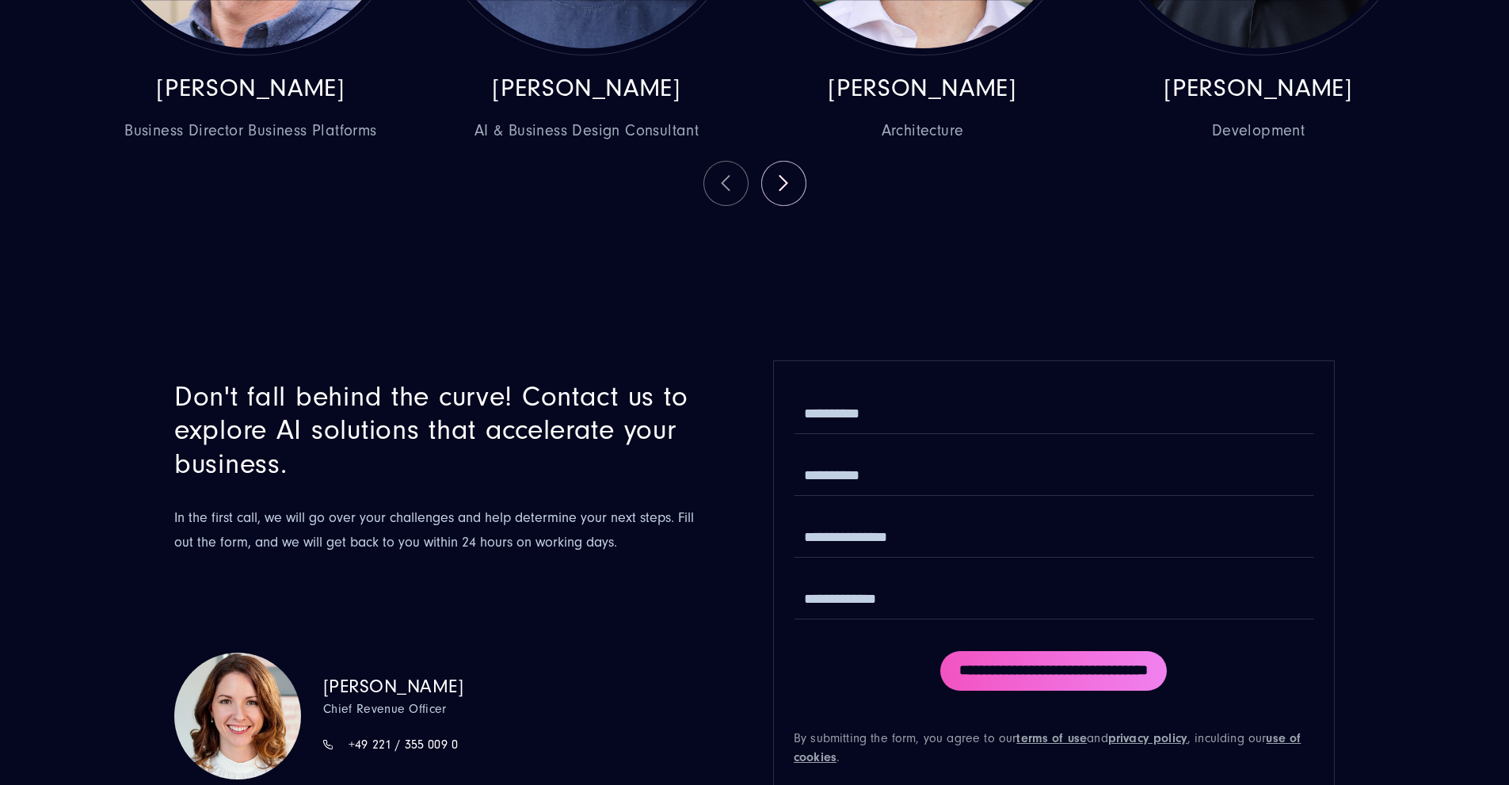
click at [364, 143] on span "Business Director Business Platforms" at bounding box center [251, 131] width 317 height 23
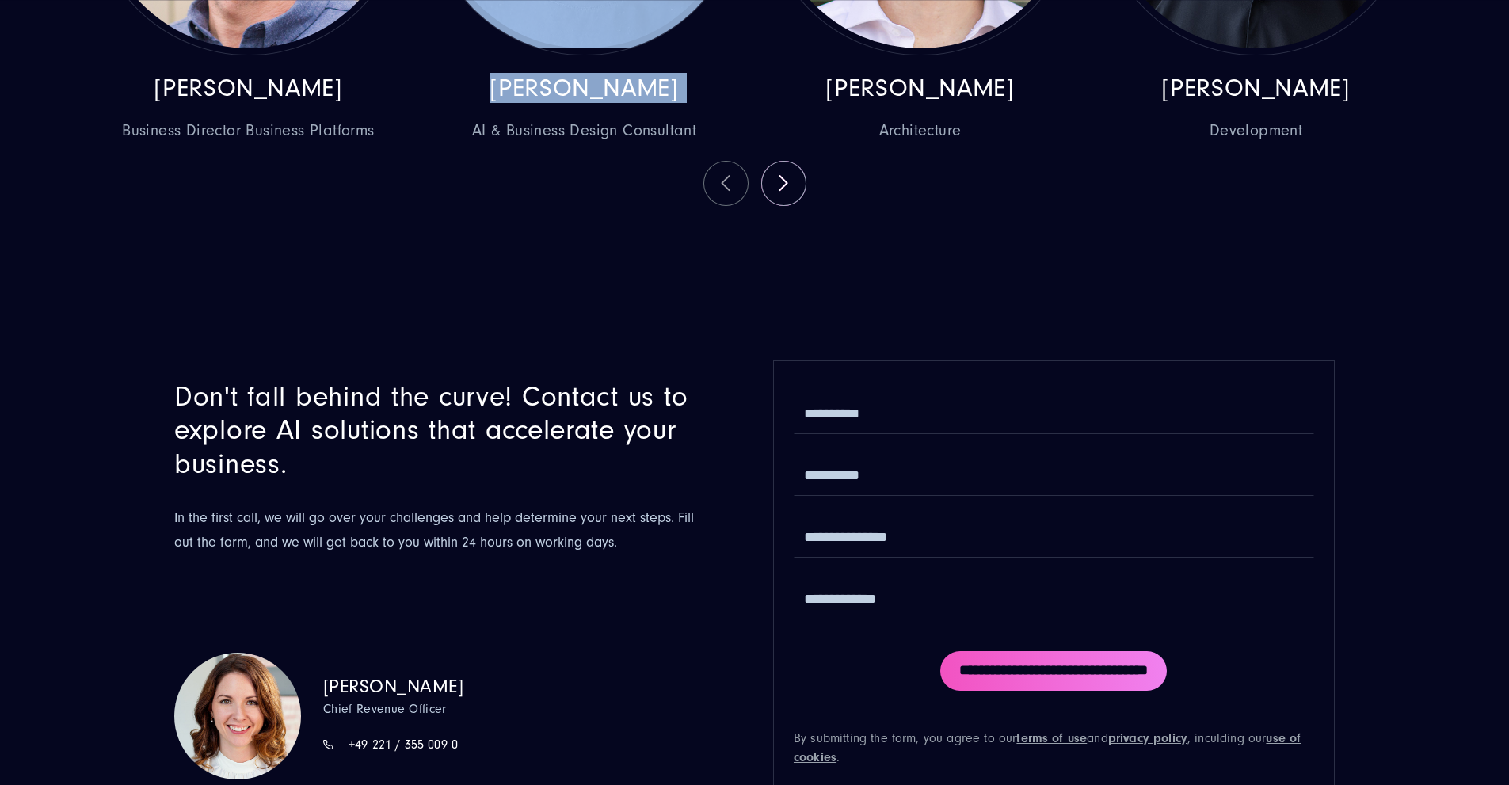
drag, startPoint x: 423, startPoint y: 504, endPoint x: 406, endPoint y: 544, distance: 43.7
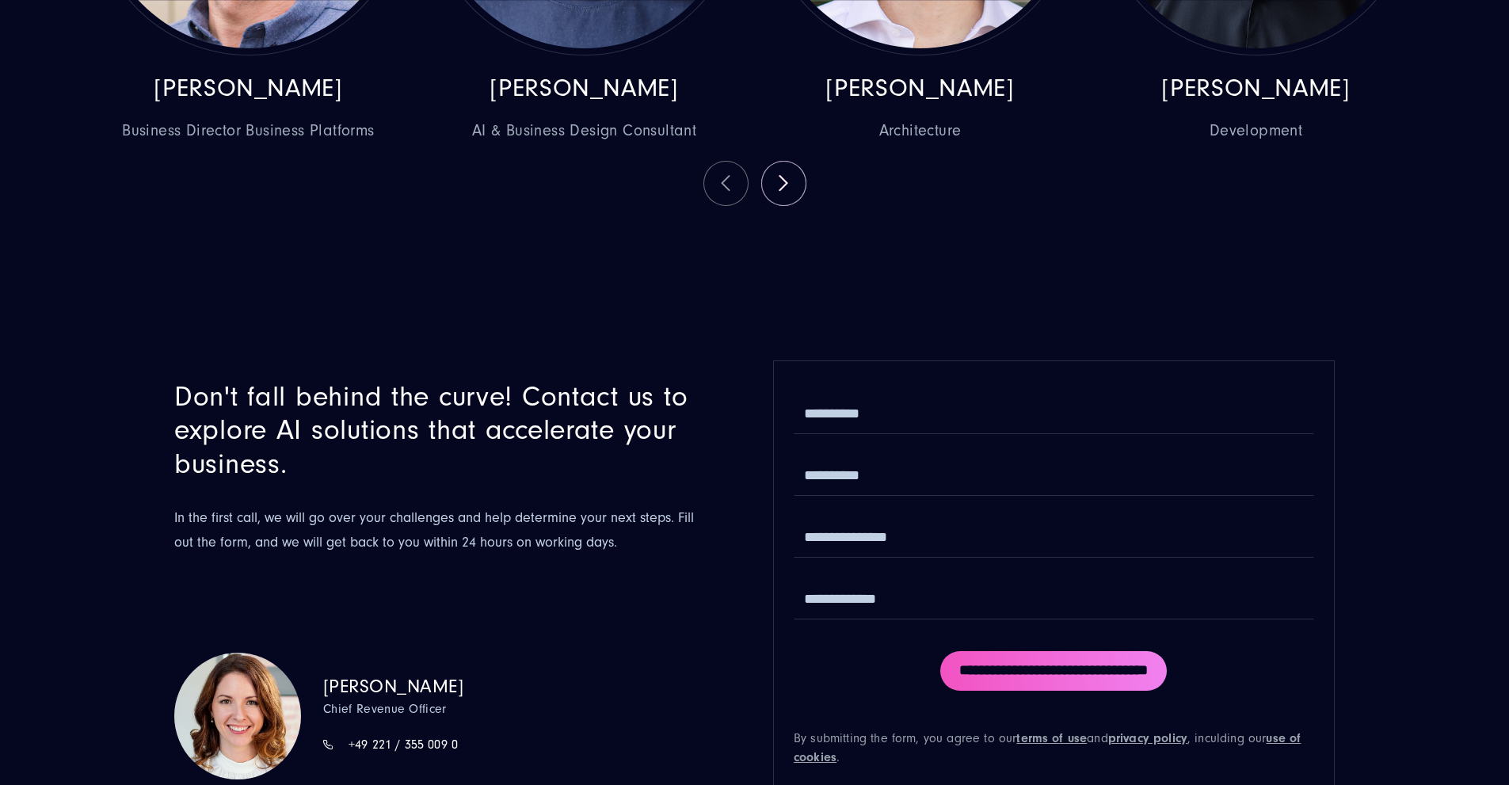
click at [499, 143] on span "AI & Business Design Consultant" at bounding box center [584, 131] width 317 height 23
drag, startPoint x: 762, startPoint y: 499, endPoint x: 756, endPoint y: 530, distance: 31.5
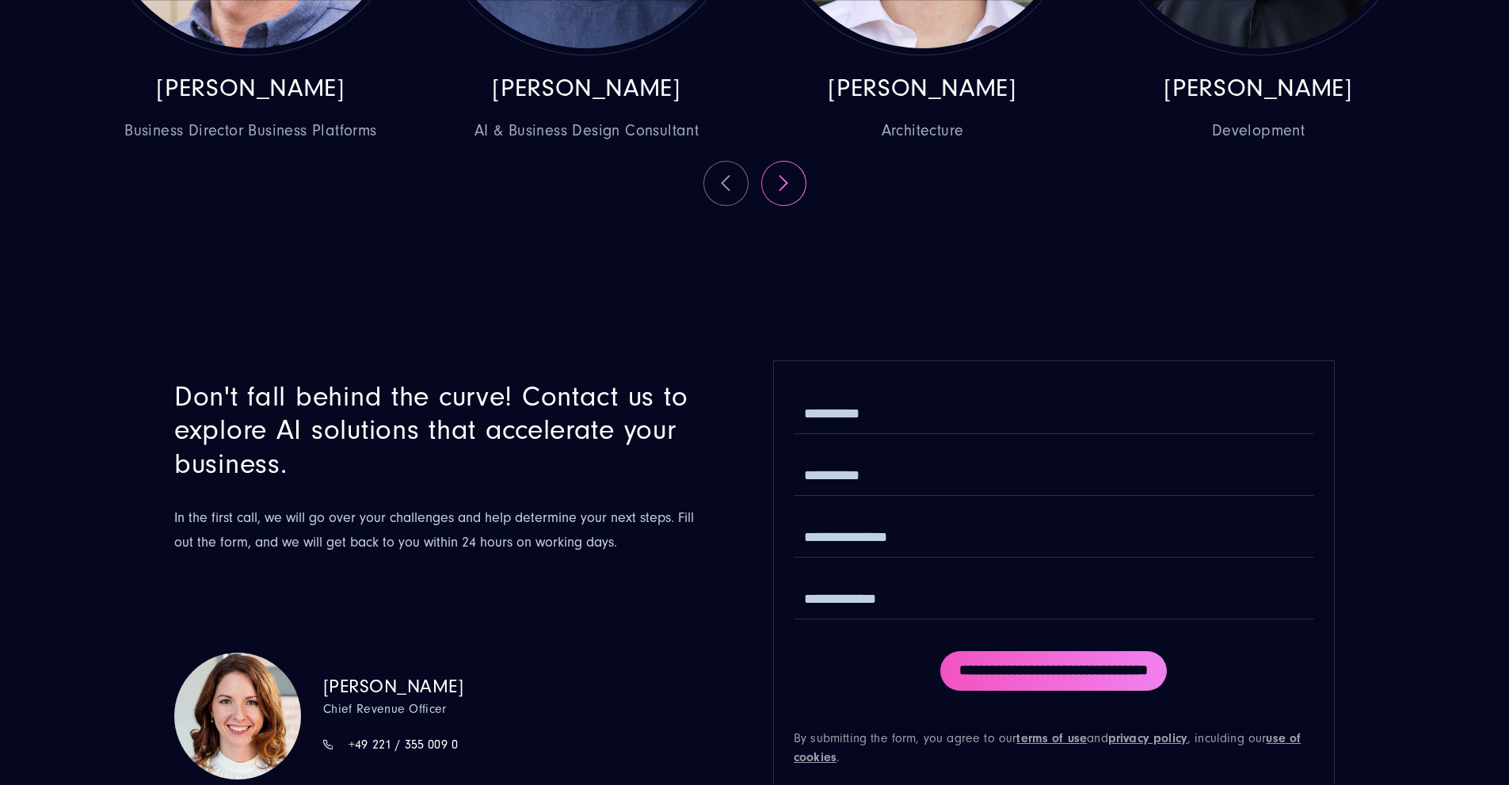
click at [784, 205] on button at bounding box center [784, 184] width 44 height 44
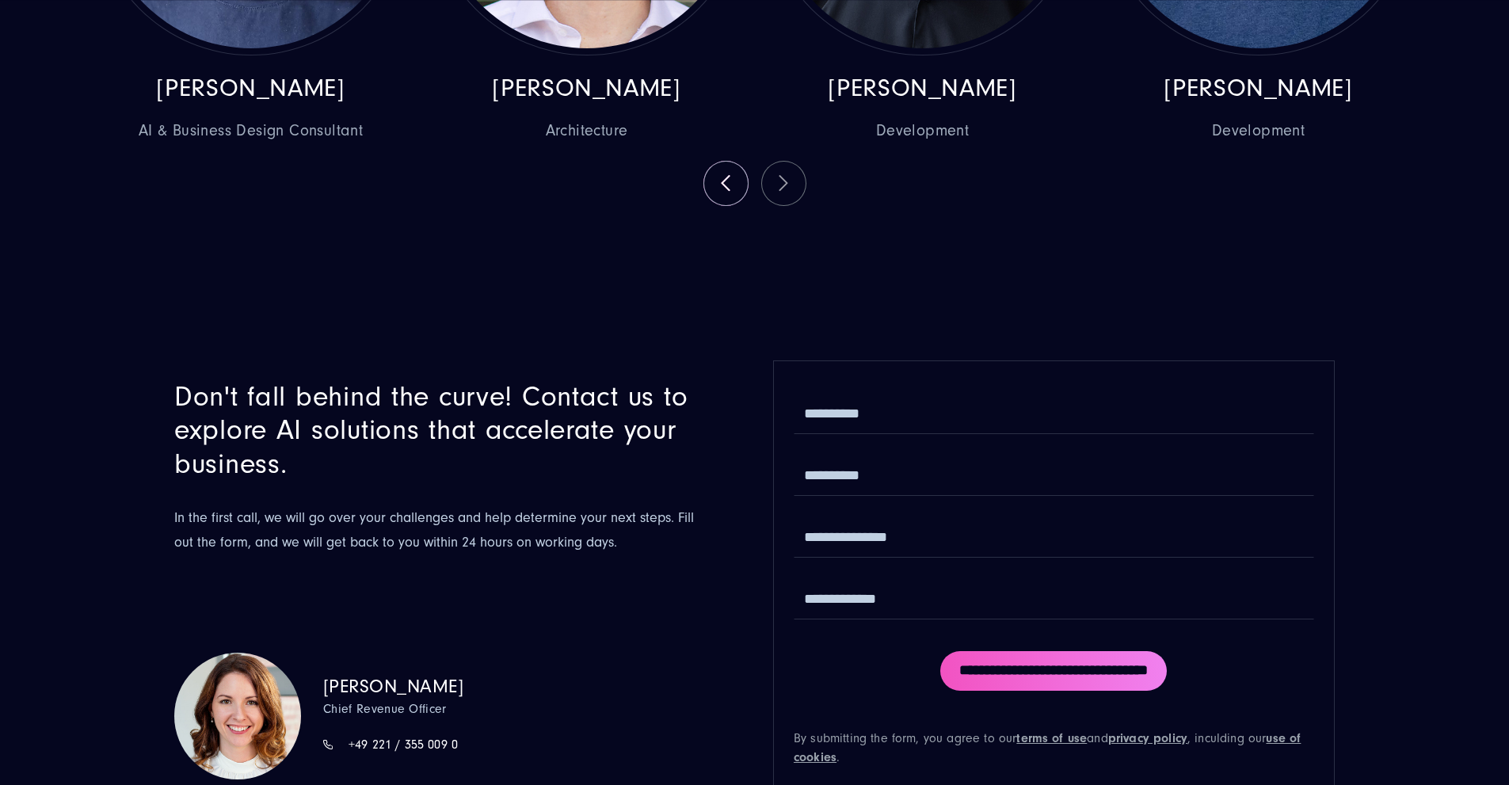
click at [718, 205] on button at bounding box center [726, 184] width 44 height 44
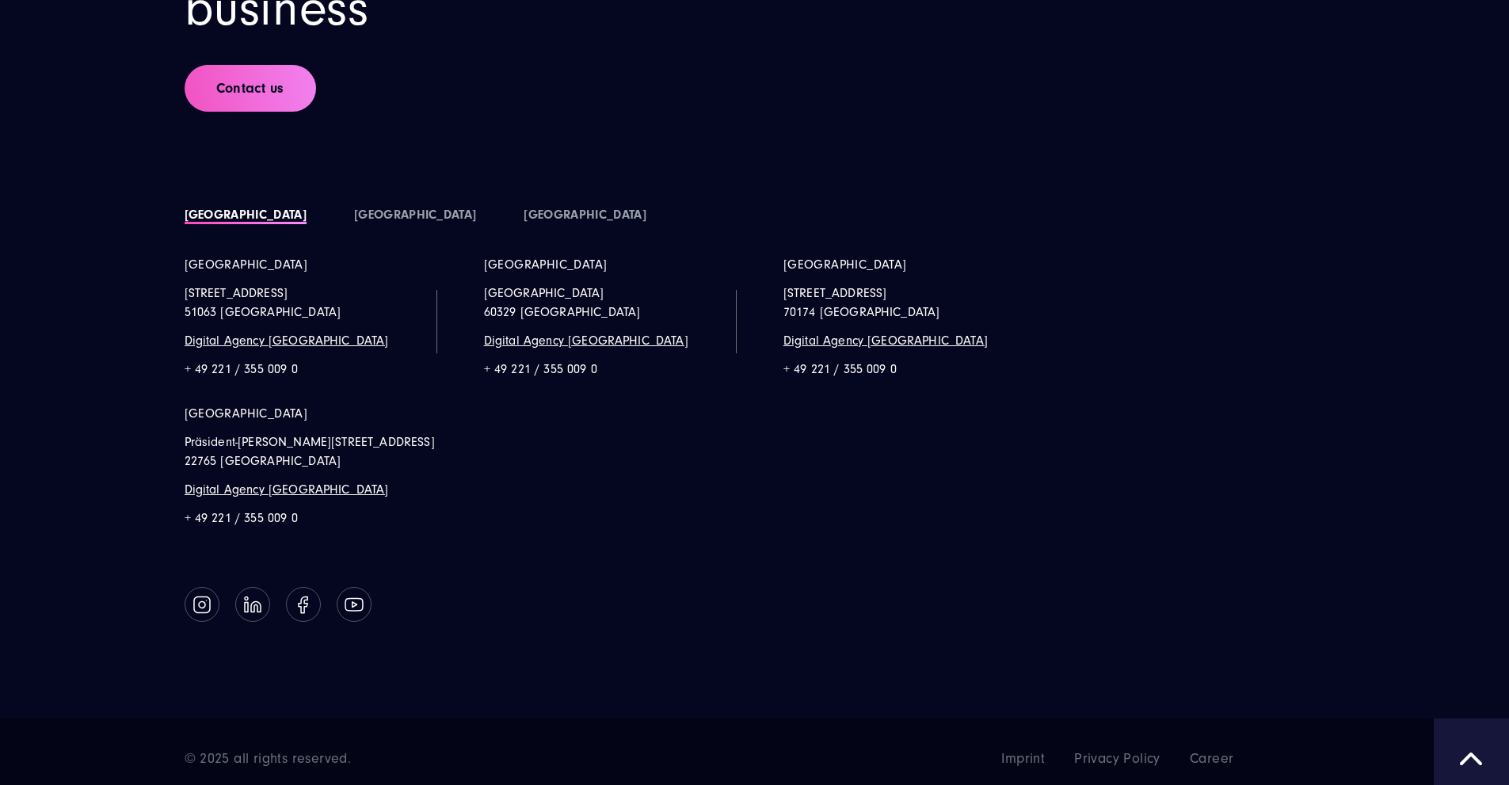
scroll to position [6417, 0]
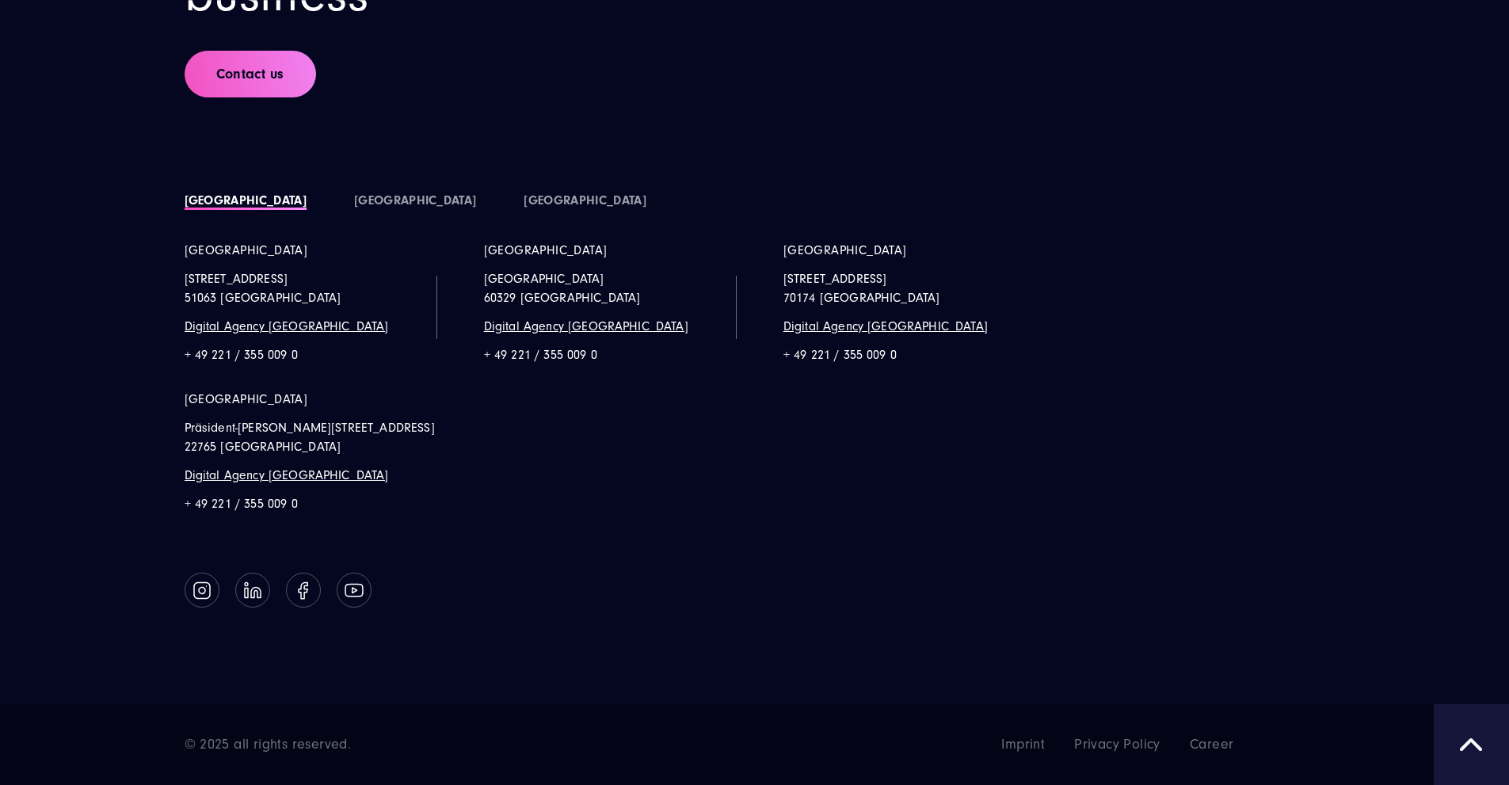
drag, startPoint x: 745, startPoint y: 643, endPoint x: 739, endPoint y: 568, distance: 74.7
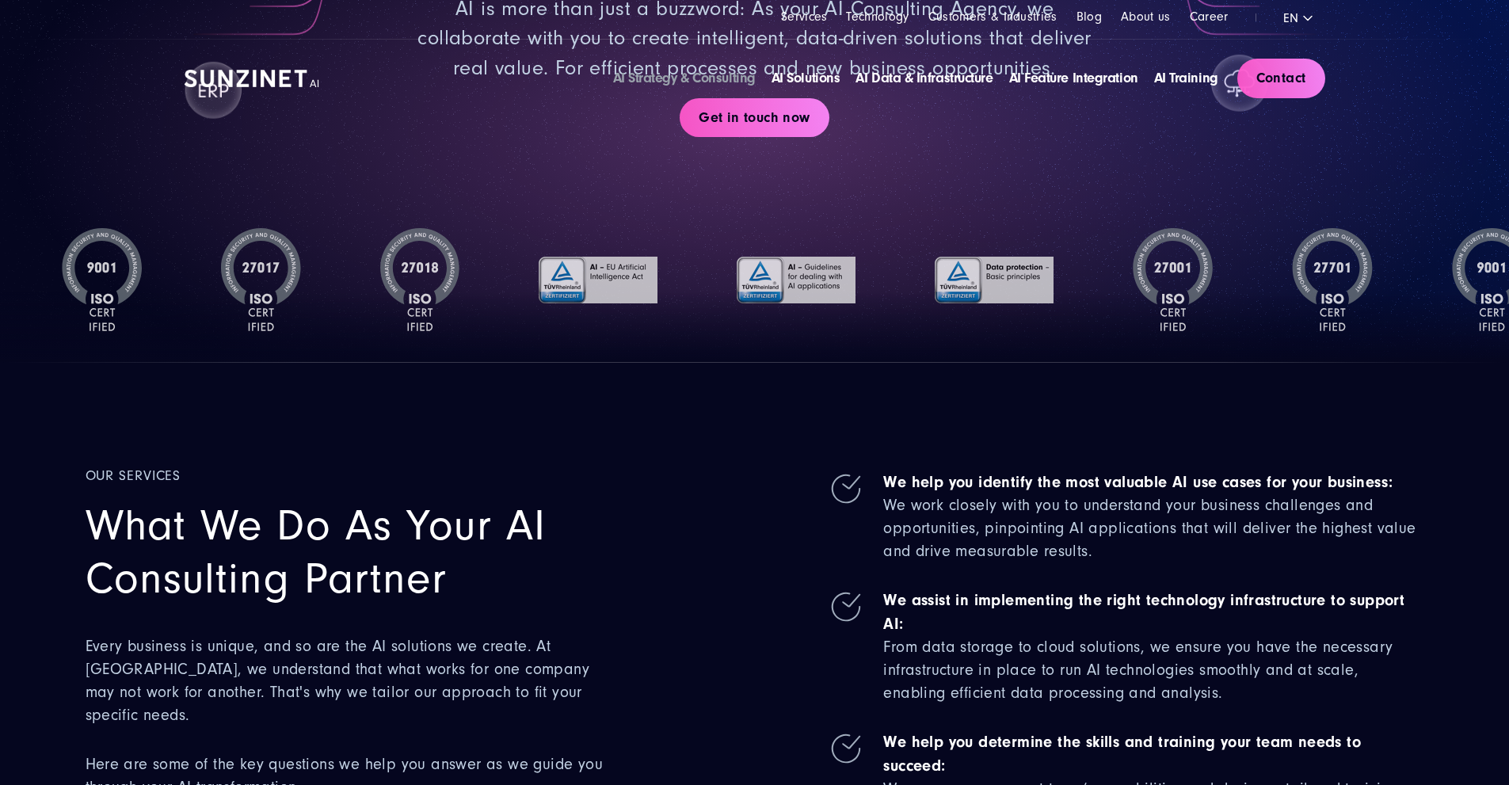
scroll to position [0, 0]
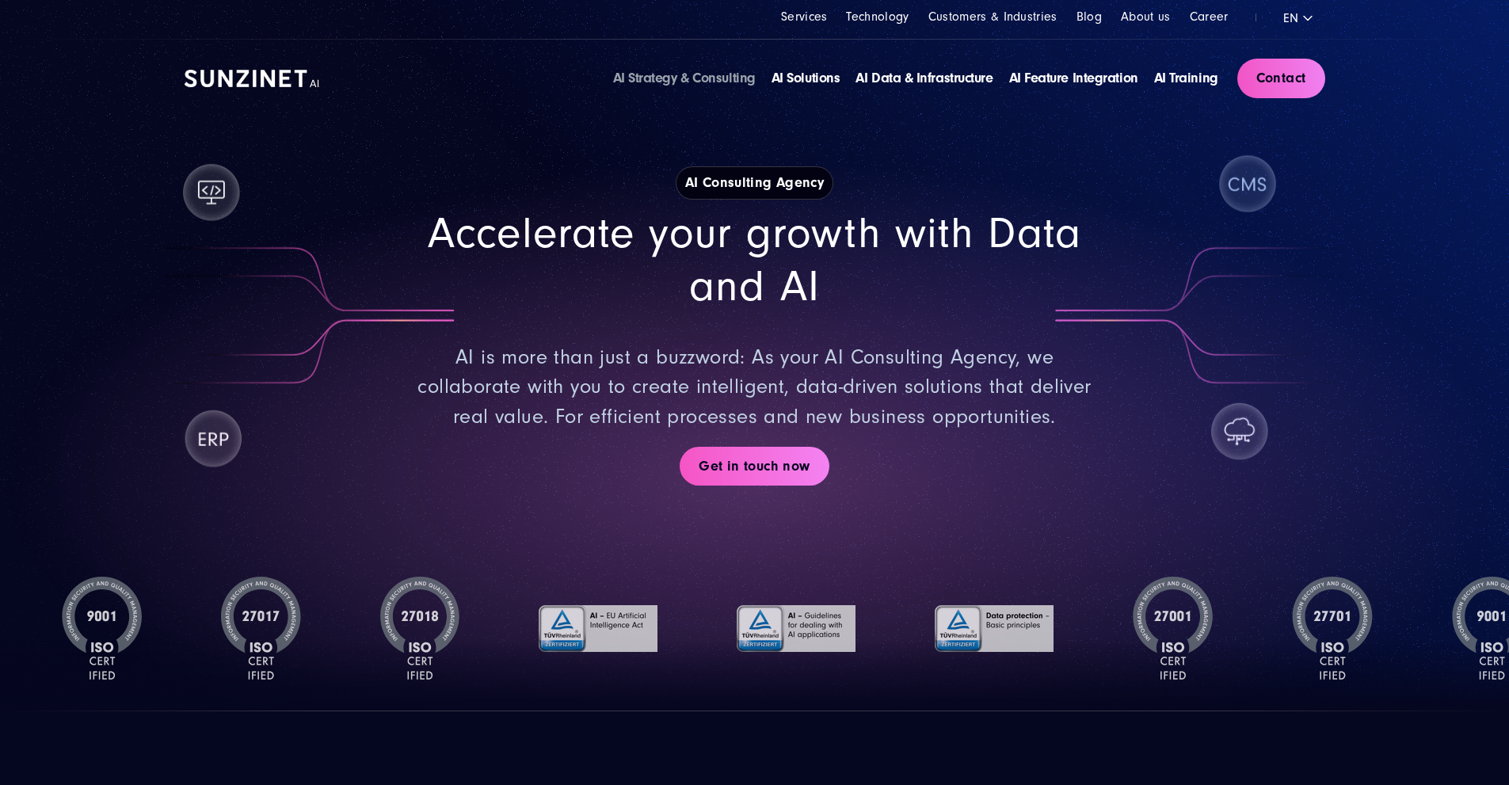
click at [732, 285] on h2 "Accelerate your growth with Data and AI" at bounding box center [755, 260] width 685 height 105
click at [909, 200] on div "AI Consulting Agency" at bounding box center [755, 182] width 1141 height 33
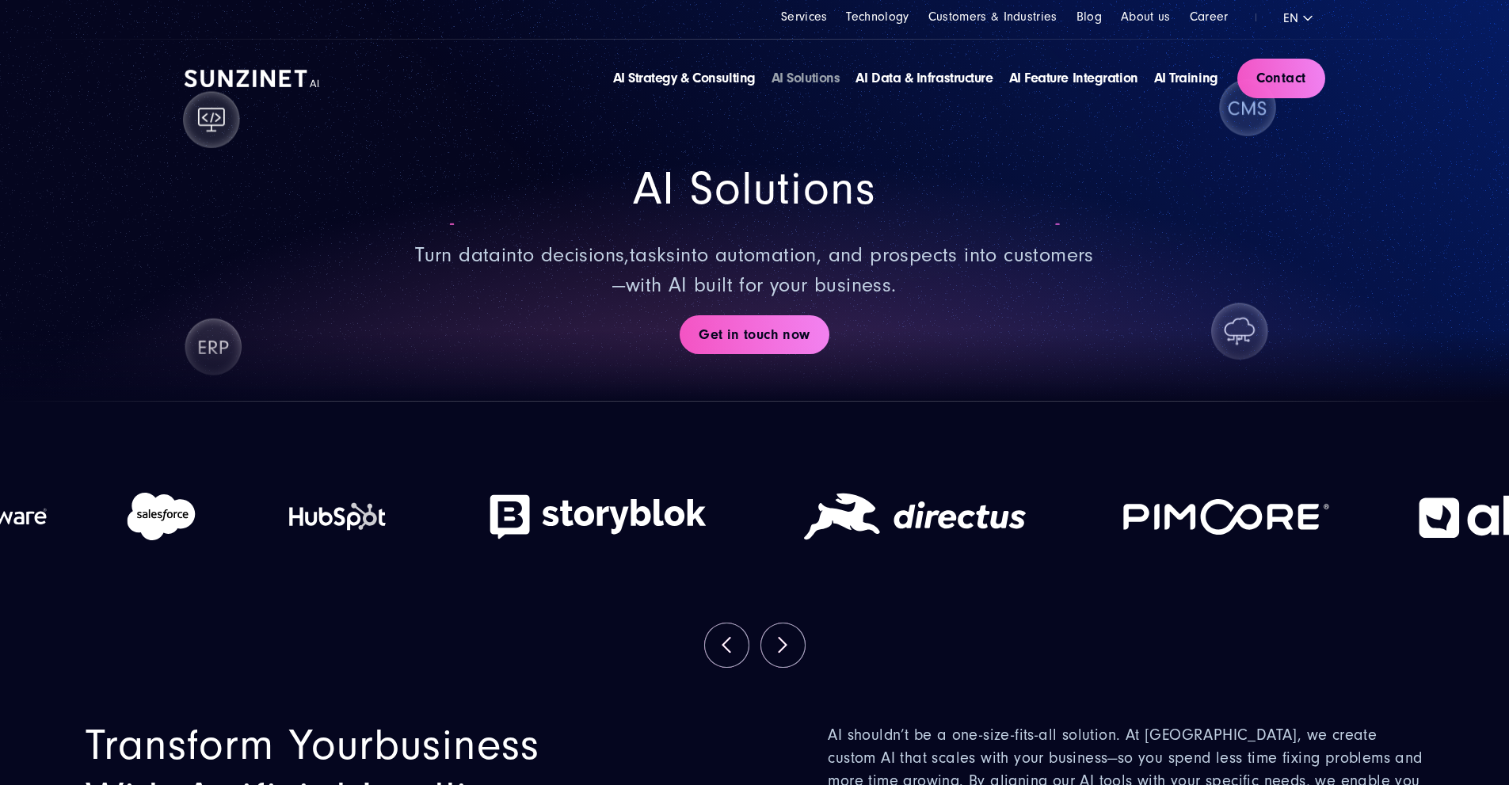
click at [1366, 322] on section "AI Solutions Turn data into decisions , tasks into automation, and prospects in…" at bounding box center [754, 201] width 1509 height 402
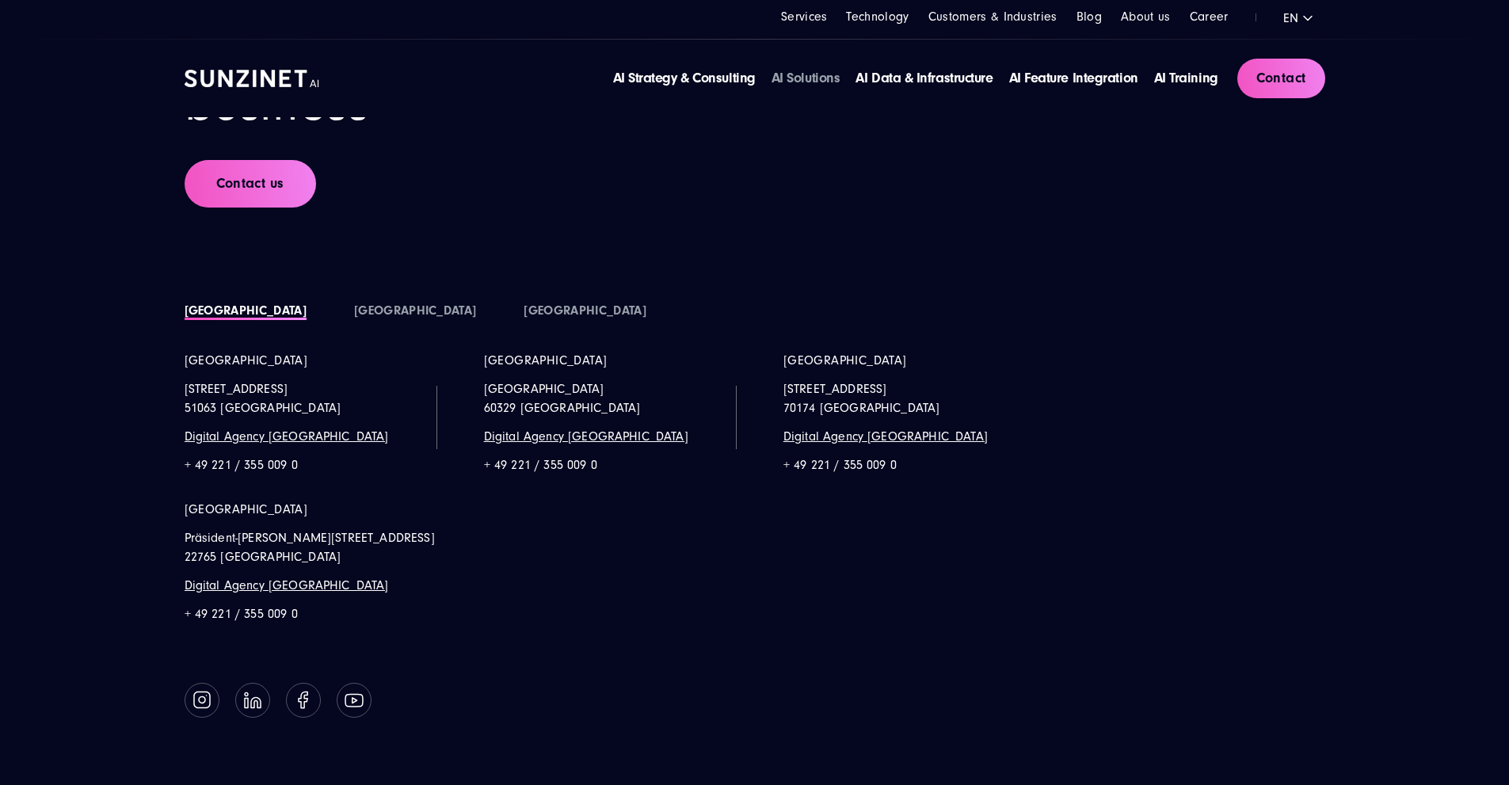
scroll to position [9435, 0]
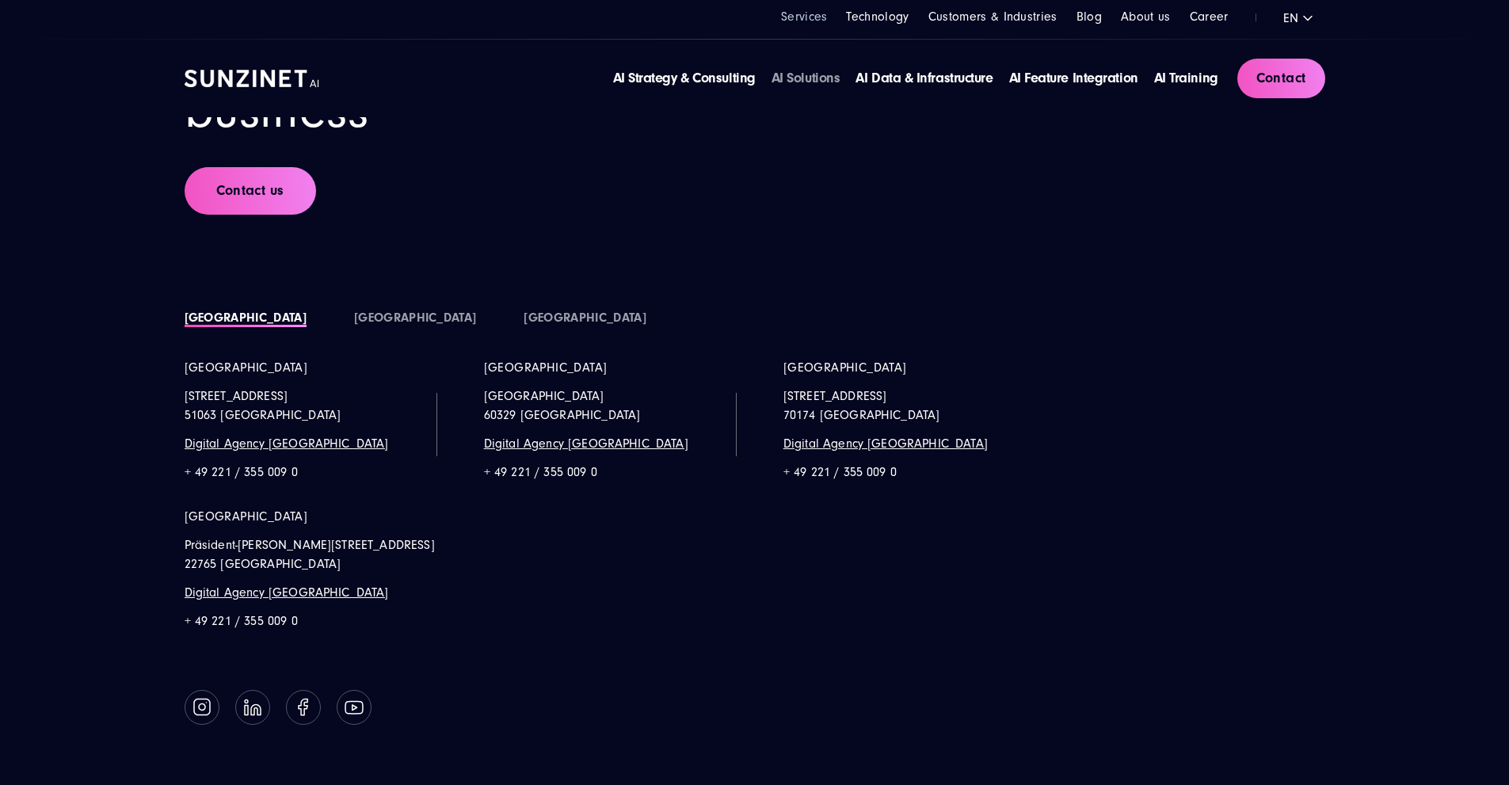
click at [828, 24] on link "Services" at bounding box center [804, 17] width 47 height 14
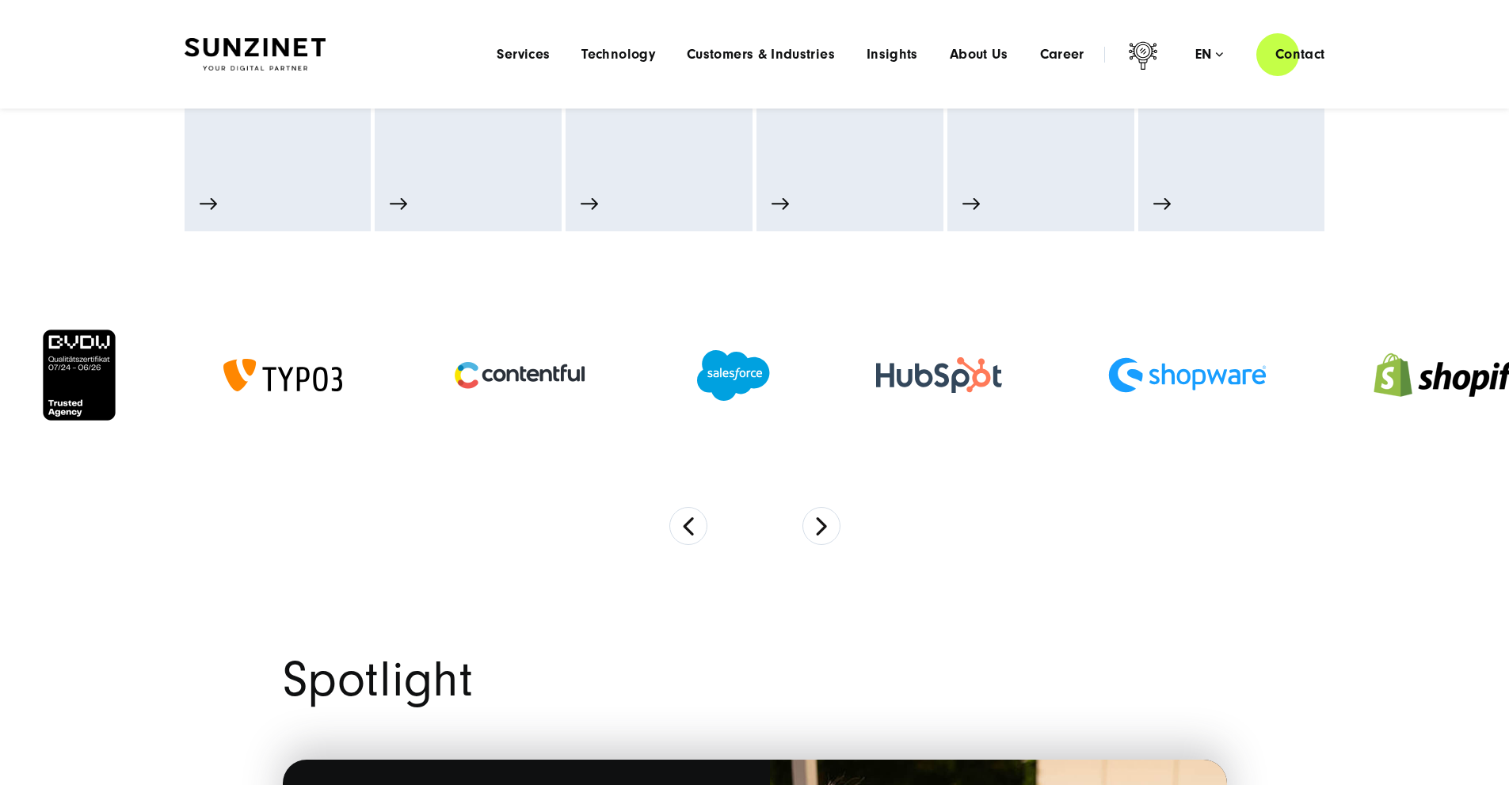
scroll to position [713, 0]
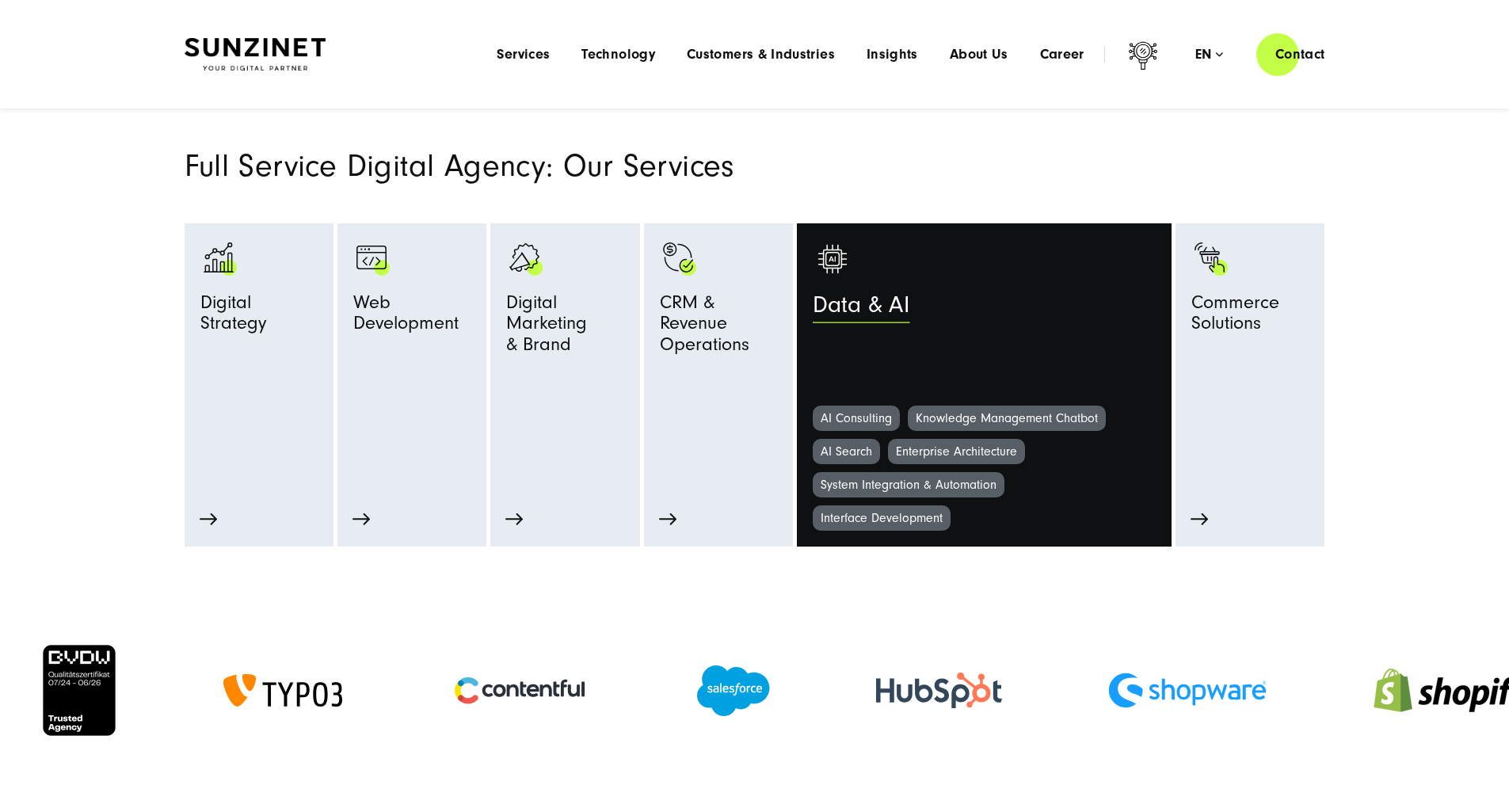
click at [937, 406] on link "Data & AI" at bounding box center [984, 322] width 343 height 166
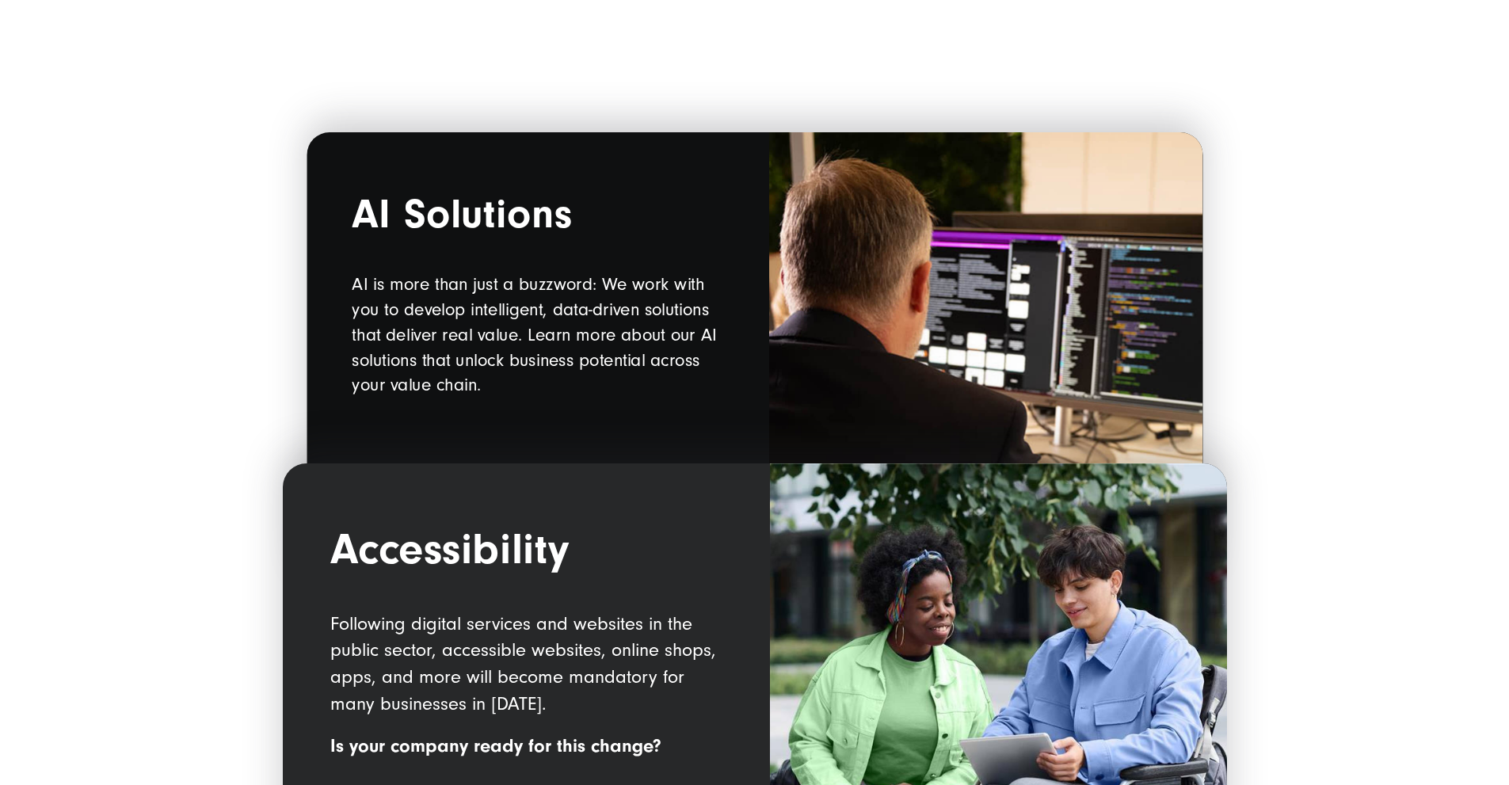
scroll to position [1990, 0]
